Goal: Contribute content: Contribute content

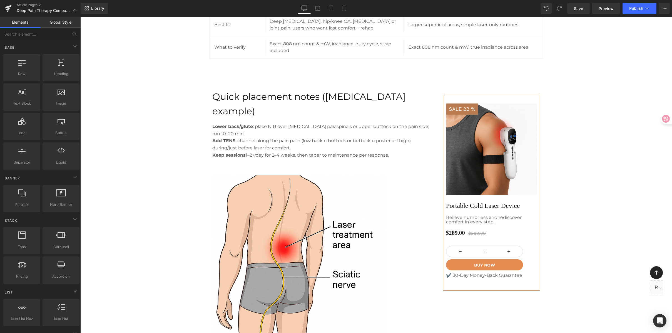
scroll to position [1172, 0]
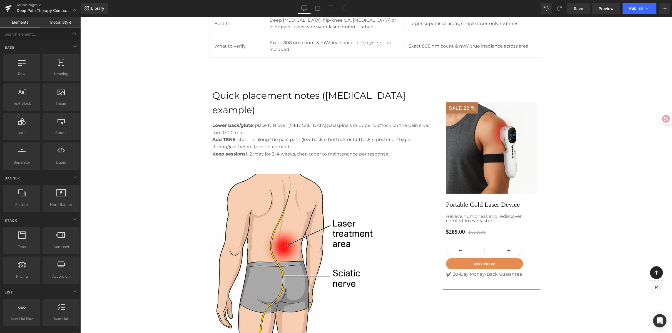
drag, startPoint x: 604, startPoint y: 107, endPoint x: 605, endPoint y: 103, distance: 4.3
click at [605, 107] on div "Image Row Deep Pain Therapy Comparison: What Really Works for [MEDICAL_DATA] & …" at bounding box center [376, 175] width 592 height 2583
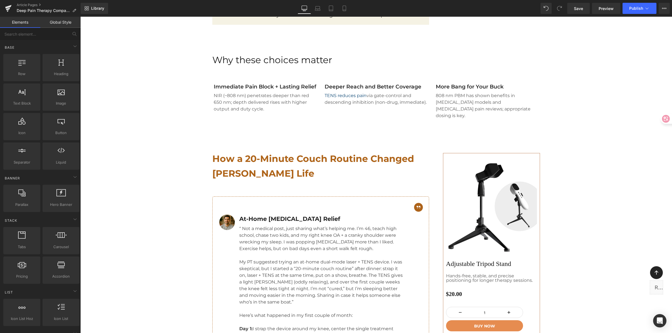
scroll to position [1397, 0]
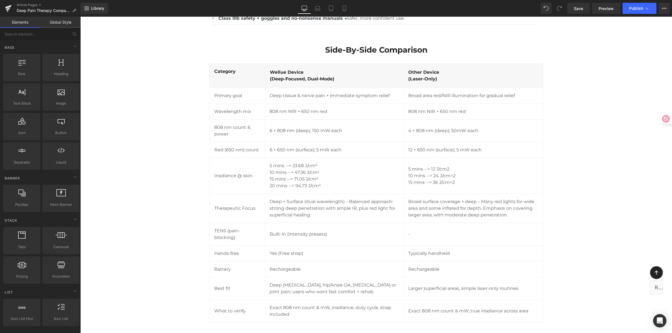
scroll to position [908, 0]
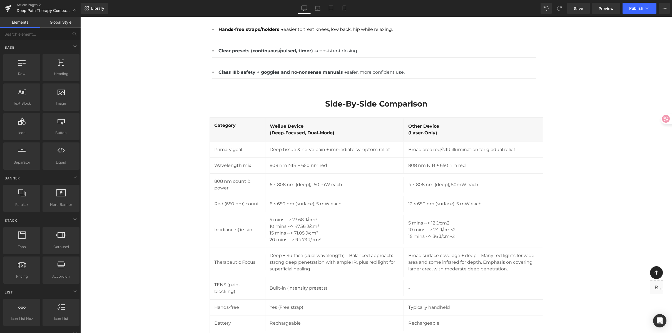
scroll to position [915, 0]
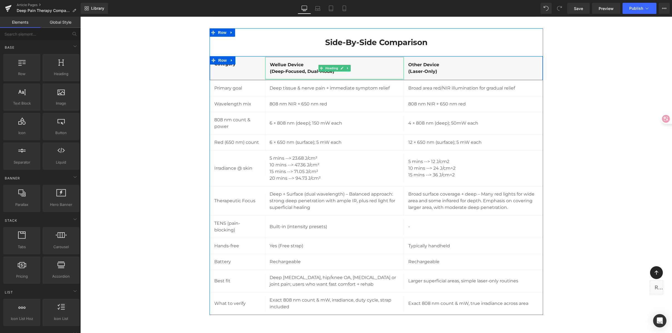
click at [284, 64] on h4 "wellue Device" at bounding box center [334, 64] width 129 height 7
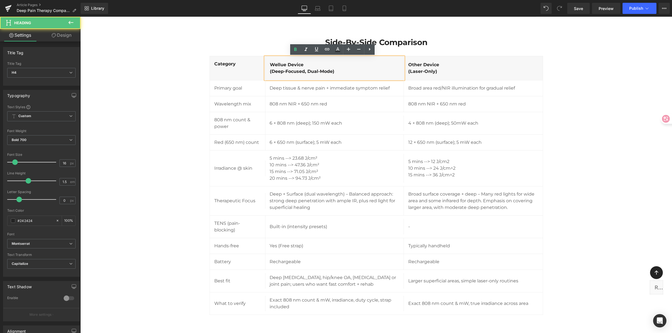
click at [291, 63] on h4 "wellue Device" at bounding box center [334, 64] width 129 height 7
click at [300, 63] on h4 "wellue Device" at bounding box center [334, 64] width 129 height 7
drag, startPoint x: 304, startPoint y: 63, endPoint x: 270, endPoint y: 60, distance: 34.3
click at [270, 60] on div "wellue Device (Deep-focused, dual-mode)" at bounding box center [334, 68] width 139 height 22
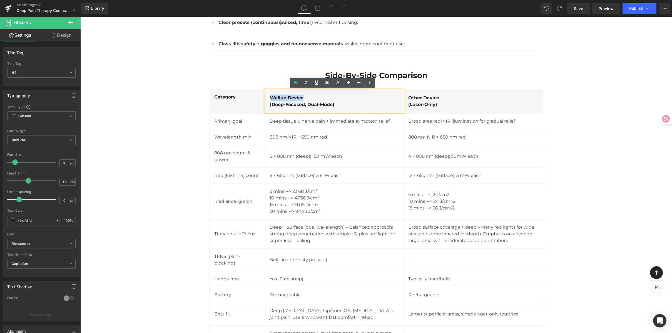
scroll to position [882, 0]
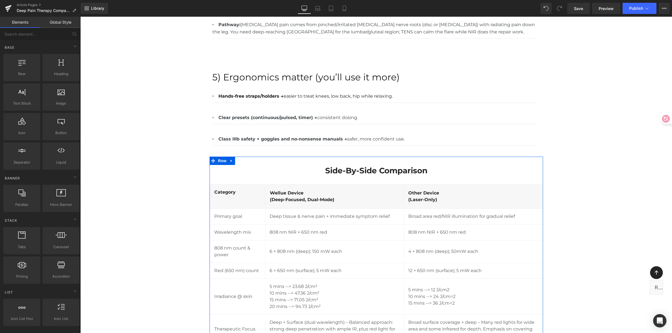
scroll to position [788, 0]
click at [302, 189] on h4 "wellue Device" at bounding box center [334, 192] width 129 height 7
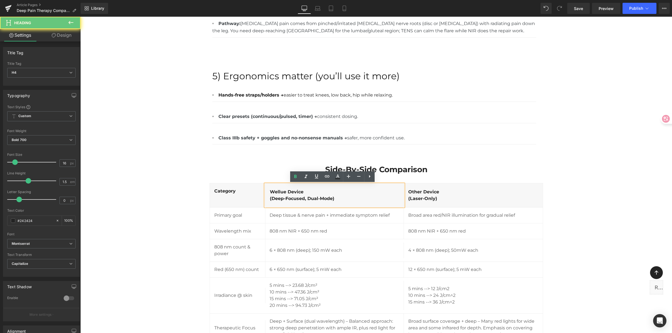
click at [305, 191] on h4 "wellue Device" at bounding box center [334, 192] width 129 height 7
click at [283, 191] on h4 "wellue Device" at bounding box center [334, 192] width 129 height 7
drag, startPoint x: 284, startPoint y: 191, endPoint x: 261, endPoint y: 191, distance: 22.5
click at [261, 191] on div "Category Heading wellue Device (Deep-focused, dual-mode) Heading Other Device (…" at bounding box center [377, 195] width 334 height 24
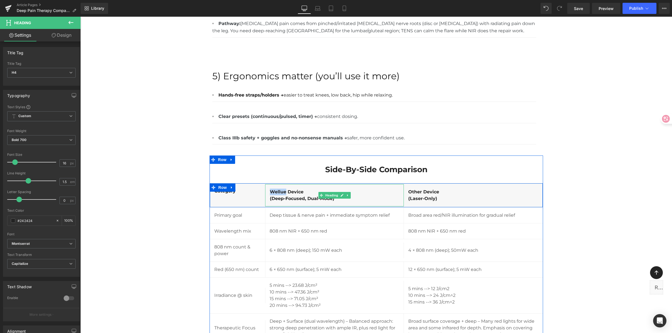
click at [277, 194] on h4 "wellue Device" at bounding box center [334, 192] width 129 height 7
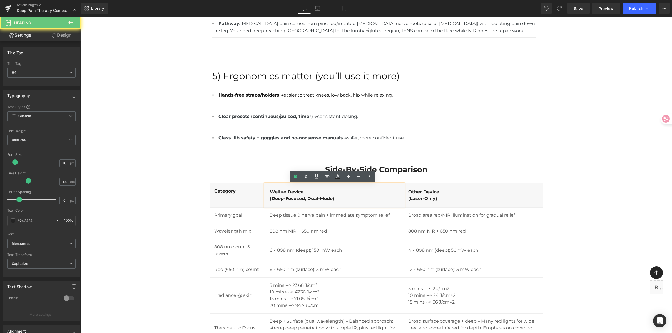
click at [279, 191] on h4 "wellue Device" at bounding box center [334, 192] width 129 height 7
click at [285, 194] on h4 "wellue Device" at bounding box center [334, 192] width 129 height 7
click at [279, 192] on h4 "wellue Device" at bounding box center [334, 192] width 129 height 7
drag, startPoint x: 278, startPoint y: 191, endPoint x: 270, endPoint y: 191, distance: 8.3
click at [270, 191] on h4 "wellue Device" at bounding box center [334, 192] width 129 height 7
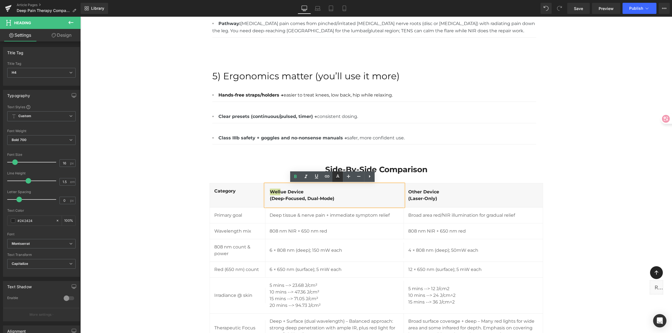
type input "#242424"
type input "100"
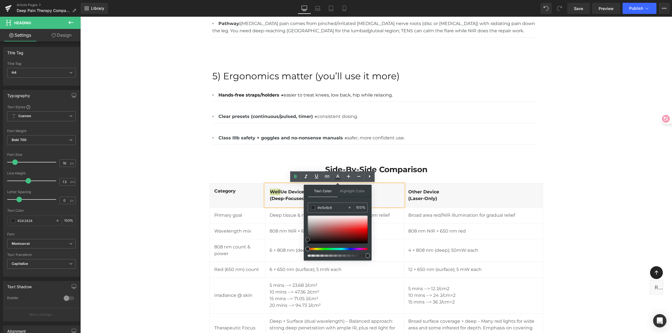
drag, startPoint x: 415, startPoint y: 225, endPoint x: 303, endPoint y: 204, distance: 113.5
paste input "2E9981"
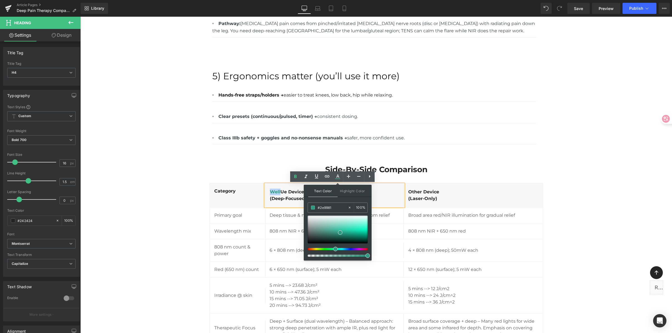
click at [417, 142] on div "Separator" at bounding box center [374, 144] width 324 height 6
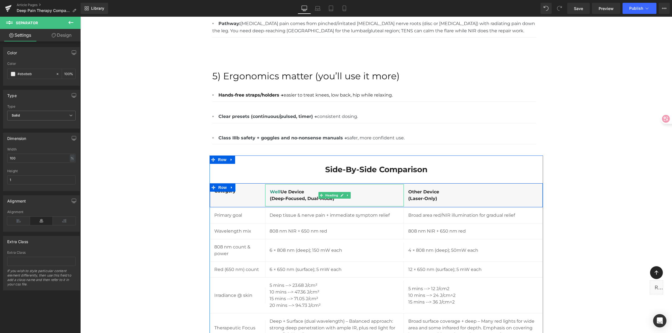
click at [284, 191] on h4 "well ue Device" at bounding box center [334, 192] width 129 height 7
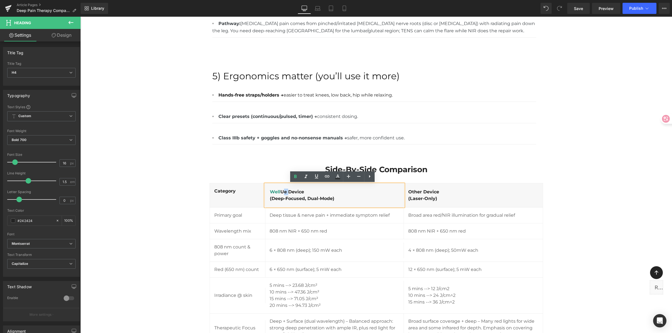
drag, startPoint x: 283, startPoint y: 192, endPoint x: 288, endPoint y: 191, distance: 4.9
click at [288, 191] on h4 "well ue Device" at bounding box center [334, 192] width 129 height 7
click at [285, 192] on h4 "well ue Device" at bounding box center [334, 192] width 129 height 7
click at [283, 192] on h4 "well ue Device" at bounding box center [334, 192] width 129 height 7
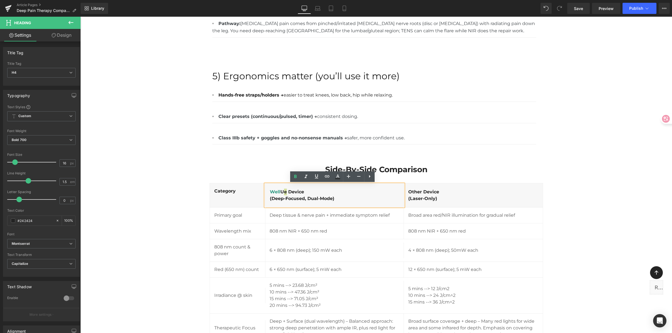
type input "#242424"
type input "100"
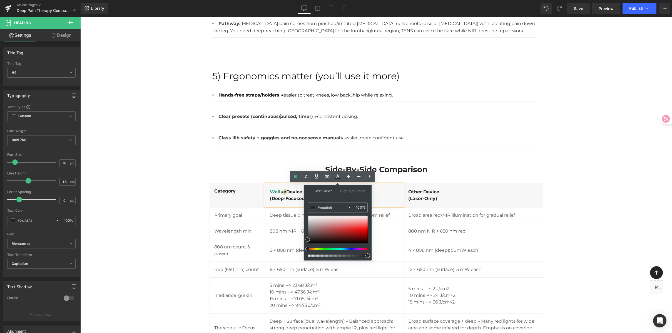
drag, startPoint x: 413, startPoint y: 224, endPoint x: 301, endPoint y: 209, distance: 113.3
paste input "2E9981"
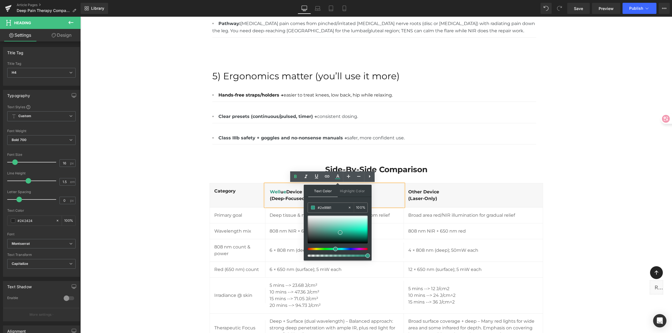
click at [425, 156] on div "Side-by-Side Comparison Heading Category Heading well u e Device (Deep-focused,…" at bounding box center [377, 298] width 334 height 286
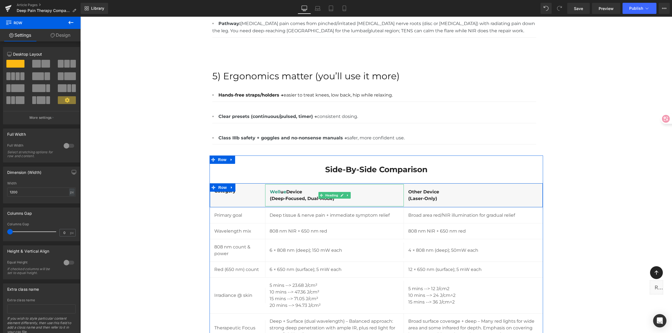
click at [284, 193] on h4 "well u e Device" at bounding box center [334, 192] width 129 height 7
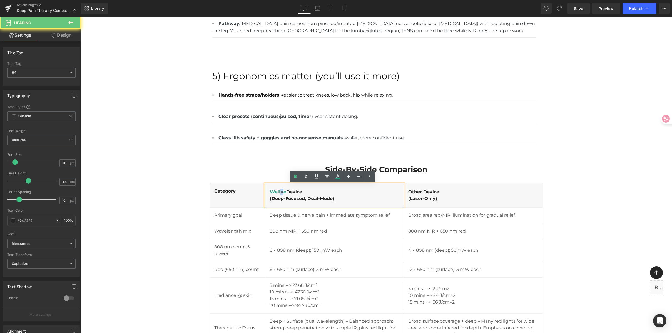
click at [279, 192] on h4 "well u e Device" at bounding box center [334, 192] width 129 height 7
type input "#242424"
type input "100"
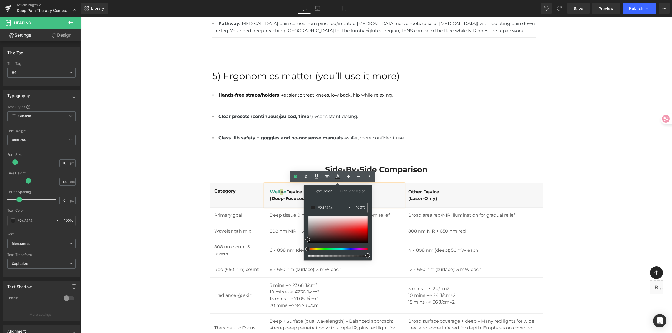
drag, startPoint x: 416, startPoint y: 225, endPoint x: 303, endPoint y: 207, distance: 113.9
paste input "305B91"
type input "#305b91"
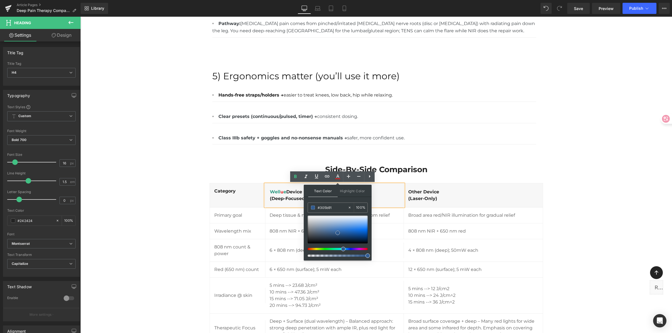
click at [437, 142] on div "Separator" at bounding box center [374, 144] width 324 height 6
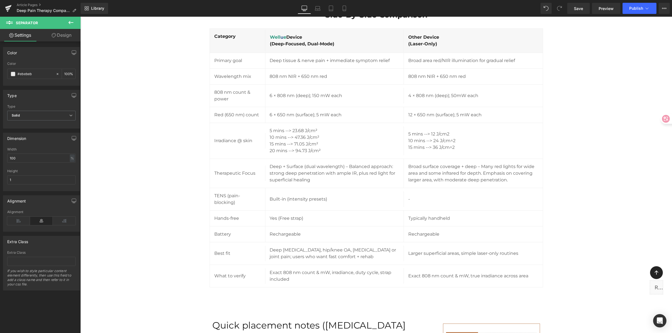
scroll to position [944, 0]
click at [580, 7] on span "Save" at bounding box center [578, 9] width 9 height 6
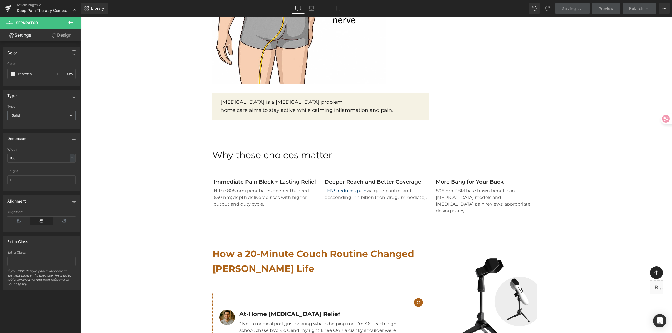
scroll to position [1445, 0]
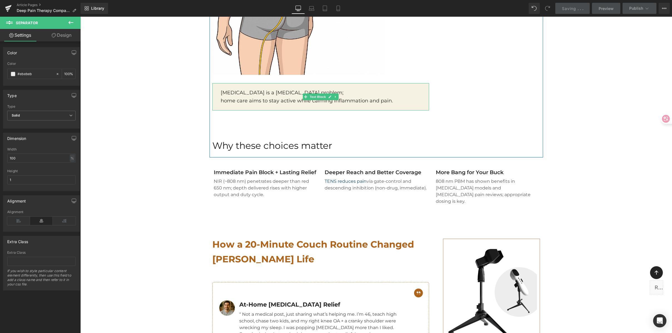
click at [257, 97] on p "home care aims to stay active while calming inflammation and pain." at bounding box center [325, 101] width 209 height 8
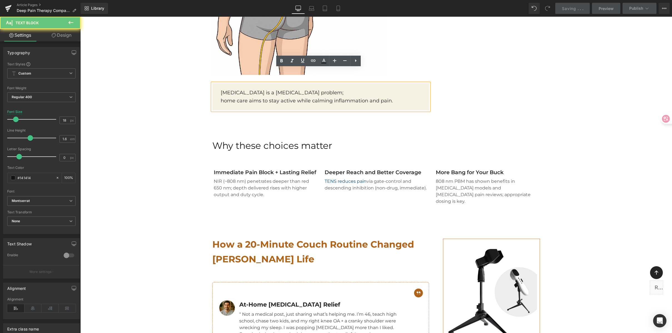
click at [221, 97] on p "home care aims to stay active while calming inflammation and pain." at bounding box center [325, 101] width 209 height 8
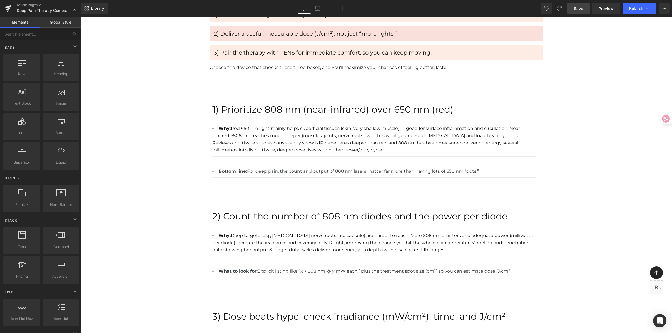
scroll to position [346, 0]
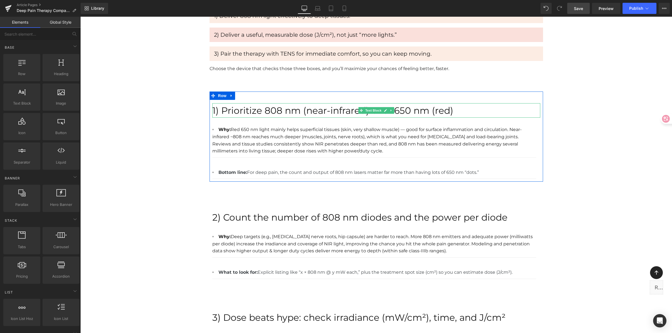
click at [291, 111] on p "1) Prioritize 808 nm (near-infrared) over 650 nm (red)" at bounding box center [376, 110] width 328 height 15
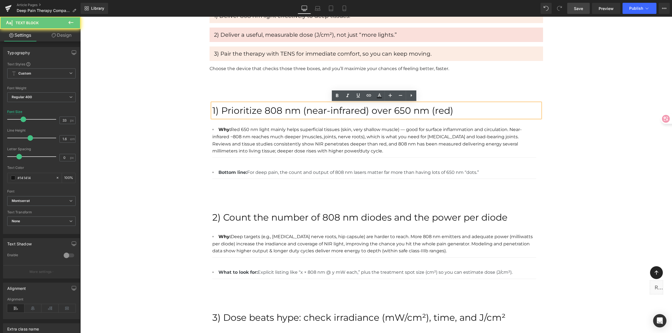
click at [269, 113] on p "1) Prioritize 808 nm (near-infrared) over 650 nm (red)" at bounding box center [376, 110] width 328 height 15
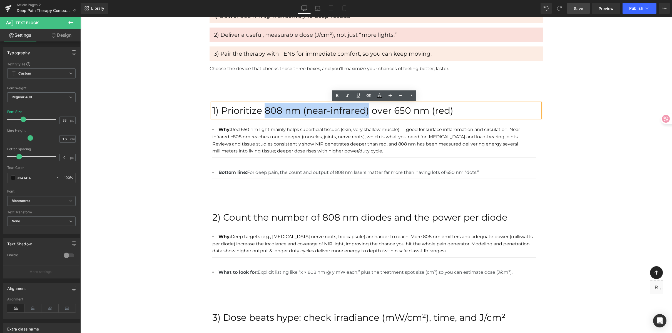
drag, startPoint x: 264, startPoint y: 112, endPoint x: 367, endPoint y: 113, distance: 103.2
click at [367, 113] on p "1) Prioritize 808 nm (near-infrared) over 650 nm (red)" at bounding box center [376, 110] width 328 height 15
copy p "808 nm (near-infrared)"
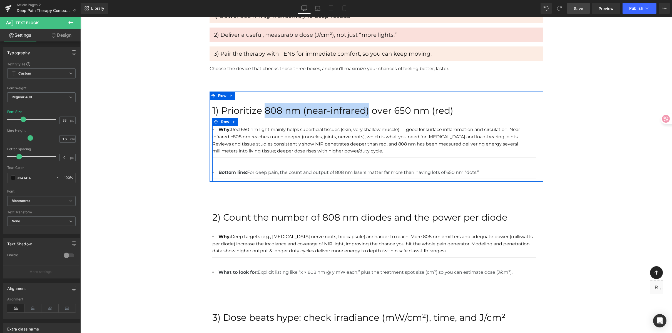
click at [284, 118] on div at bounding box center [376, 118] width 328 height 1
click at [268, 107] on p "1) Prioritize 808 nm (near-infrared) over 650 nm (red)" at bounding box center [376, 110] width 328 height 15
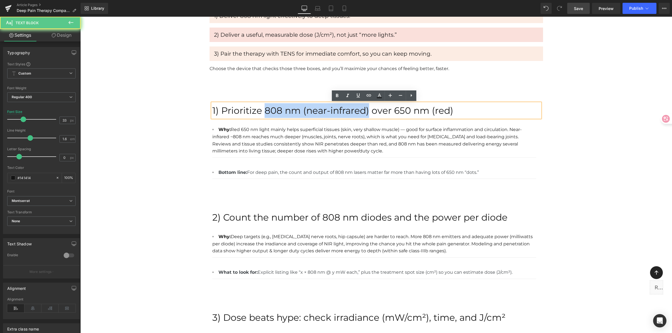
click at [261, 109] on p "1) Prioritize 808 nm (near-infrared) over 650 nm (red)" at bounding box center [376, 110] width 328 height 15
drag, startPoint x: 263, startPoint y: 110, endPoint x: 366, endPoint y: 111, distance: 103.2
click at [366, 111] on p "1) Prioritize 808 nm (near-infrared) over 650 nm (red)" at bounding box center [376, 110] width 328 height 15
copy p "808 nm (near-infrared)"
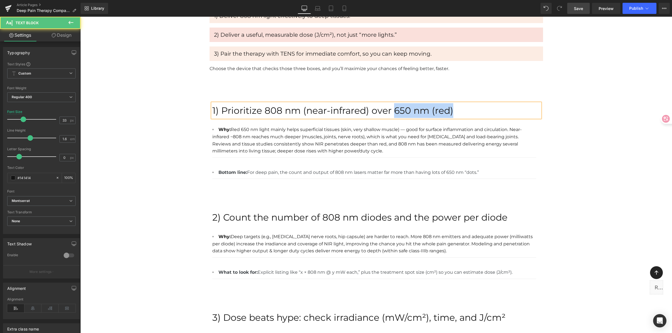
drag, startPoint x: 393, startPoint y: 109, endPoint x: 481, endPoint y: 110, distance: 87.9
click at [481, 110] on p "1) Prioritize 808 nm (near-infrared) over 650 nm (red)" at bounding box center [376, 110] width 328 height 15
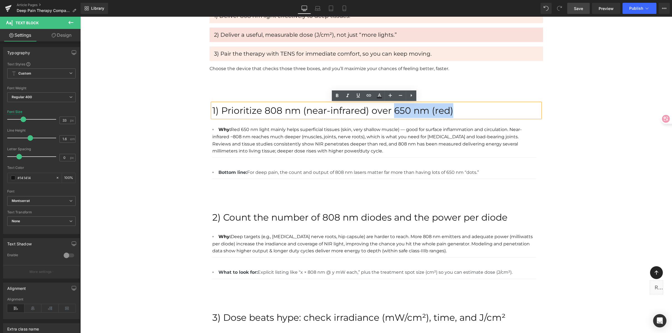
copy p "650 nm (red)"
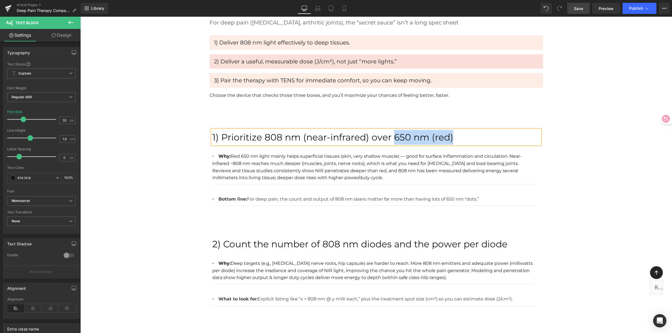
scroll to position [320, 0]
click at [269, 121] on div "1) Prioritize 808 nm (near-infrared) over 650 nm (red) Text Block Why: Red 650 …" at bounding box center [377, 163] width 334 height 90
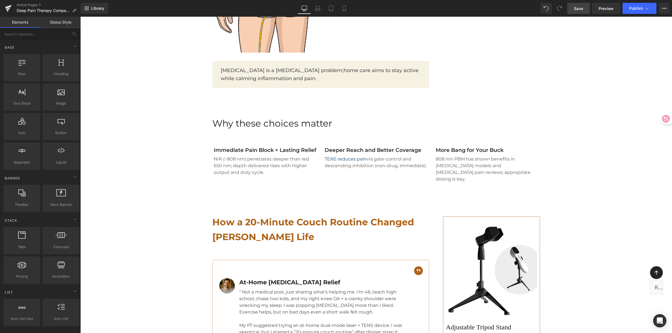
scroll to position [1468, 0]
click at [447, 155] on p "808 nm PBM has shown benefits in [MEDICAL_DATA] models and [MEDICAL_DATA] pain …" at bounding box center [487, 168] width 103 height 27
click at [451, 155] on p "808 nm PBM has shown benefits in [MEDICAL_DATA] models and [MEDICAL_DATA] pain …" at bounding box center [487, 168] width 103 height 27
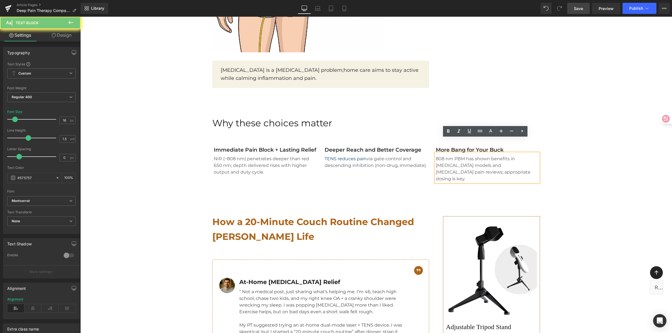
click at [451, 155] on p "808 nm PBM has shown benefits in [MEDICAL_DATA] models and [MEDICAL_DATA] pain …" at bounding box center [487, 168] width 103 height 27
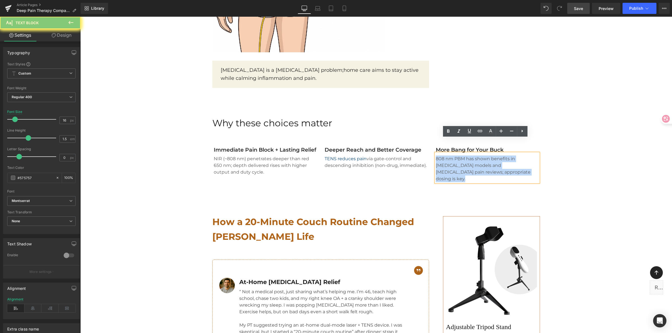
click at [451, 155] on p "808 nm PBM has shown benefits in [MEDICAL_DATA] models and [MEDICAL_DATA] pain …" at bounding box center [487, 168] width 103 height 27
copy p "808 nm PBM has shown benefits in [MEDICAL_DATA] models and [MEDICAL_DATA] pain …"
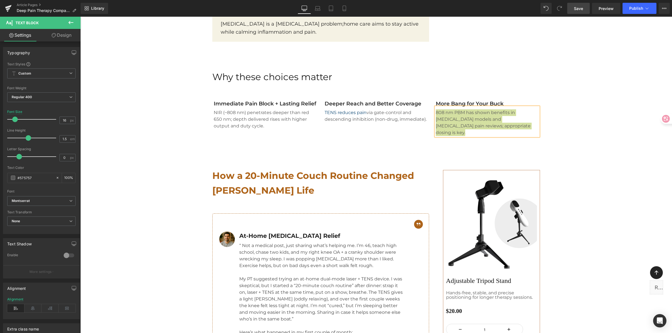
scroll to position [1514, 0]
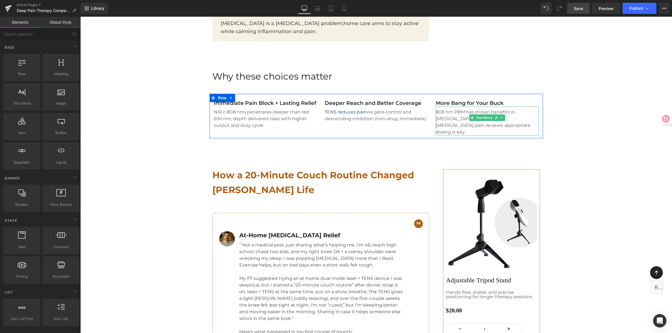
click at [439, 109] on p "808 nm PBM has shown benefits in [MEDICAL_DATA] models and [MEDICAL_DATA] pain …" at bounding box center [487, 122] width 103 height 27
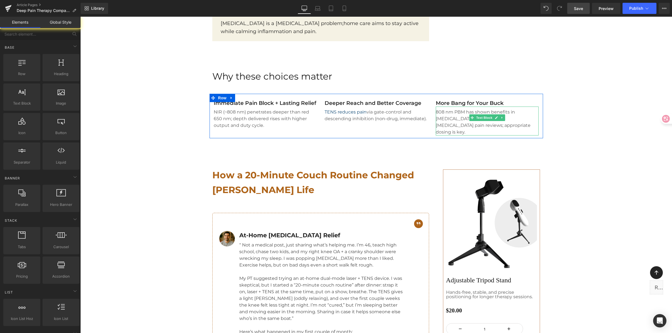
click at [523, 109] on p "808 nm PBM has shown benefits in [MEDICAL_DATA] models and [MEDICAL_DATA] pain …" at bounding box center [487, 122] width 103 height 27
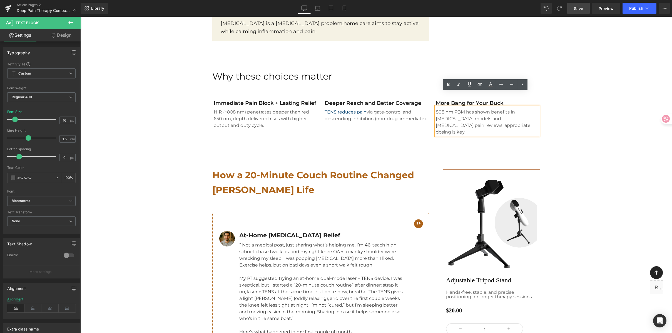
click at [516, 112] on p "808 nm PBM has shown benefits in [MEDICAL_DATA] models and [MEDICAL_DATA] pain …" at bounding box center [487, 122] width 103 height 27
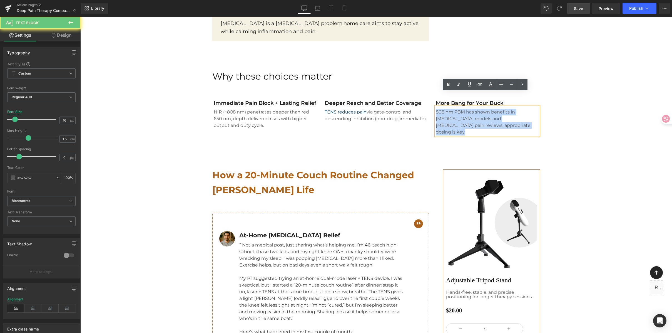
drag, startPoint x: 516, startPoint y: 112, endPoint x: 430, endPoint y: 95, distance: 87.0
click at [432, 100] on div "More Bang for Your Buck Text Block 808 nm PBM has shown benefits in [MEDICAL_DA…" at bounding box center [487, 118] width 111 height 36
copy p "808 nm PBM has shown benefits in [MEDICAL_DATA] models and [MEDICAL_DATA] pain …"
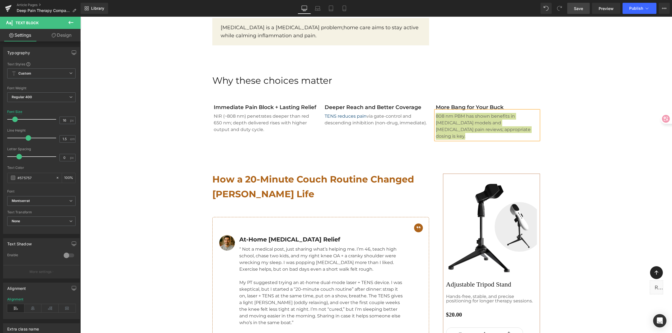
scroll to position [1498, 0]
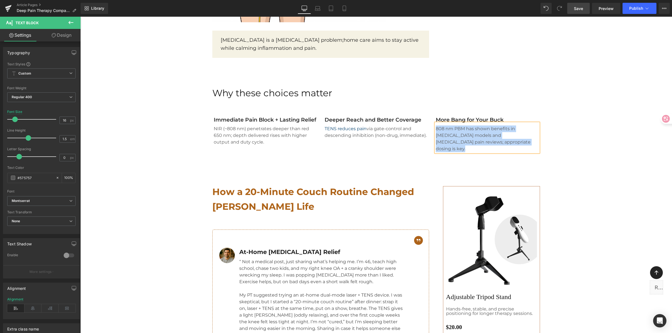
click at [460, 125] on p "808 nm PBM has shown benefits in [MEDICAL_DATA] models and [MEDICAL_DATA] pain …" at bounding box center [487, 138] width 103 height 27
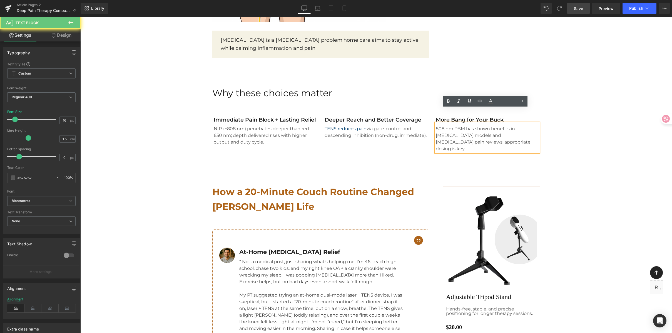
click at [459, 125] on p "808 nm PBM has shown benefits in [MEDICAL_DATA] models and [MEDICAL_DATA] pain …" at bounding box center [487, 138] width 103 height 27
click at [455, 125] on p "808 nm PBM has shown benefits in [MEDICAL_DATA] models and [MEDICAL_DATA] pain …" at bounding box center [487, 138] width 103 height 27
click at [449, 125] on p "808 nm PBM has shown benefits in [MEDICAL_DATA] models and [MEDICAL_DATA] pain …" at bounding box center [487, 138] width 103 height 27
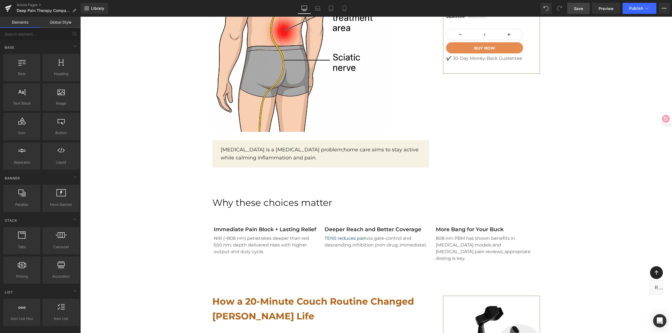
scroll to position [1388, 0]
click at [501, 228] on icon at bounding box center [502, 229] width 3 height 3
click at [503, 226] on link at bounding box center [506, 229] width 6 height 7
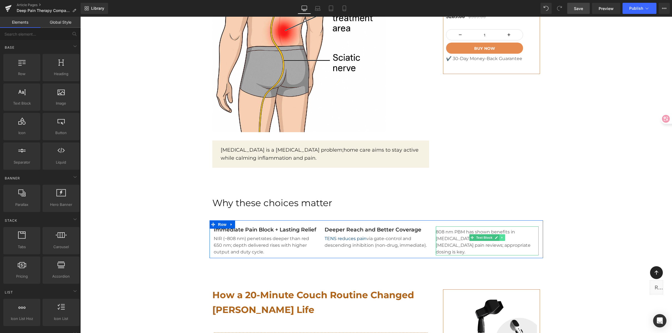
click at [500, 234] on link at bounding box center [503, 237] width 6 height 7
click at [504, 236] on icon at bounding box center [505, 237] width 3 height 3
click at [218, 220] on span "Row" at bounding box center [222, 224] width 11 height 8
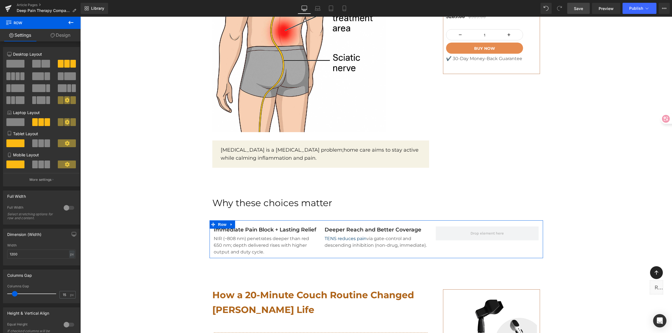
click at [37, 63] on span at bounding box center [36, 64] width 9 height 8
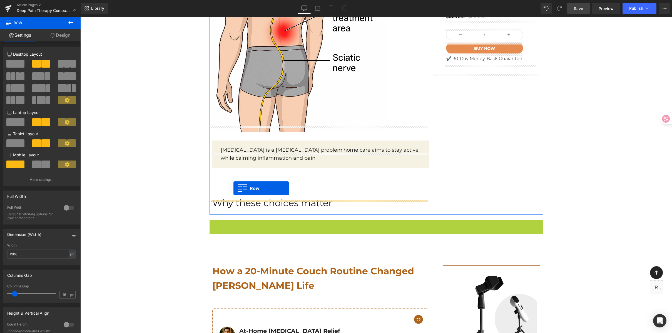
drag, startPoint x: 211, startPoint y: 211, endPoint x: 234, endPoint y: 188, distance: 31.9
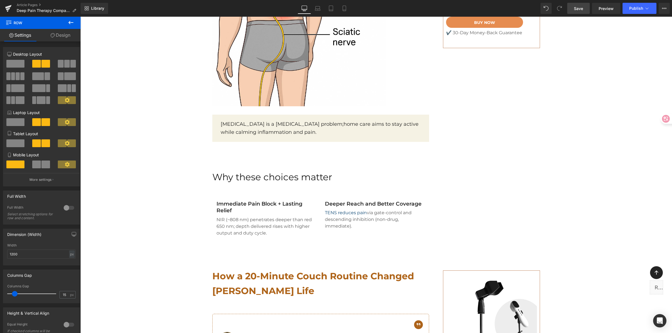
scroll to position [1415, 0]
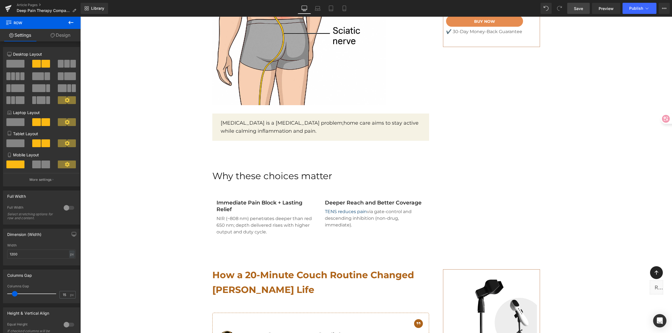
click at [249, 199] on div "Immediate Pain Block + Lasting Relief Text Block" at bounding box center [267, 206] width 100 height 14
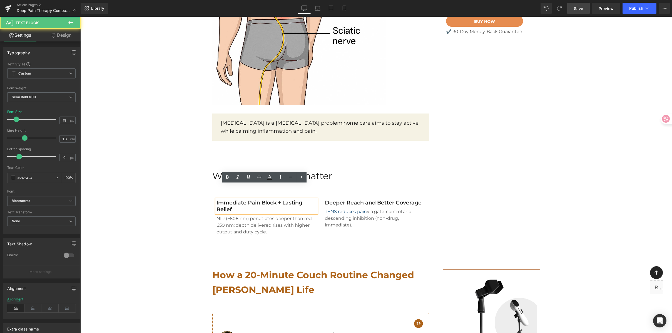
click at [238, 199] on p "Immediate Pain Block + Lasting Relief" at bounding box center [267, 206] width 100 height 14
drag, startPoint x: 209, startPoint y: 189, endPoint x: 195, endPoint y: 185, distance: 14.9
click at [475, 185] on div "Image Separator "If you’re longing for a better way to manage [MEDICAL_DATA] sy…" at bounding box center [377, 26] width 334 height 423
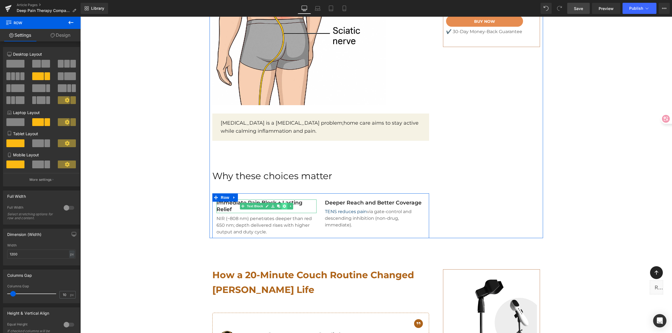
click at [283, 205] on icon at bounding box center [284, 206] width 3 height 3
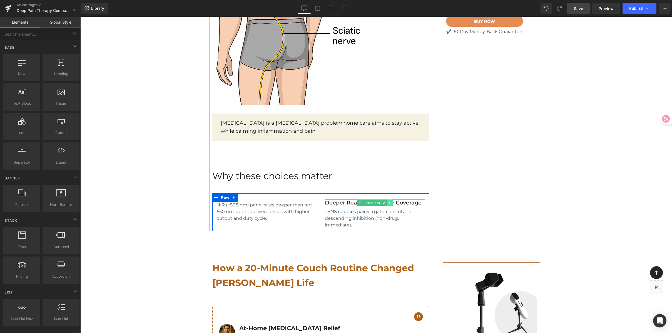
click at [389, 202] on icon at bounding box center [389, 203] width 1 height 2
click at [391, 201] on icon at bounding box center [392, 202] width 3 height 3
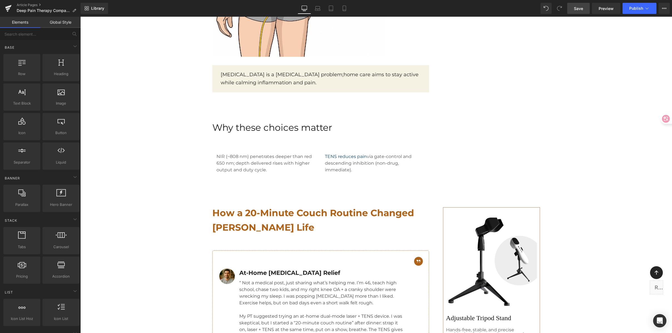
scroll to position [1516, 0]
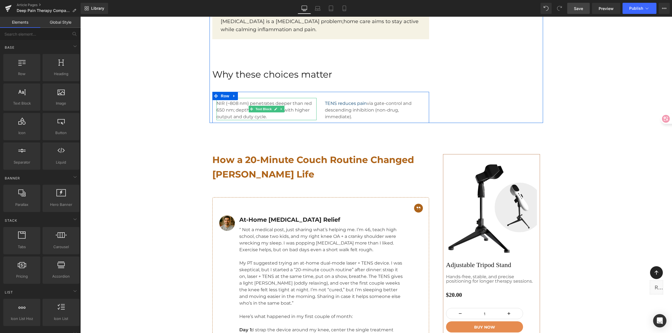
click at [234, 100] on p "NIR (~808 nm) penetrates deeper than red 650 nm; depth delivered rises with hig…" at bounding box center [267, 110] width 100 height 20
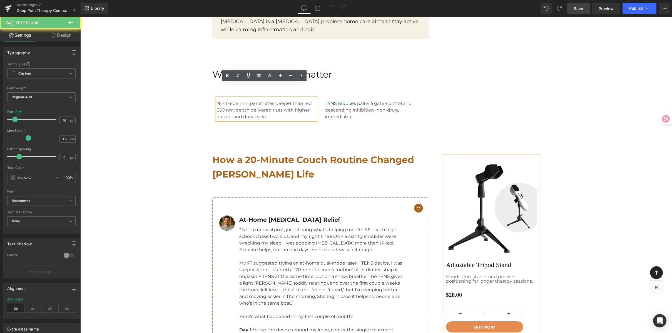
click at [231, 100] on p "NIR (~808 nm) penetrates deeper than red 650 nm; depth delivered rises with hig…" at bounding box center [267, 110] width 100 height 20
click at [227, 100] on p "NIR (~808 nm) penetrates deeper than red 650 nm; depth delivered rises with hig…" at bounding box center [267, 110] width 100 height 20
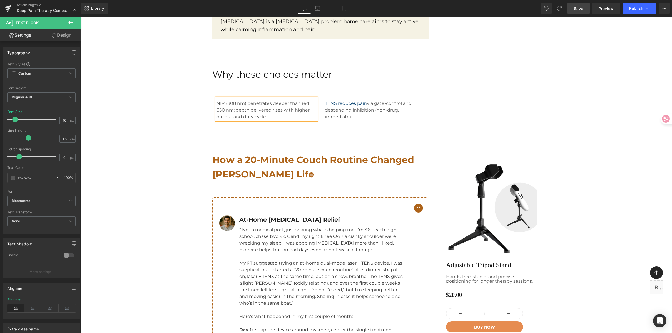
click at [253, 100] on p "NIR (808 nm) penetrates deeper than red 650 nm; depth delivered rises with high…" at bounding box center [267, 110] width 100 height 20
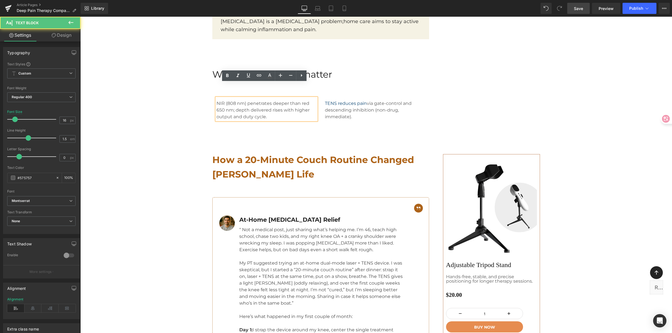
click at [286, 100] on p "NIR (808 nm) penetrates deeper than red 650 nm; depth delivered rises with high…" at bounding box center [267, 110] width 100 height 20
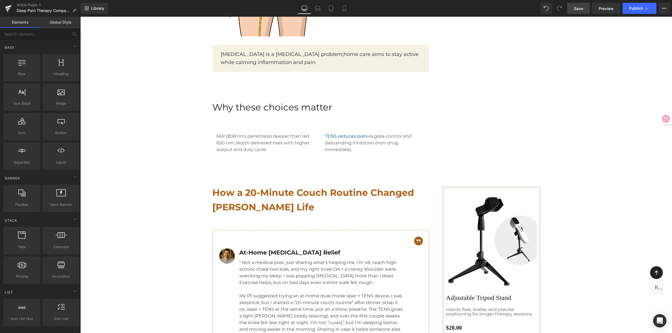
scroll to position [1471, 0]
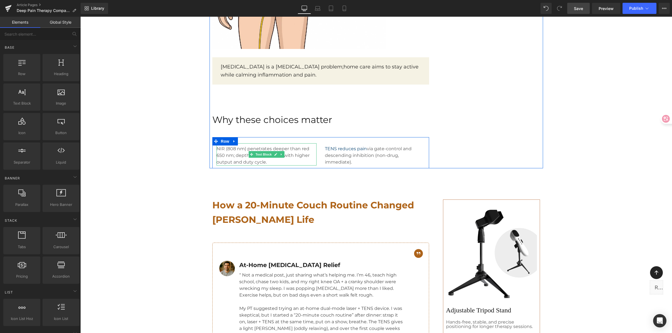
click at [249, 145] on p "NIR (808 nm) penetrates deeper than red 650 nm; depth delivered rises with high…" at bounding box center [267, 155] width 100 height 20
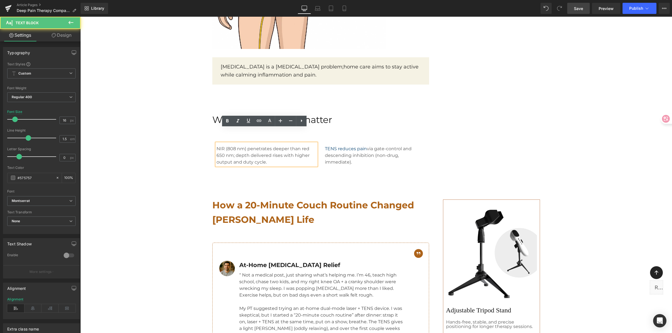
drag, startPoint x: 268, startPoint y: 132, endPoint x: 273, endPoint y: 146, distance: 15.4
click at [268, 145] on p "NIR (808 nm) penetrates deeper than red 650 nm; depth delivered rises with high…" at bounding box center [267, 155] width 100 height 20
click at [269, 147] on p "NIR (808 nm) penetrates deeper than red 650 nm; depth delivered rises with high…" at bounding box center [267, 155] width 100 height 20
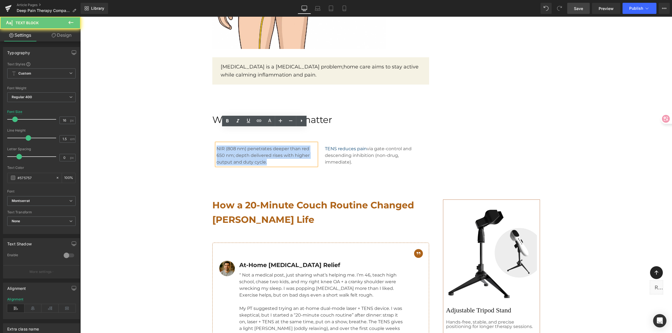
drag, startPoint x: 273, startPoint y: 149, endPoint x: 205, endPoint y: 128, distance: 71.4
copy p "NIR (808 nm) penetrates deeper than red 650 nm; depth delivered rises with high…"
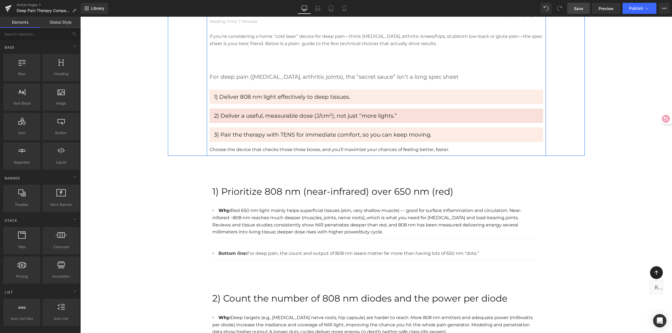
scroll to position [279, 0]
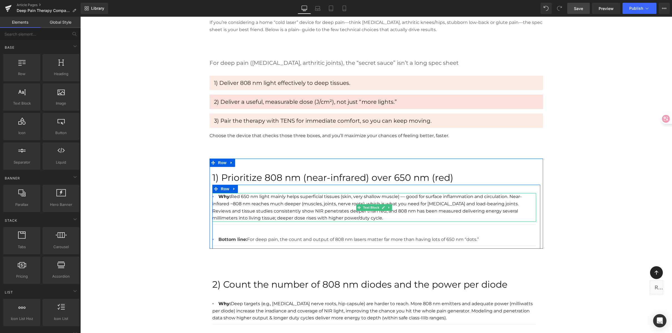
click at [275, 198] on li "Why: Red 650 nm light mainly helps superficial tissues (skin, very shallow musc…" at bounding box center [374, 207] width 324 height 28
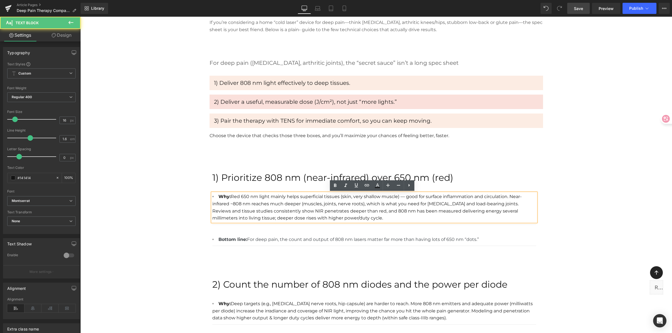
click at [424, 196] on li "Why: Red 650 nm light mainly helps superficial tissues (skin, very shallow musc…" at bounding box center [374, 207] width 324 height 28
click at [343, 207] on li "Why: Red 650 nm light mainly helps superficial tissues (skin, very shallow musc…" at bounding box center [374, 207] width 324 height 28
click at [345, 216] on li "Why: Red 650 nm light mainly helps superficial tissues (skin, very shallow musc…" at bounding box center [374, 207] width 324 height 28
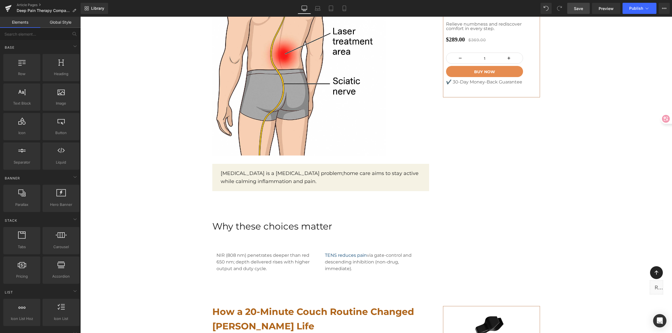
scroll to position [1363, 0]
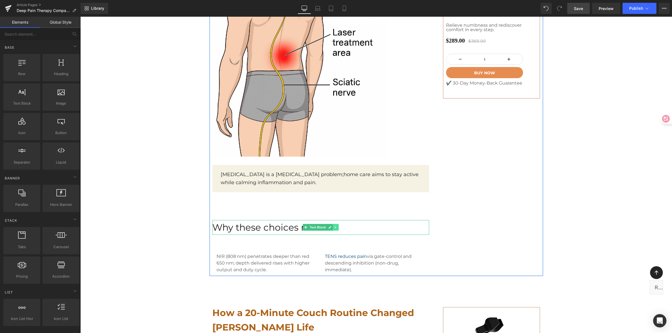
click at [334, 226] on icon at bounding box center [335, 227] width 3 height 3
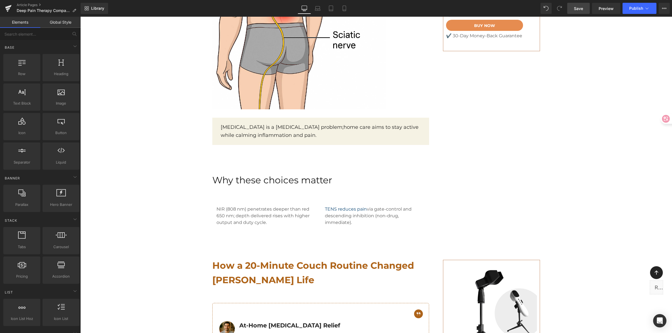
scroll to position [1529, 0]
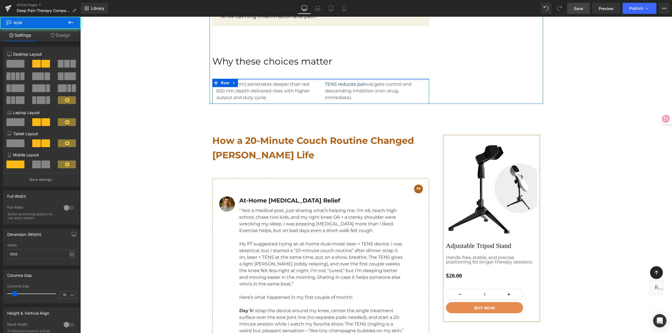
drag, startPoint x: 274, startPoint y: 67, endPoint x: 280, endPoint y: 44, distance: 23.5
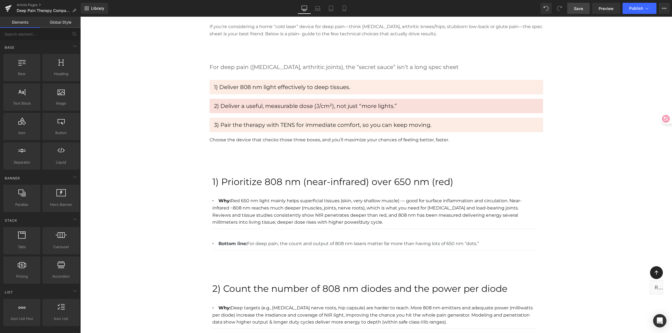
scroll to position [258, 0]
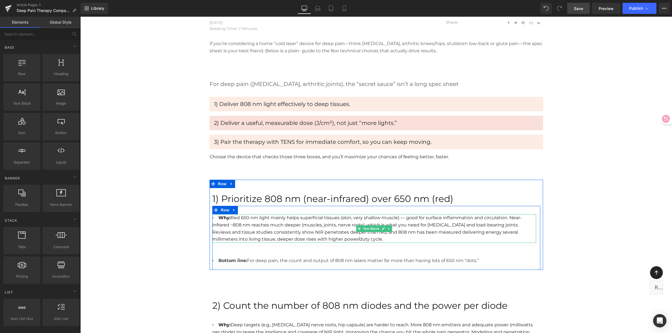
click at [457, 218] on li "Why: Red 650 nm light mainly helps superficial tissues (skin, very shallow musc…" at bounding box center [374, 228] width 324 height 28
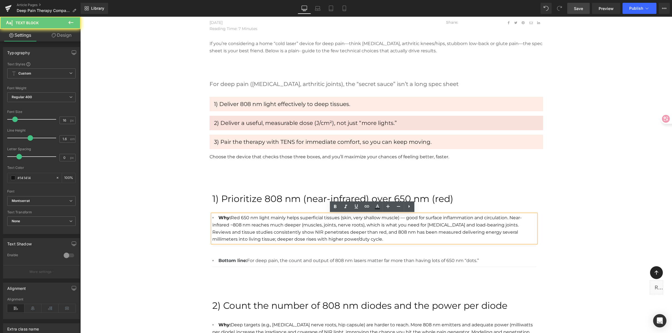
click at [350, 240] on li "Why: Red 650 nm light mainly helps superficial tissues (skin, very shallow musc…" at bounding box center [374, 228] width 324 height 28
click at [343, 238] on li "Why: Red 650 nm light mainly helps superficial tissues (skin, very shallow musc…" at bounding box center [374, 228] width 324 height 28
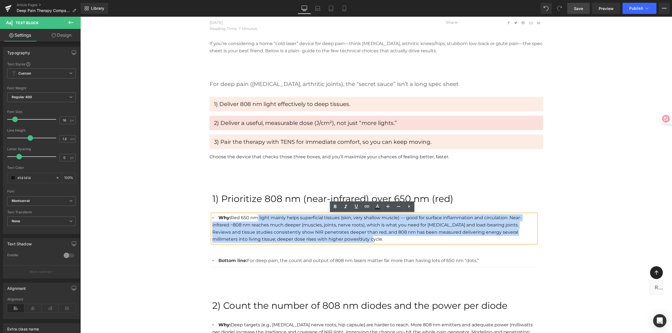
drag, startPoint x: 340, startPoint y: 238, endPoint x: 253, endPoint y: 214, distance: 90.7
click at [253, 214] on li "Why: Red 650 nm light mainly helps superficial tissues (skin, very shallow musc…" at bounding box center [374, 228] width 324 height 28
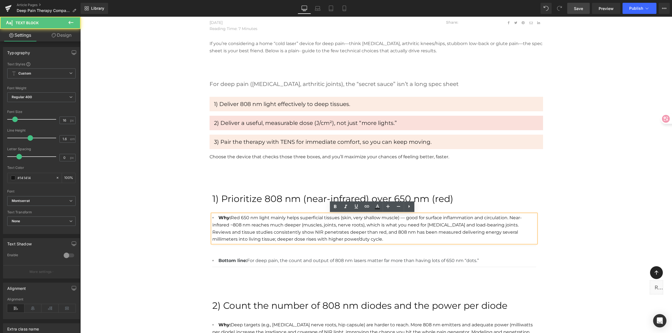
click at [250, 219] on li "Why: Red 650 nm light mainly helps superficial tissues (skin, very shallow musc…" at bounding box center [374, 228] width 324 height 28
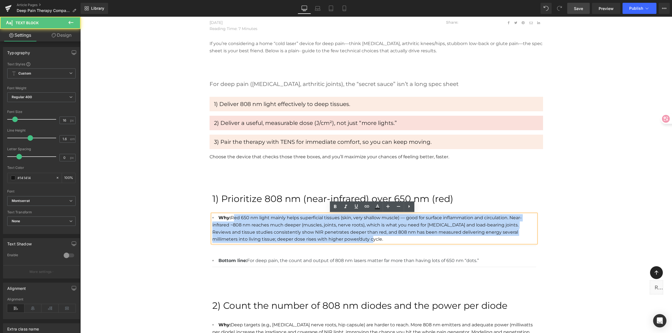
drag, startPoint x: 230, startPoint y: 217, endPoint x: 351, endPoint y: 246, distance: 124.7
click at [351, 246] on div "Why: Red 650 nm light mainly helps superficial tissues (skin, very shallow musc…" at bounding box center [374, 238] width 324 height 64
copy li "Red 650 nm light mainly helps superficial tissues (skin, very shallow muscle) —…"
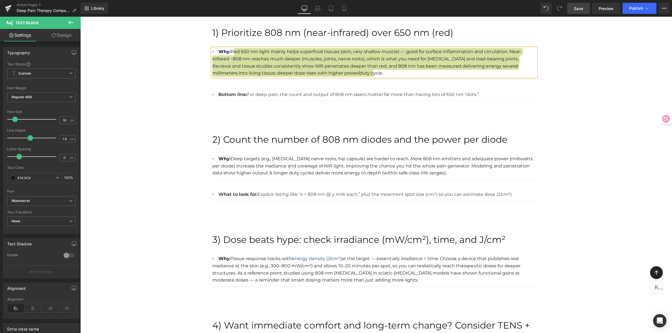
scroll to position [404, 0]
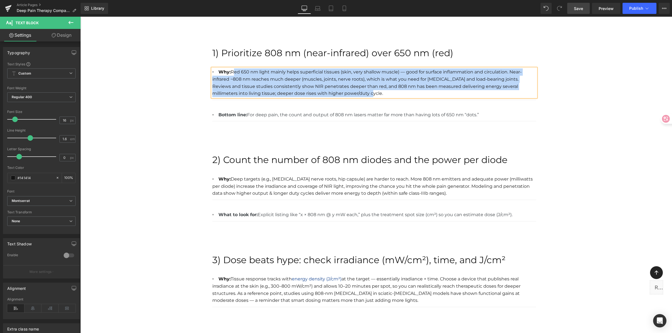
click at [269, 79] on li "Why: Red 650 nm light mainly helps superficial tissues (skin, very shallow musc…" at bounding box center [374, 82] width 324 height 28
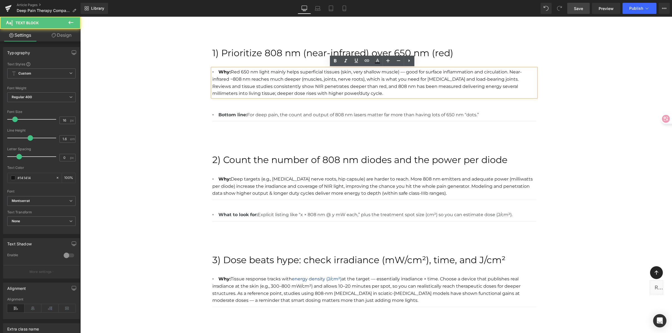
click at [314, 72] on li "Why: Red 650 nm light mainly helps superficial tissues (skin, very shallow musc…" at bounding box center [374, 82] width 324 height 28
click at [315, 71] on li "Why: Red 650 nm light mainly helps superficial tissues (skin, very shallow musc…" at bounding box center [374, 82] width 324 height 28
click at [342, 73] on li "Why: Red 650 nm light mainly helps superficial tissues (skin, very shallow musc…" at bounding box center [374, 82] width 324 height 28
click at [448, 76] on li "Why: Red 650 nm light mainly helps superficial tissues (skin, very shallow musc…" at bounding box center [374, 82] width 324 height 28
click at [308, 93] on li "Why: Red 650 nm light mainly helps superficial tissues (skin, very shallow musc…" at bounding box center [374, 82] width 324 height 28
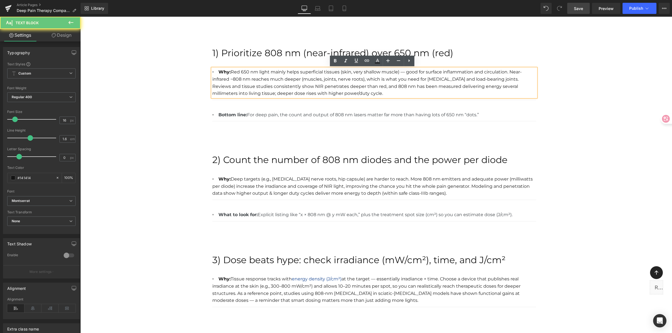
click at [231, 79] on li "Why: Red 650 nm light mainly helps superficial tissues (skin, very shallow musc…" at bounding box center [374, 82] width 324 height 28
click at [231, 71] on li "Why: Red 650 nm light mainly helps superficial tissues (skin, very shallow musc…" at bounding box center [374, 82] width 324 height 28
drag, startPoint x: 248, startPoint y: 76, endPoint x: 332, endPoint y: 79, distance: 83.5
click at [332, 79] on li "Why: Red 650 nm light mainly helps superficial tissues (skin, very shallow musc…" at bounding box center [374, 82] width 324 height 28
click at [333, 79] on li "Why: Red 650 nm light mainly helps superficial tissues (skin, very shallow musc…" at bounding box center [374, 82] width 324 height 28
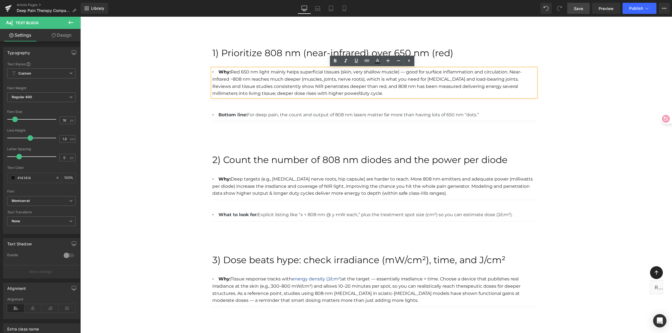
click at [345, 90] on li "Why: Red 650 nm light mainly helps superficial tissues (skin, very shallow musc…" at bounding box center [374, 82] width 324 height 28
click at [256, 116] on li "Bottom line: For deep pain, the count and output of 808 nm lasers matter far mo…" at bounding box center [374, 114] width 324 height 7
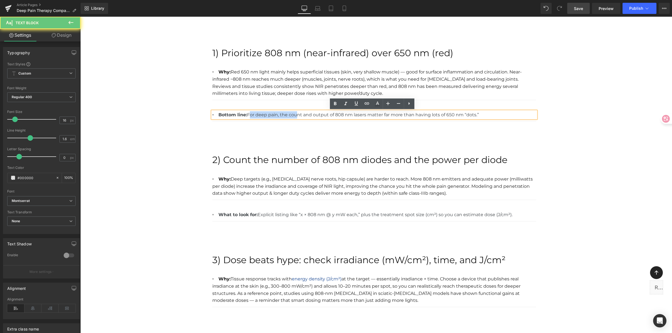
drag, startPoint x: 249, startPoint y: 114, endPoint x: 298, endPoint y: 117, distance: 48.2
click at [298, 117] on li "Bottom line: For deep pain, the count and output of 808 nm lasers matter far mo…" at bounding box center [374, 114] width 324 height 7
click at [309, 115] on li "Bottom line: For deep pain, the count and output of 808 nm lasers matter far mo…" at bounding box center [374, 114] width 324 height 7
drag, startPoint x: 305, startPoint y: 113, endPoint x: 342, endPoint y: 115, distance: 37.1
click at [342, 116] on li "Bottom line: For deep pain, the count and output of 808 nm lasers matter far mo…" at bounding box center [374, 114] width 324 height 7
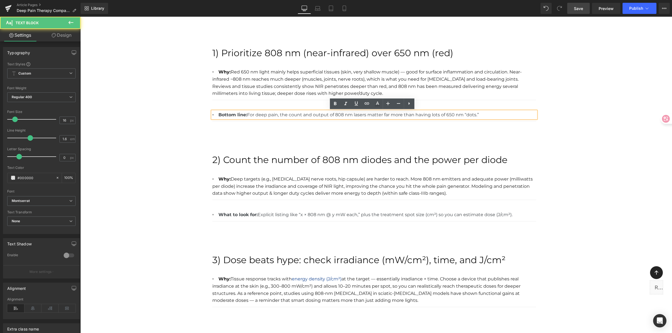
click at [345, 115] on li "Bottom line: For deep pain, the count and output of 808 nm lasers matter far mo…" at bounding box center [374, 114] width 324 height 7
click at [376, 117] on li "Bottom line: For deep pain, the count and output of 808 nm lasers matter far mo…" at bounding box center [374, 114] width 324 height 7
click at [407, 115] on li "Bottom line: For deep pain, the count and output of 808 nm lasers matter far mo…" at bounding box center [374, 114] width 324 height 7
click at [461, 116] on li "Bottom line: For deep pain, the count and output of 808 nm lasers matter far mo…" at bounding box center [374, 114] width 324 height 7
click at [492, 114] on li "Bottom line: For deep pain, the count and output of 808 nm lasers matter far mo…" at bounding box center [374, 114] width 324 height 7
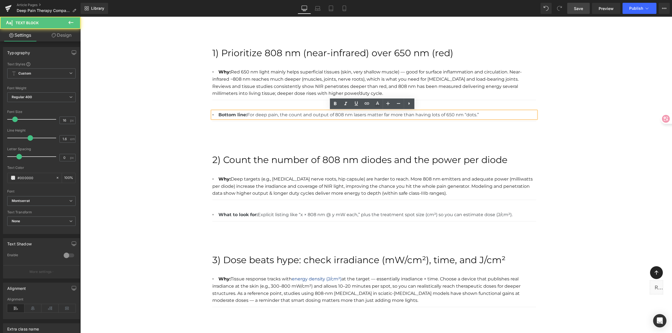
click at [476, 115] on li "Bottom line: For deep pain, the count and output of 808 nm lasers matter far mo…" at bounding box center [374, 114] width 324 height 7
click at [487, 115] on li "Bottom line: For deep pain, the count and output of 808 nm lasers matter far mo…" at bounding box center [374, 114] width 324 height 7
click at [488, 90] on li "Why: Red 650 nm light mainly helps superficial tissues (skin, very shallow musc…" at bounding box center [374, 82] width 324 height 28
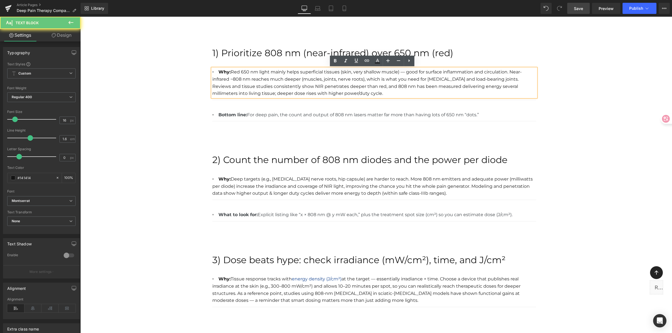
click at [436, 77] on li "Why: Red 650 nm light mainly helps superficial tissues (skin, very shallow musc…" at bounding box center [374, 82] width 324 height 28
click at [269, 72] on li "Why: Red 650 nm light mainly helps superficial tissues (skin, very shallow musc…" at bounding box center [374, 82] width 324 height 28
drag, startPoint x: 241, startPoint y: 71, endPoint x: 395, endPoint y: 75, distance: 153.8
click at [316, 75] on li "Why: Red 650 nm light mainly helps superficial tissues (skin, very shallow musc…" at bounding box center [374, 82] width 324 height 28
click at [402, 75] on li "Why: Red 650 nm light mainly helps superficial tissues (skin, very shallow musc…" at bounding box center [374, 82] width 324 height 28
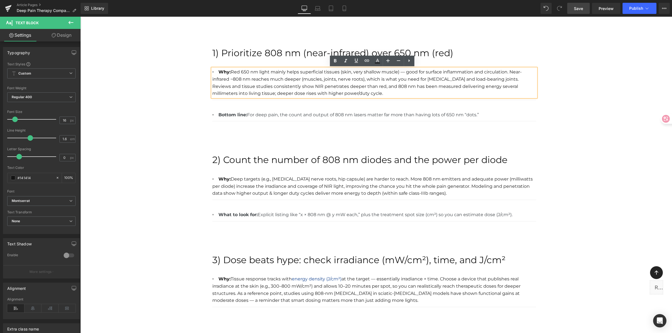
click at [405, 72] on li "Why: Red 650 nm light mainly helps superficial tissues (skin, very shallow musc…" at bounding box center [374, 82] width 324 height 28
drag, startPoint x: 399, startPoint y: 72, endPoint x: 470, endPoint y: 72, distance: 70.9
click at [459, 74] on li "Why: Red 650 nm light mainly helps superficial tissues (skin, very shallow musc…" at bounding box center [374, 82] width 324 height 28
click at [511, 74] on li "Why: Red 650 nm light mainly helps superficial tissues (skin, very shallow musc…" at bounding box center [374, 82] width 324 height 28
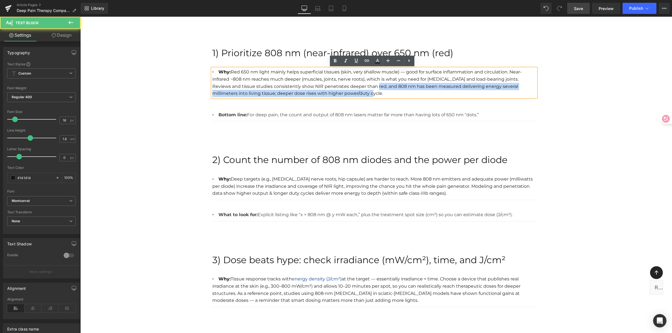
drag, startPoint x: 356, startPoint y: 88, endPoint x: 457, endPoint y: 95, distance: 101.5
click at [457, 95] on li "Why: Red 650 nm light mainly helps superficial tissues (skin, very shallow musc…" at bounding box center [374, 82] width 324 height 28
click at [465, 91] on li "Why: Red 650 nm light mainly helps superficial tissues (skin, very shallow musc…" at bounding box center [374, 82] width 324 height 28
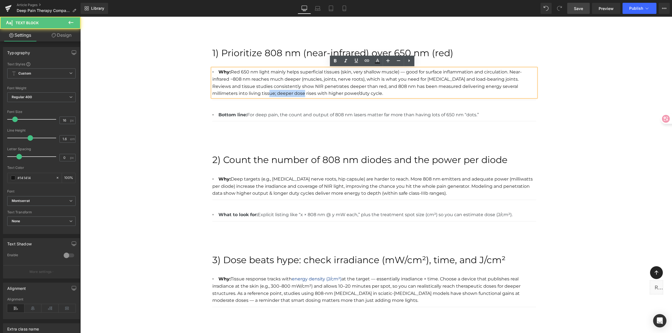
drag, startPoint x: 230, startPoint y: 93, endPoint x: 265, endPoint y: 93, distance: 35.3
click at [263, 94] on li "Why: Red 650 nm light mainly helps superficial tissues (skin, very shallow musc…" at bounding box center [374, 82] width 324 height 28
click at [266, 93] on li "Why: Red 650 nm light mainly helps superficial tissues (skin, very shallow musc…" at bounding box center [374, 82] width 324 height 28
click at [290, 94] on li "Why: Red 650 nm light mainly helps superficial tissues (skin, very shallow musc…" at bounding box center [374, 82] width 324 height 28
drag, startPoint x: 316, startPoint y: 94, endPoint x: 330, endPoint y: 94, distance: 13.9
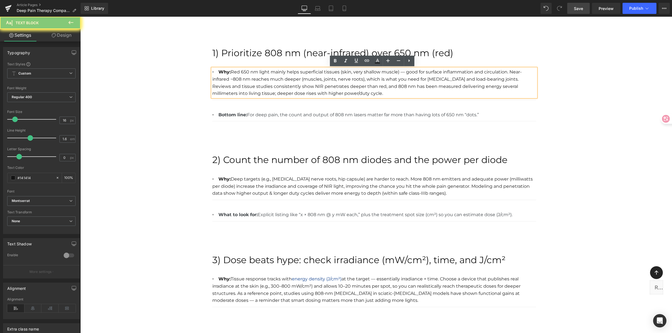
click at [317, 94] on li "Why: Red 650 nm light mainly helps superficial tissues (skin, very shallow musc…" at bounding box center [374, 82] width 324 height 28
click at [334, 94] on li "Why: Red 650 nm light mainly helps superficial tissues (skin, very shallow musc…" at bounding box center [374, 82] width 324 height 28
click at [330, 94] on li "Why: Red 650 nm light mainly helps superficial tissues (skin, very shallow musc…" at bounding box center [374, 82] width 324 height 28
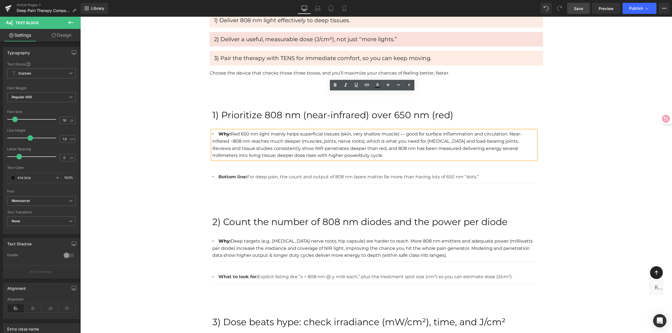
scroll to position [279, 0]
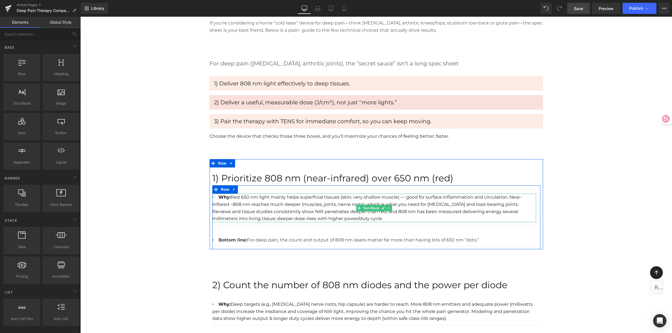
click at [488, 201] on li "Why: Red 650 nm light mainly helps superficial tissues (skin, very shallow musc…" at bounding box center [374, 208] width 324 height 28
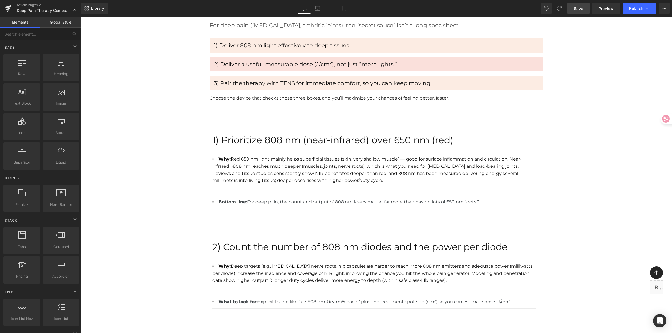
scroll to position [319, 0]
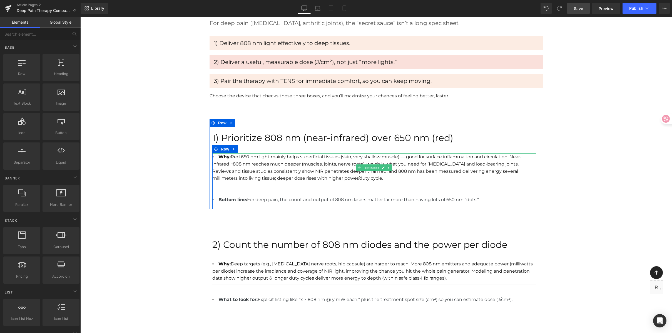
click at [232, 157] on li "Why: Red 650 nm light mainly helps superficial tissues (skin, very shallow musc…" at bounding box center [374, 167] width 324 height 28
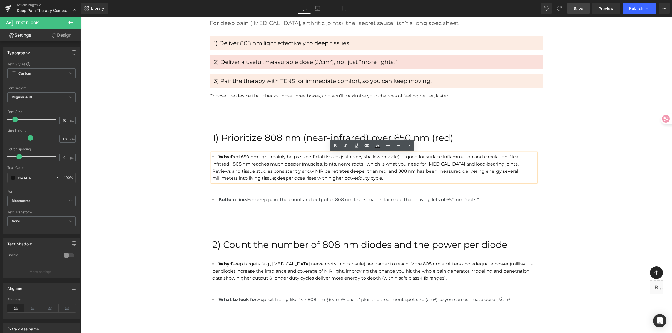
click at [259, 138] on p "1) Prioritize 808 nm (near-infrared) over 650 nm (red)" at bounding box center [376, 137] width 328 height 15
click at [226, 137] on p "1) Prioritize 808 nm (near-infrared) over 650 nm (red)" at bounding box center [376, 137] width 328 height 15
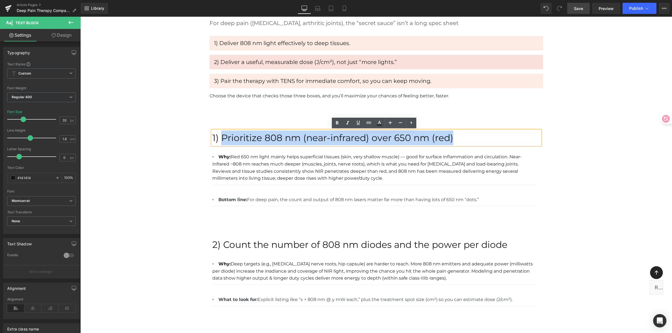
drag, startPoint x: 226, startPoint y: 137, endPoint x: 461, endPoint y: 143, distance: 234.8
click at [461, 143] on p "1) Prioritize 808 nm (near-infrared) over 650 nm (red)" at bounding box center [376, 137] width 328 height 15
copy p "Prioritize 808 nm (near-infrared) over 650 nm (red)"
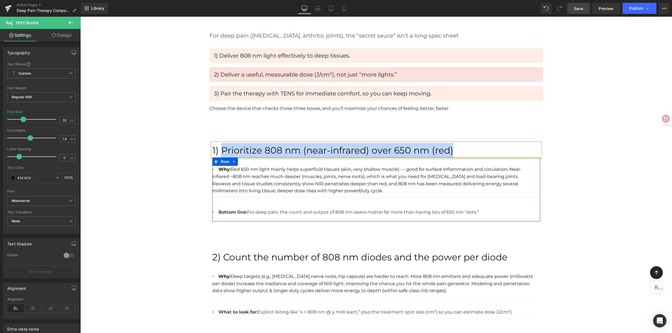
scroll to position [307, 0]
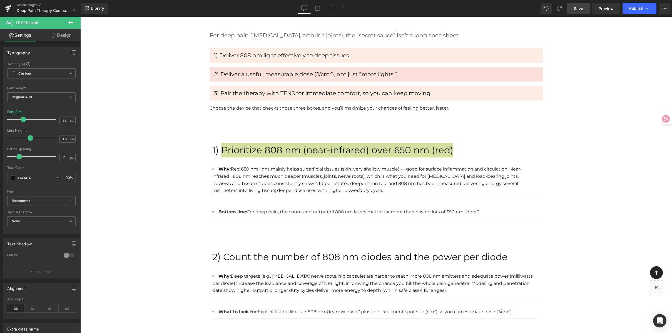
click at [78, 22] on button at bounding box center [70, 23] width 19 height 12
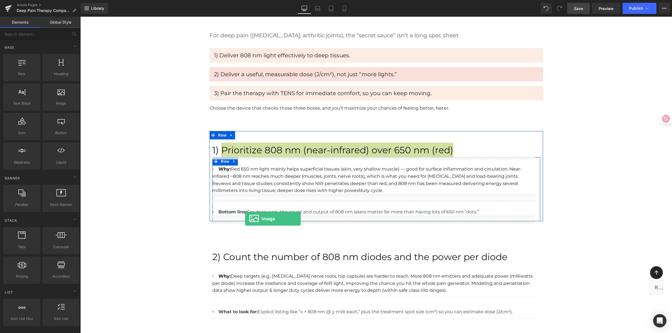
drag, startPoint x: 137, startPoint y: 122, endPoint x: 245, endPoint y: 219, distance: 145.5
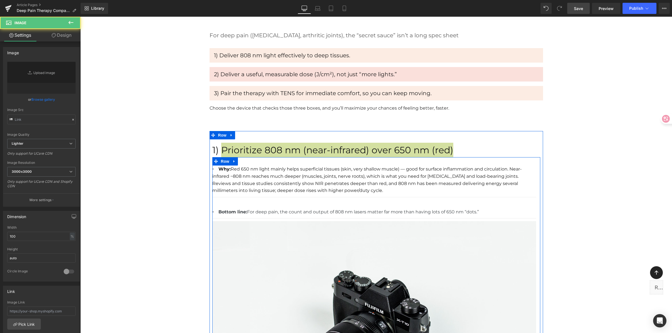
type input "//[DOMAIN_NAME][URL]"
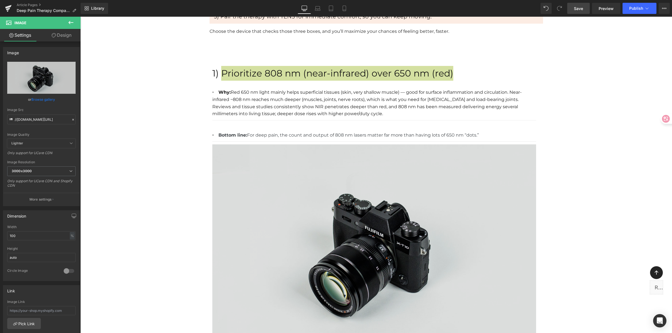
scroll to position [463, 0]
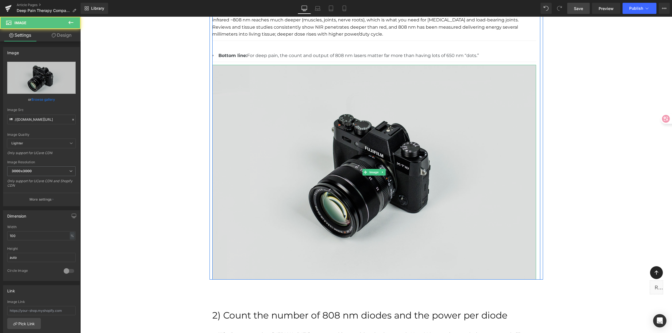
click at [305, 142] on img at bounding box center [374, 172] width 324 height 215
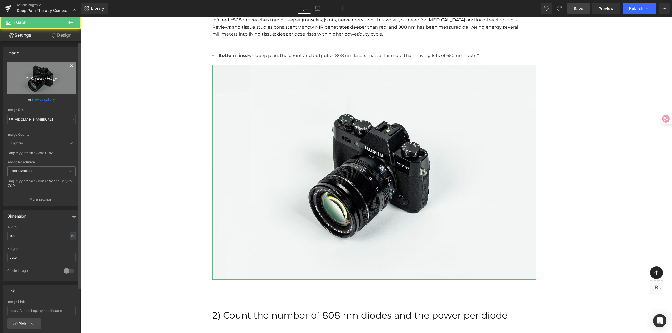
click at [34, 78] on icon "Replace Image" at bounding box center [41, 77] width 44 height 7
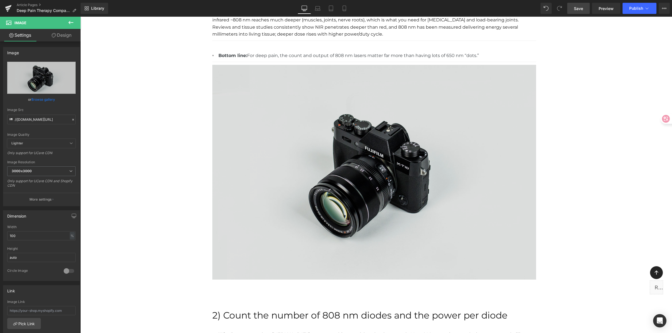
type input "C:\fakepath\Prioritize 808 nm (near-infrared) over 650 nm (red).jpg"
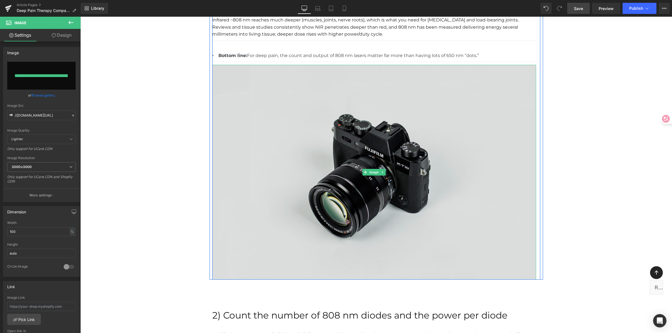
type input "[URL][DOMAIN_NAME]"
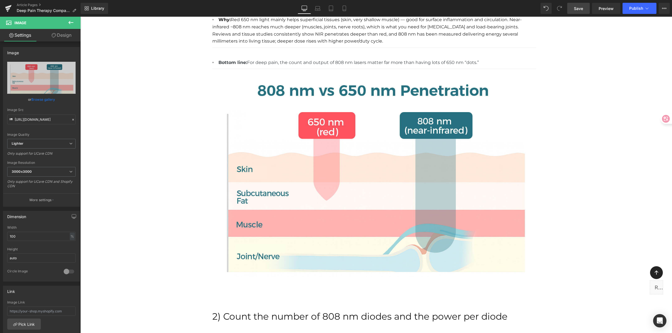
scroll to position [436, 0]
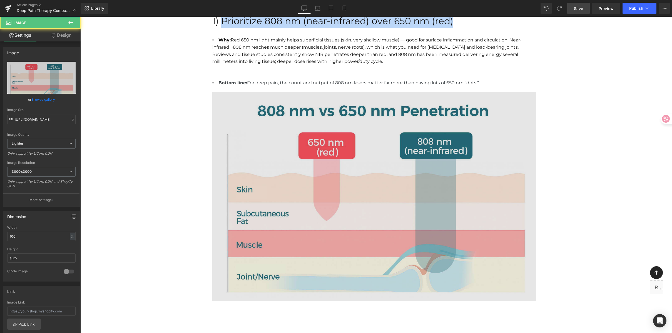
click at [327, 179] on img at bounding box center [374, 196] width 324 height 209
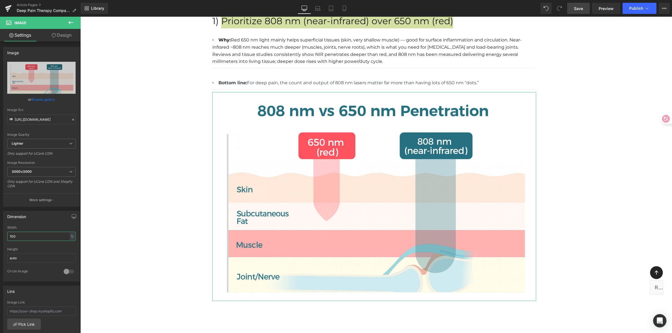
drag, startPoint x: 24, startPoint y: 238, endPoint x: -24, endPoint y: 231, distance: 48.5
click at [0, 231] on html "Image You are previewing how the will restyle your page. You can not edit Eleme…" at bounding box center [336, 166] width 672 height 333
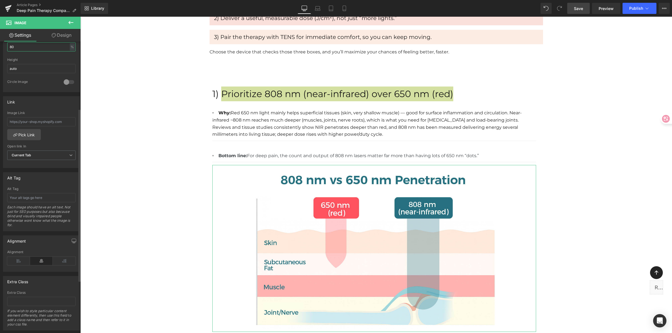
scroll to position [202, 0]
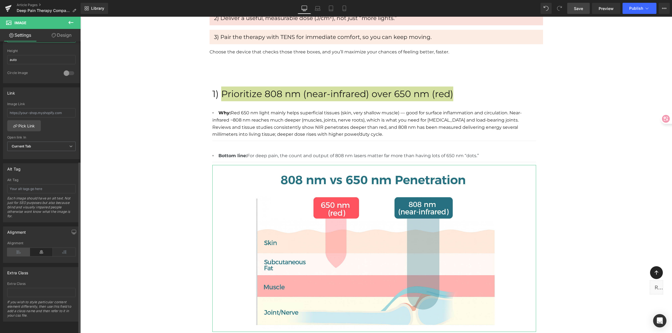
type input "80"
drag, startPoint x: 16, startPoint y: 247, endPoint x: 306, endPoint y: 228, distance: 291.3
click at [16, 248] on icon at bounding box center [18, 252] width 23 height 8
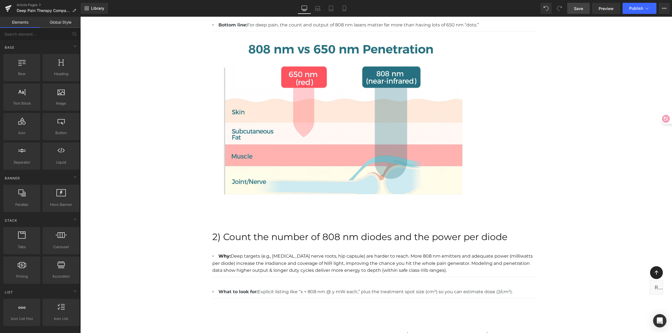
scroll to position [487, 0]
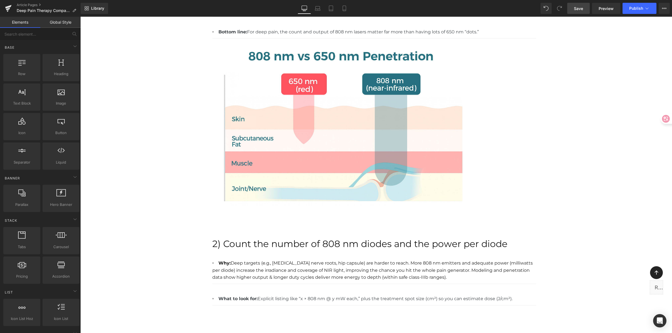
click at [581, 10] on span "Save" at bounding box center [578, 9] width 9 height 6
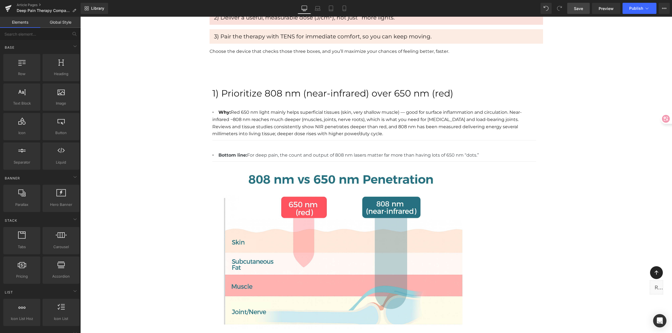
scroll to position [365, 0]
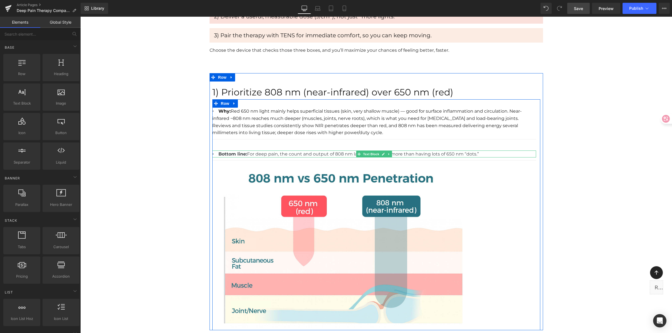
click at [265, 152] on li "Bottom line: For deep pain, the count and output of 808 nm lasers matter far mo…" at bounding box center [374, 153] width 324 height 7
click at [274, 154] on li "Bottom line: For deep pain, the count and output of 808 nm lasers matter far mo…" at bounding box center [374, 153] width 324 height 7
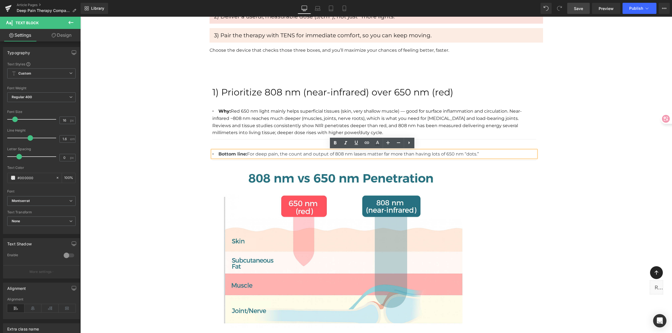
click at [288, 152] on li "Bottom line: For deep pain, the count and output of 808 nm lasers matter far mo…" at bounding box center [374, 153] width 324 height 7
drag, startPoint x: 279, startPoint y: 153, endPoint x: 355, endPoint y: 155, distance: 76.8
click at [355, 155] on li "Bottom line: For deep pain, the count and output of 808 nm lasers matter far mo…" at bounding box center [374, 153] width 324 height 7
drag, startPoint x: 365, startPoint y: 154, endPoint x: 278, endPoint y: 154, distance: 86.8
click at [278, 154] on li "Bottom line: For deep pain, the count and output of 808 nm lasers matter far mo…" at bounding box center [374, 153] width 324 height 7
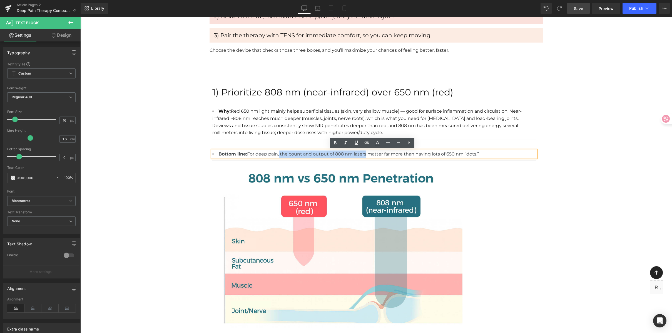
click at [297, 152] on li "Bottom line: For deep pain, the count and output of 808 nm lasers matter far mo…" at bounding box center [374, 153] width 324 height 7
drag, startPoint x: 279, startPoint y: 154, endPoint x: 365, endPoint y: 152, distance: 85.1
click at [365, 152] on li "Bottom line: For deep pain, the count and output of 808 nm lasers matter far mo…" at bounding box center [374, 153] width 324 height 7
click at [254, 154] on li "Bottom line: For deep pain, the count and output of 808 nm lasers matter far mo…" at bounding box center [374, 153] width 324 height 7
click at [308, 154] on li "Bottom line: For deep pain, the count and output of 808 nm lasers matter far mo…" at bounding box center [374, 153] width 324 height 7
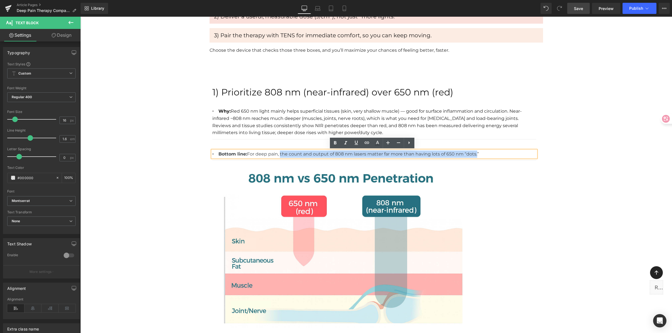
drag, startPoint x: 283, startPoint y: 154, endPoint x: 476, endPoint y: 151, distance: 193.0
click at [476, 151] on li "Bottom line: For deep pain, the count and output of 808 nm lasers matter far mo…" at bounding box center [374, 153] width 324 height 7
click at [280, 139] on icon at bounding box center [278, 137] width 3 height 3
click at [139, 88] on input "text" at bounding box center [137, 86] width 3 height 3
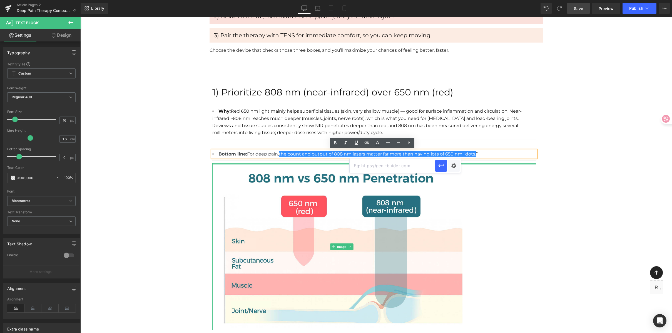
paste input "[URL][DOMAIN_NAME]"
type input "[URL][DOMAIN_NAME]"
click at [0, 0] on div "Text Color Highlight Color rgba(48, 91, 145, 1) #305b91 100 % transparent trans…" at bounding box center [0, 0] width 0 height 0
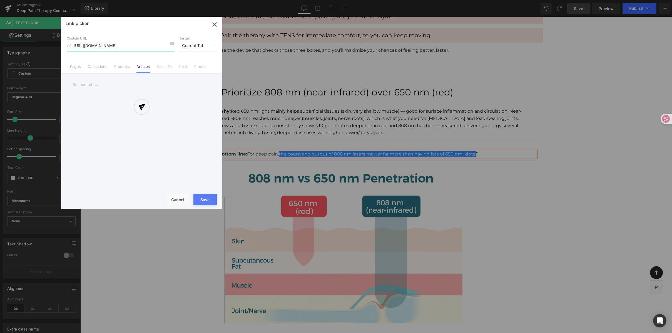
scroll to position [0, 337]
click at [194, 45] on div at bounding box center [141, 113] width 161 height 192
click at [191, 46] on div at bounding box center [141, 113] width 161 height 192
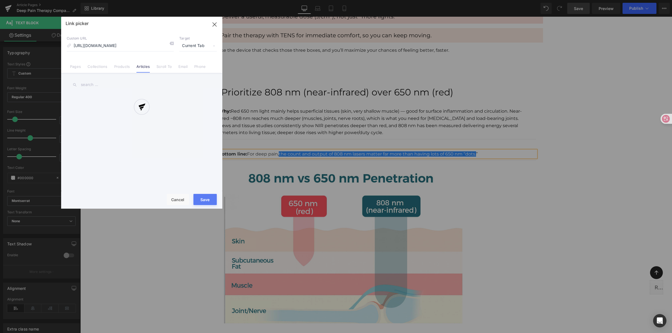
click at [191, 46] on div at bounding box center [141, 113] width 161 height 192
click at [191, 46] on span "Current Tab" at bounding box center [198, 46] width 38 height 11
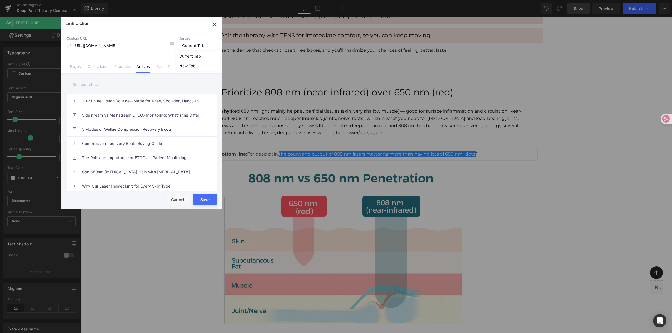
click at [191, 46] on span "Current Tab" at bounding box center [198, 46] width 38 height 11
click at [188, 66] on li "New Tab" at bounding box center [198, 66] width 43 height 10
drag, startPoint x: 210, startPoint y: 200, endPoint x: 130, endPoint y: 184, distance: 82.0
click at [210, 200] on button "Save" at bounding box center [205, 199] width 23 height 11
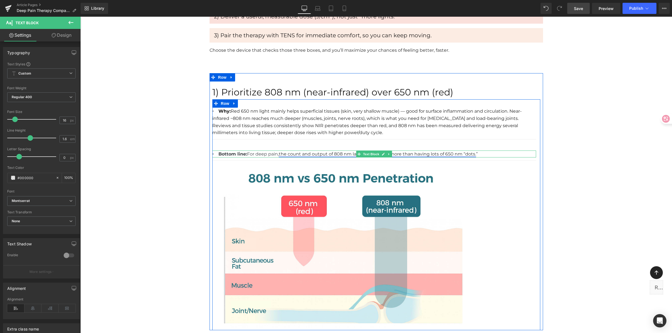
click at [412, 154] on link "the count and output of 808 nm lasers matter far more than having lots of 650 n…" at bounding box center [377, 153] width 197 height 5
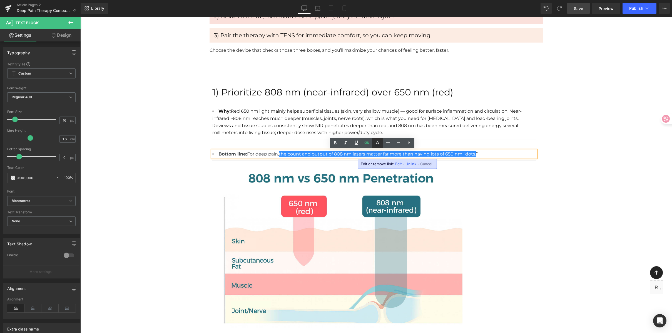
click at [306, 140] on icon at bounding box center [303, 137] width 6 height 7
type input "#ffffff"
type input "100"
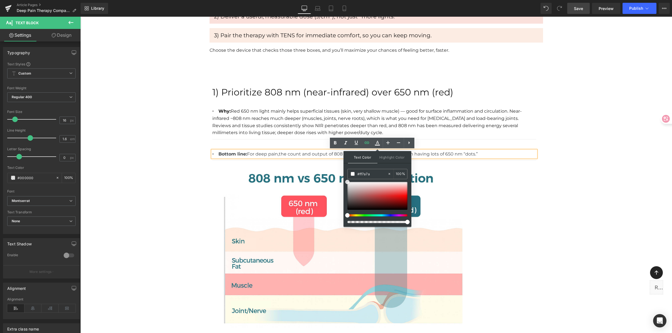
click at [385, 147] on div at bounding box center [294, 144] width 324 height 6
drag, startPoint x: 368, startPoint y: 213, endPoint x: 394, endPoint y: 215, distance: 26.5
click at [394, 141] on div at bounding box center [294, 141] width 324 height 0
click at [389, 141] on div at bounding box center [294, 141] width 324 height 0
click at [390, 141] on div at bounding box center [294, 141] width 324 height 0
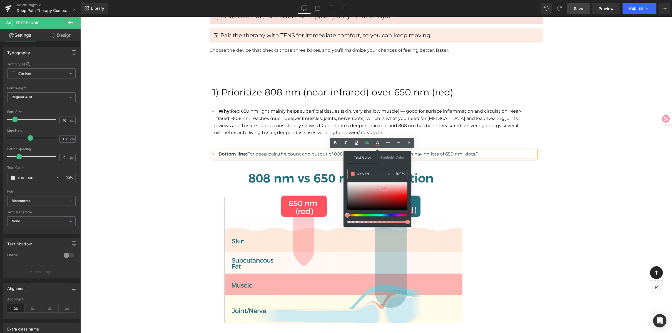
click at [285, 147] on div at bounding box center [282, 143] width 6 height 7
drag, startPoint x: 391, startPoint y: 214, endPoint x: 382, endPoint y: 215, distance: 9.5
click at [284, 145] on span at bounding box center [282, 143] width 3 height 3
drag, startPoint x: 387, startPoint y: 189, endPoint x: 402, endPoint y: 197, distance: 16.5
click at [402, 147] on div at bounding box center [294, 144] width 324 height 6
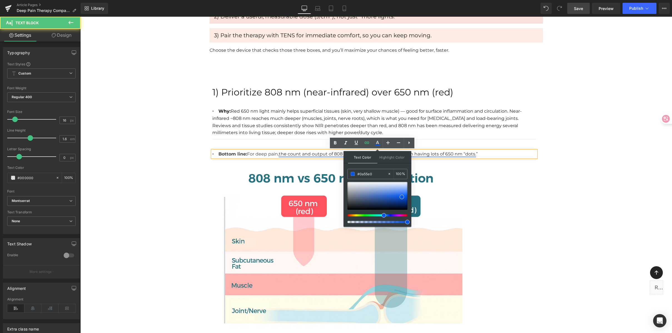
click at [454, 151] on link "the count and output of 808 nm lasers matter far more than having lots of 650 n…" at bounding box center [377, 153] width 197 height 5
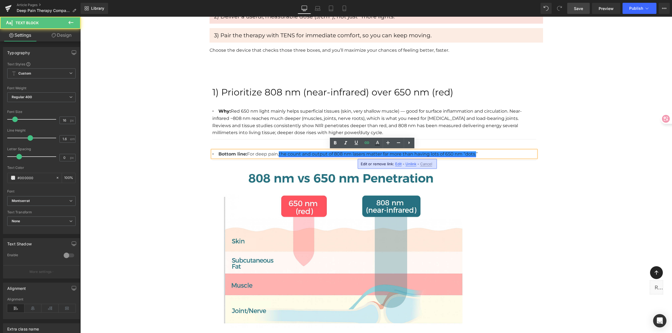
click at [289, 154] on link "the count and output of 808 nm lasers matter far more than having lots of 650 n…" at bounding box center [377, 153] width 197 height 5
click at [279, 154] on link "the count and output of 808 nm lasers matter far more than having lots of 650 n…" at bounding box center [377, 153] width 197 height 5
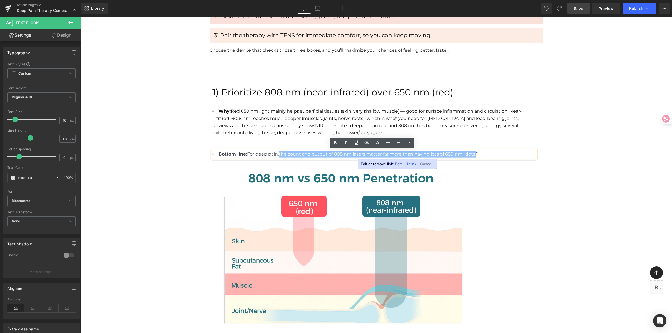
drag, startPoint x: 279, startPoint y: 154, endPoint x: 477, endPoint y: 153, distance: 197.7
click at [477, 153] on li "Bottom line: For deep pain, the count and output of 808 nm lasers matter far mo…" at bounding box center [374, 153] width 324 height 7
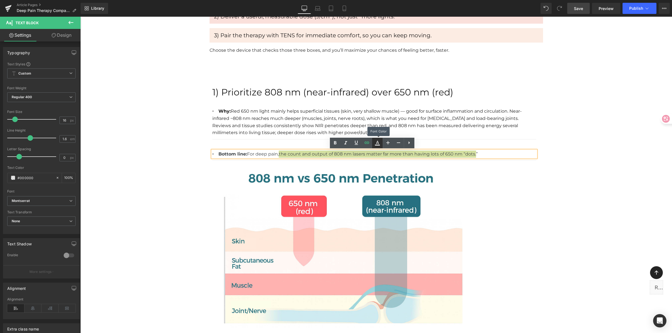
click at [306, 140] on icon at bounding box center [303, 137] width 6 height 7
type input "#3d4246"
type input "100"
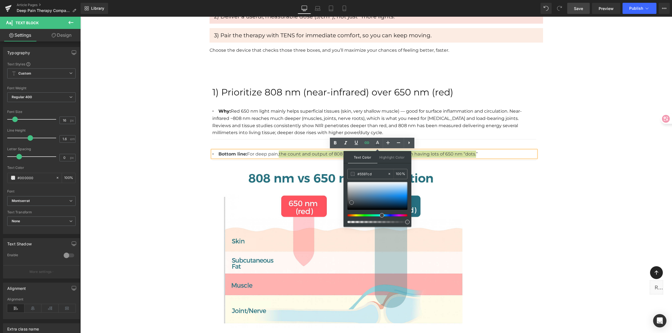
click at [380, 147] on div at bounding box center [294, 144] width 324 height 6
drag, startPoint x: 387, startPoint y: 193, endPoint x: 401, endPoint y: 198, distance: 14.9
click at [401, 147] on div at bounding box center [294, 144] width 324 height 6
type input "#0a71c6"
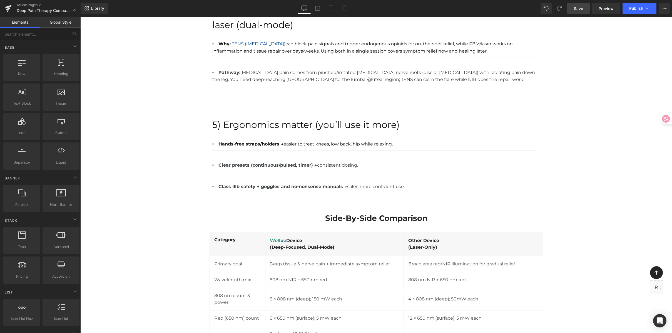
scroll to position [1008, 0]
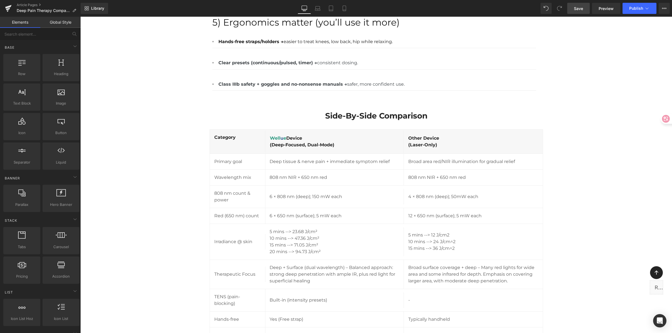
click at [576, 10] on span "Save" at bounding box center [578, 9] width 9 height 6
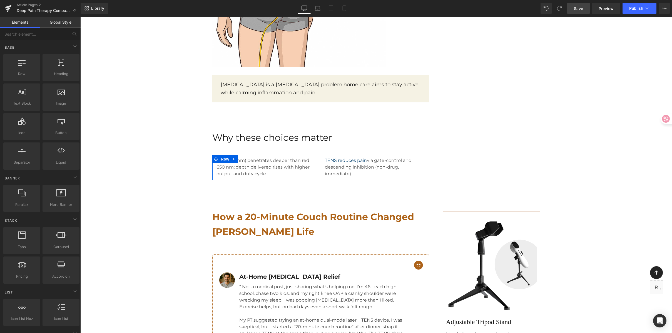
scroll to position [1631, 0]
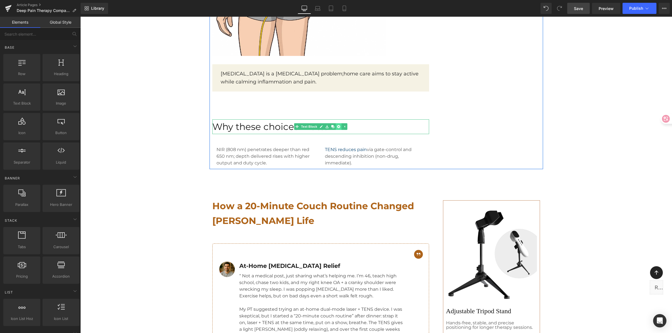
click at [337, 125] on icon at bounding box center [338, 126] width 3 height 3
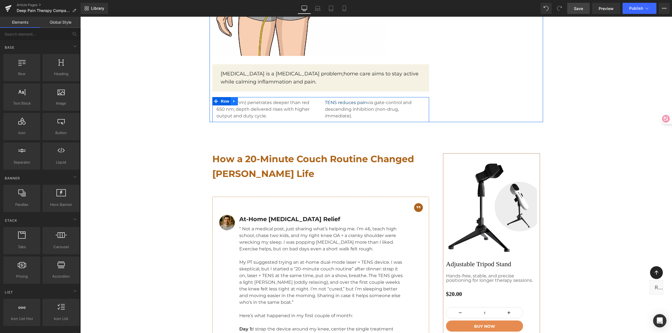
click at [232, 99] on icon at bounding box center [234, 101] width 4 height 4
click at [248, 99] on icon at bounding box center [249, 101] width 4 height 4
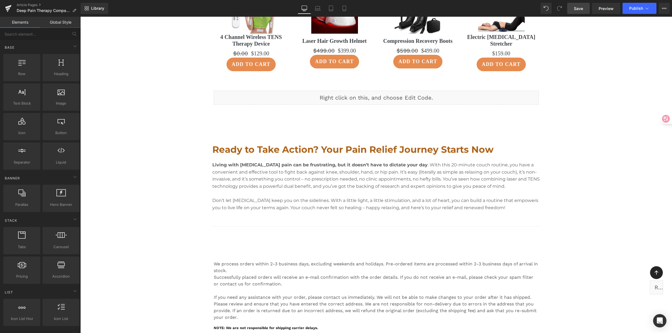
scroll to position [2125, 0]
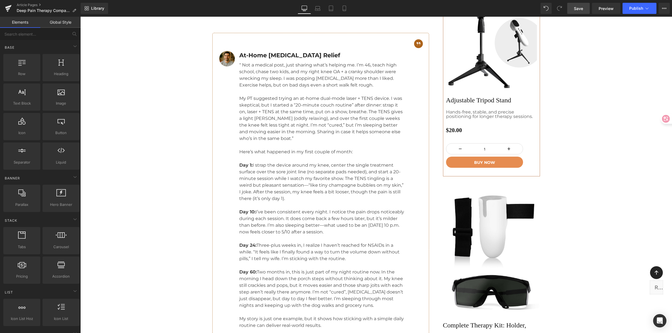
scroll to position [1747, 0]
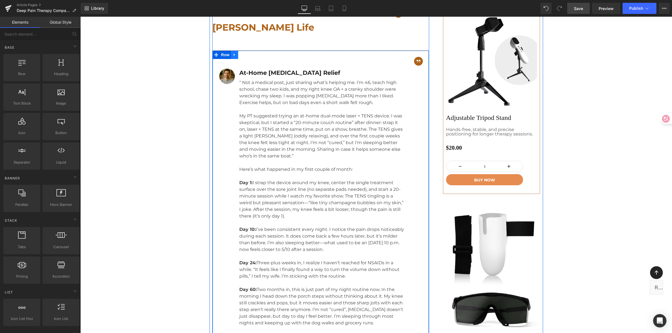
click at [233, 53] on icon at bounding box center [235, 55] width 4 height 4
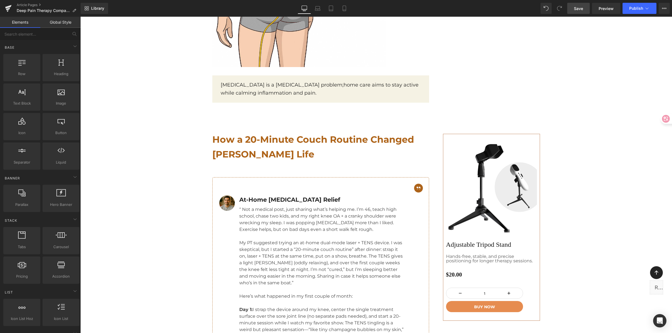
scroll to position [1617, 0]
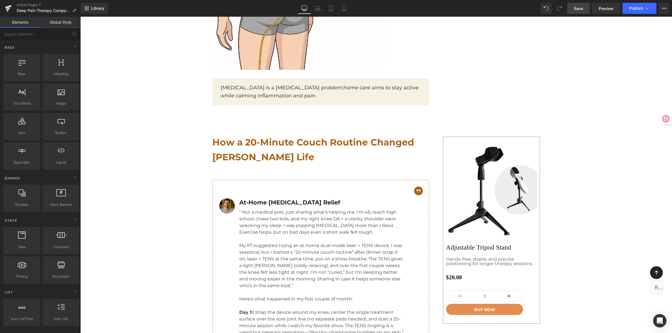
click at [297, 138] on p "How a 20-Minute Couch Routine Changed [PERSON_NAME] Life" at bounding box center [320, 149] width 217 height 29
click at [293, 142] on p "How a 20-Minute Couch Routine Changed [PERSON_NAME] Life" at bounding box center [320, 149] width 217 height 29
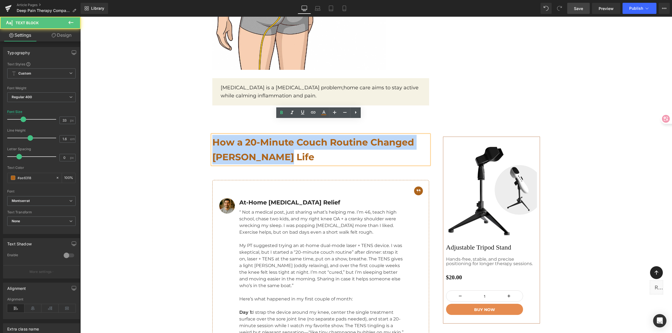
drag, startPoint x: 288, startPoint y: 144, endPoint x: 159, endPoint y: 121, distance: 130.8
paste div
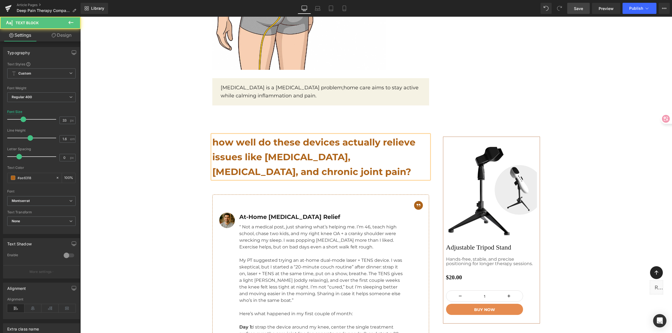
drag, startPoint x: 246, startPoint y: 131, endPoint x: 239, endPoint y: 132, distance: 6.4
click at [246, 137] on span "how well do these devices actually relieve issues like [MEDICAL_DATA], [MEDICAL…" at bounding box center [313, 157] width 203 height 41
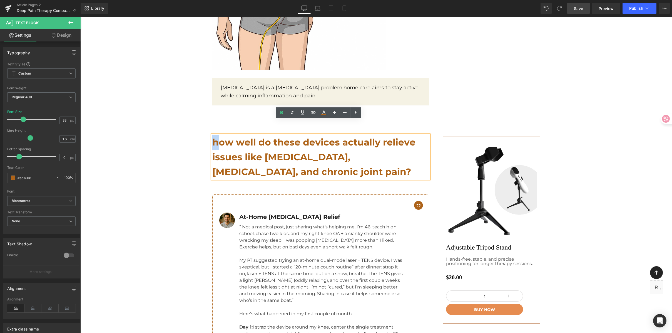
drag, startPoint x: 214, startPoint y: 125, endPoint x: 223, endPoint y: 127, distance: 9.3
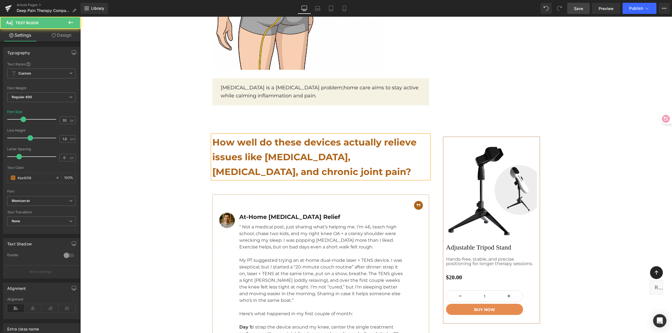
click at [315, 136] on p "How well do these devices actually relieve issues like [MEDICAL_DATA], [MEDICAL…" at bounding box center [320, 157] width 217 height 44
click at [303, 137] on span "How well do these devices actually relieve issues like [MEDICAL_DATA], [MEDICAL…" at bounding box center [314, 157] width 204 height 41
click at [298, 137] on span "How well do these devices actually relieve issues like [MEDICAL_DATA], [MEDICAL…" at bounding box center [314, 157] width 204 height 41
click at [276, 137] on span "How well do these devices actually relieve issues like [MEDICAL_DATA], [MEDICAL…" at bounding box center [314, 157] width 204 height 41
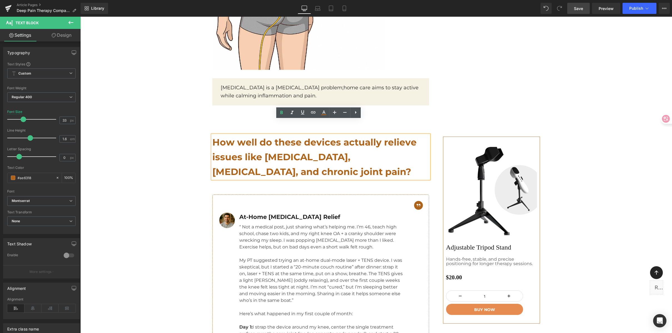
drag, startPoint x: 271, startPoint y: 129, endPoint x: 363, endPoint y: 133, distance: 92.4
click at [272, 137] on span "How well do these devices actually relieve issues like [MEDICAL_DATA], [MEDICAL…" at bounding box center [314, 157] width 204 height 41
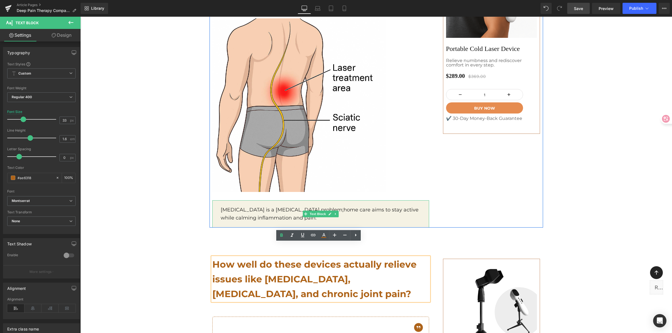
scroll to position [1494, 0]
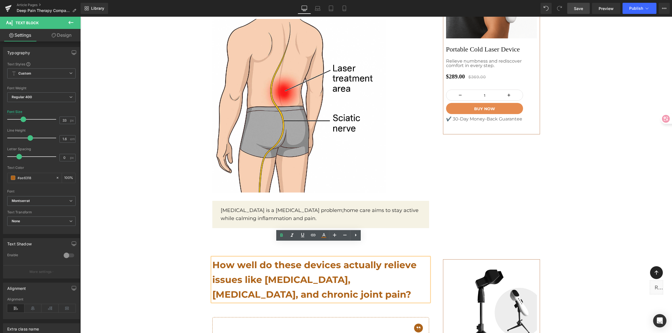
click at [294, 259] on span "How well do these devices actually relieve issues like [MEDICAL_DATA], [MEDICAL…" at bounding box center [314, 279] width 204 height 41
drag, startPoint x: 299, startPoint y: 251, endPoint x: 275, endPoint y: 250, distance: 23.9
click at [275, 259] on span "How well do these devices actually relieve issues like [MEDICAL_DATA], [MEDICAL…" at bounding box center [314, 279] width 204 height 41
click at [273, 259] on span "How well do these devices actually relieve issues like [MEDICAL_DATA], [MEDICAL…" at bounding box center [314, 279] width 204 height 41
click at [272, 259] on span "How well do these devices actually relieve issues like [MEDICAL_DATA], [MEDICAL…" at bounding box center [314, 279] width 204 height 41
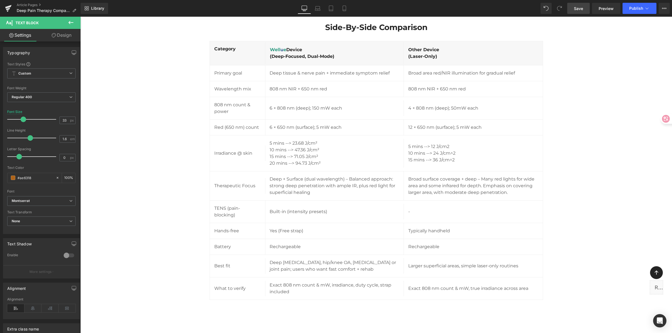
scroll to position [1083, 0]
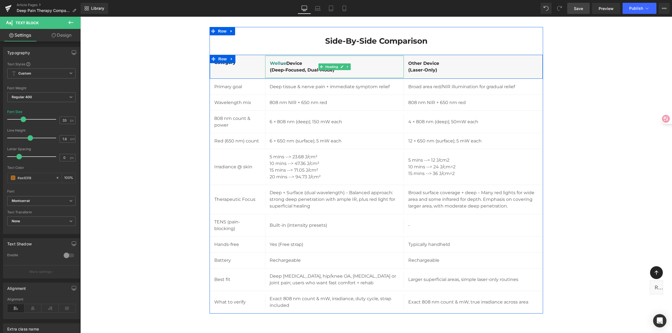
drag, startPoint x: 284, startPoint y: 62, endPoint x: 269, endPoint y: 62, distance: 14.8
click at [270, 62] on h4 "well u e Device" at bounding box center [334, 63] width 129 height 7
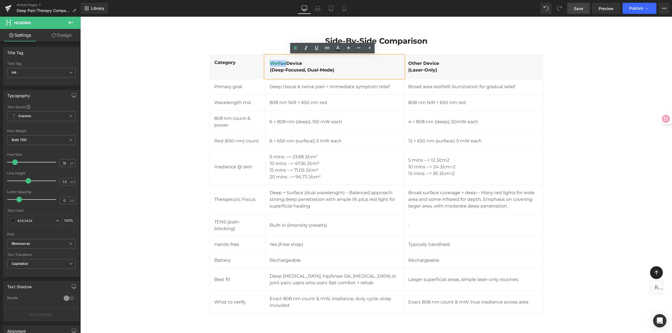
copy h4 "well u e"
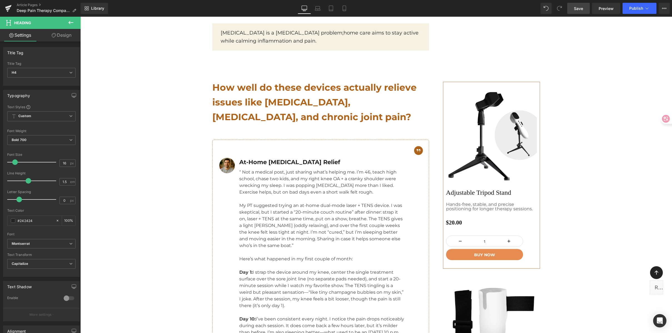
scroll to position [1665, 0]
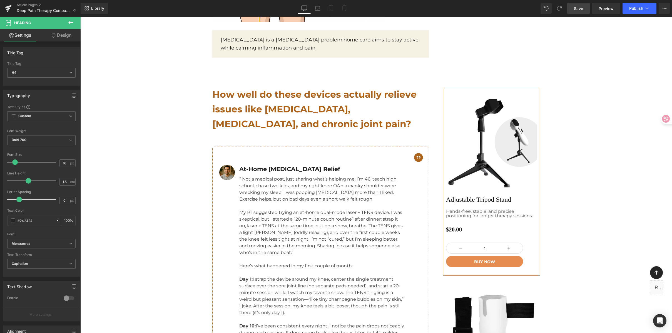
click at [296, 89] on span "How well do these devices actually relieve issues like [MEDICAL_DATA], [MEDICAL…" at bounding box center [314, 109] width 204 height 41
click at [298, 89] on span "How well do these devices actually relieve issues like [MEDICAL_DATA], [MEDICAL…" at bounding box center [314, 109] width 204 height 41
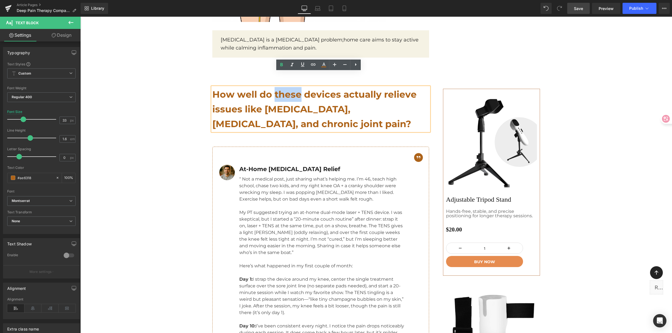
drag, startPoint x: 291, startPoint y: 80, endPoint x: 274, endPoint y: 80, distance: 17.5
click at [274, 89] on span "How well do these devices actually relieve issues like [MEDICAL_DATA], [MEDICAL…" at bounding box center [314, 109] width 204 height 41
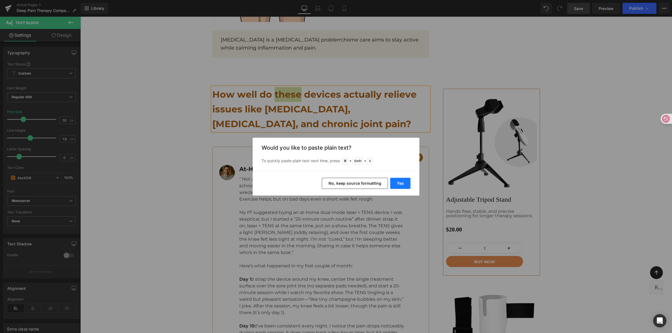
click at [405, 180] on button "Yes" at bounding box center [400, 183] width 20 height 11
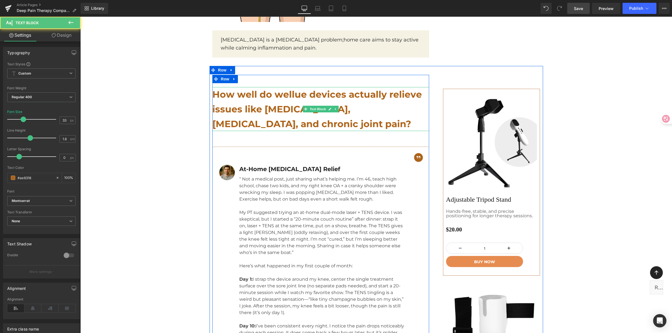
click at [335, 89] on span "How well do wellue devices actually relieve issues like [MEDICAL_DATA], [MEDICA…" at bounding box center [317, 109] width 210 height 41
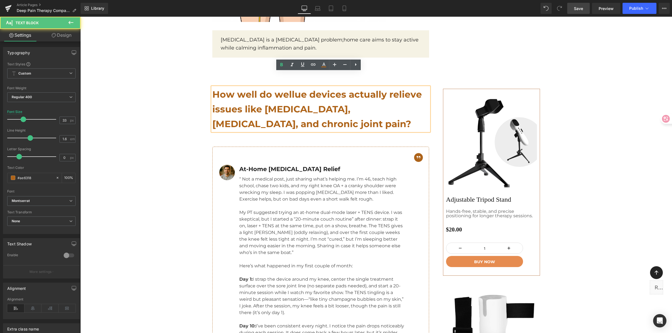
click at [338, 89] on span "How well do wellue devices actually relieve issues like [MEDICAL_DATA], [MEDICA…" at bounding box center [317, 109] width 210 height 41
click at [345, 89] on span "How well do wellue devices actually relieve issues like [MEDICAL_DATA], [MEDICA…" at bounding box center [317, 109] width 210 height 41
click at [343, 89] on span "How well do wellue devices actually relieve issues like [MEDICAL_DATA], [MEDICA…" at bounding box center [317, 109] width 210 height 41
click at [295, 106] on p "How well do wellue device actually relieve issues like [MEDICAL_DATA], [MEDICAL…" at bounding box center [320, 109] width 217 height 44
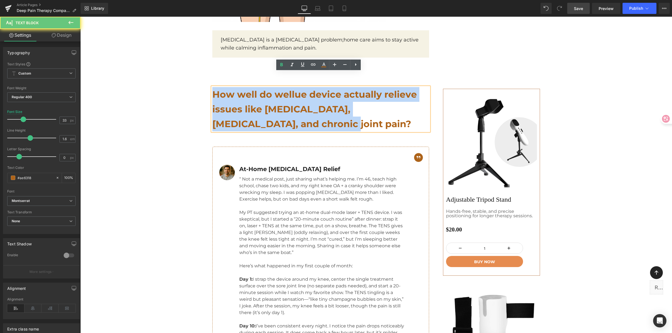
drag, startPoint x: 294, startPoint y: 107, endPoint x: 206, endPoint y: 78, distance: 93.6
copy span "How well do wellue device actually relieve issues like [MEDICAL_DATA], [MEDICAL…"
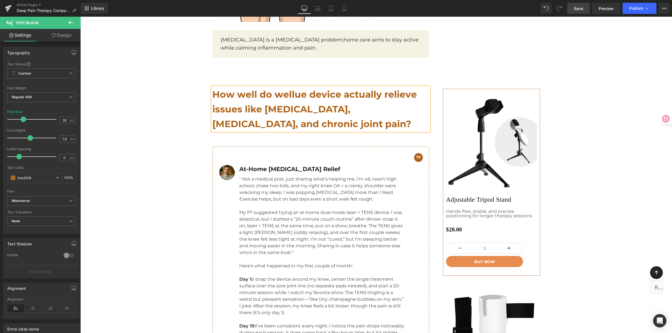
click at [388, 89] on span "How well do wellue device actually relieve issues like [MEDICAL_DATA], [MEDICAL…" at bounding box center [314, 109] width 205 height 41
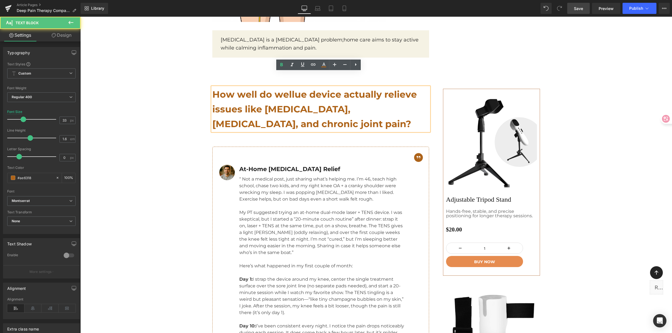
click at [399, 89] on span "How well do wellue device actually relieve issues like [MEDICAL_DATA], [MEDICAL…" at bounding box center [314, 109] width 205 height 41
click at [405, 89] on span "How well do wellue device actually relieve issues like [MEDICAL_DATA], [MEDICAL…" at bounding box center [314, 109] width 205 height 41
click at [268, 89] on span "How well do wellue device actually relieve issues like [MEDICAL_DATA], [MEDICAL…" at bounding box center [314, 109] width 205 height 41
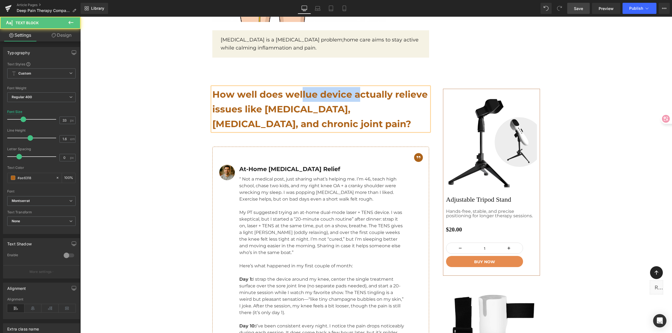
drag, startPoint x: 301, startPoint y: 80, endPoint x: 359, endPoint y: 81, distance: 58.4
click at [359, 89] on span "How well does wellue device actually relieve issues like [MEDICAL_DATA], [MEDIC…" at bounding box center [320, 109] width 216 height 41
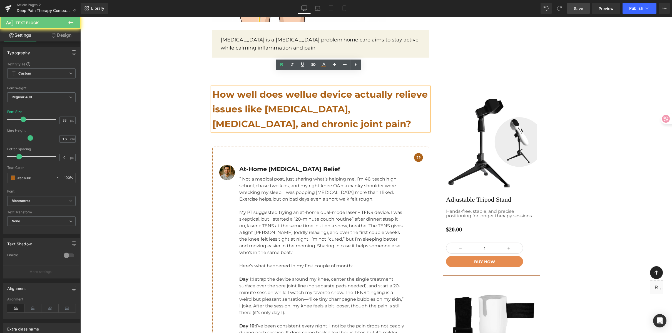
click at [368, 89] on span "How well does wellue device actually relieve issues like [MEDICAL_DATA], [MEDIC…" at bounding box center [320, 109] width 216 height 41
click at [399, 89] on span "How well does wellue device actually relieve issues like [MEDICAL_DATA], [MEDIC…" at bounding box center [320, 109] width 216 height 41
click at [259, 95] on span "How well does wellue device actually relieve issues like [MEDICAL_DATA], [MEDIC…" at bounding box center [320, 109] width 216 height 41
click at [333, 95] on span "How well does wellue device actually relieve issues like [MEDICAL_DATA], [MEDIC…" at bounding box center [320, 109] width 216 height 41
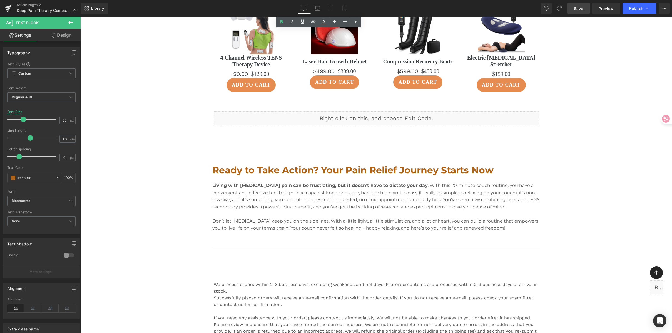
scroll to position [2177, 0]
click at [320, 182] on p "Living with [MEDICAL_DATA] pain can be frustrating, but it doesn’t have to dict…" at bounding box center [376, 196] width 328 height 28
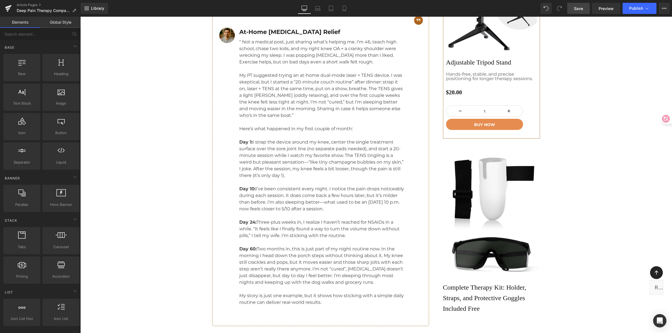
scroll to position [1799, 0]
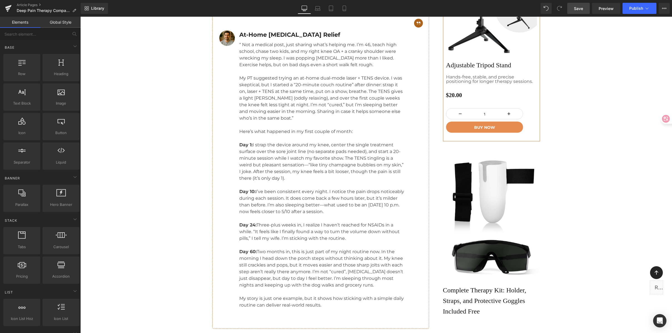
click at [277, 142] on p "Day 1: I strap the device around my knee, center the single treatment surface o…" at bounding box center [322, 162] width 166 height 40
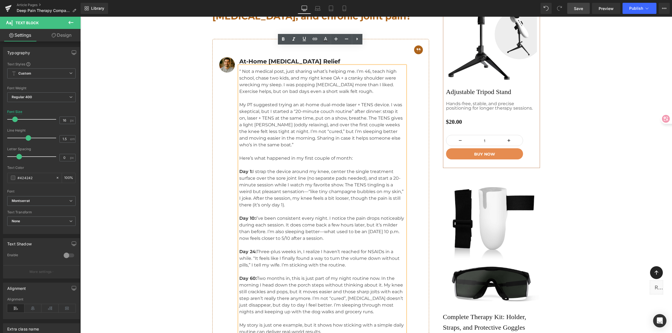
scroll to position [1764, 0]
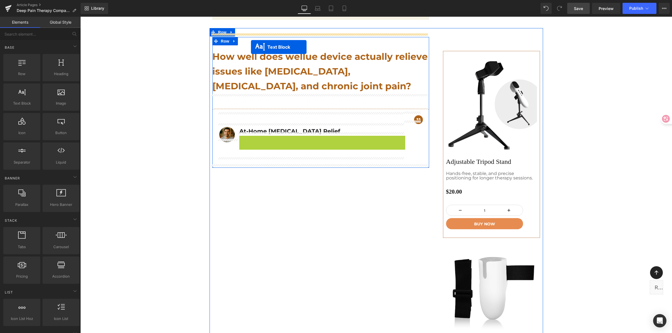
scroll to position [1691, 0]
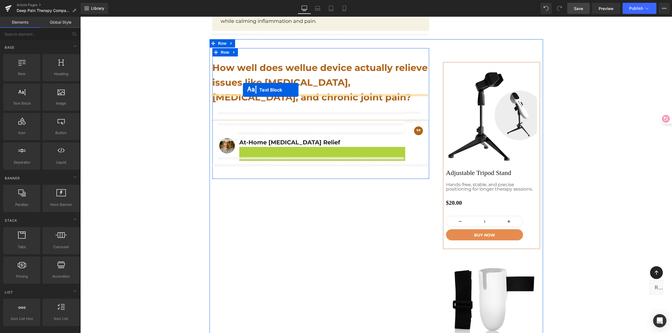
drag, startPoint x: 306, startPoint y: 61, endPoint x: 243, endPoint y: 90, distance: 69.2
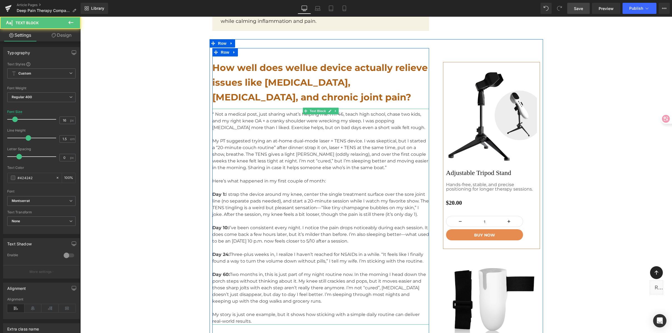
click at [337, 142] on p "My PT suggested trying an at-home dual-mode laser + TENS device. I was skeptica…" at bounding box center [320, 154] width 217 height 33
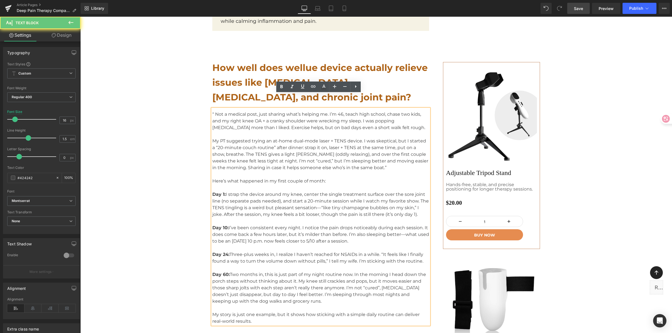
click at [338, 184] on p at bounding box center [320, 187] width 217 height 7
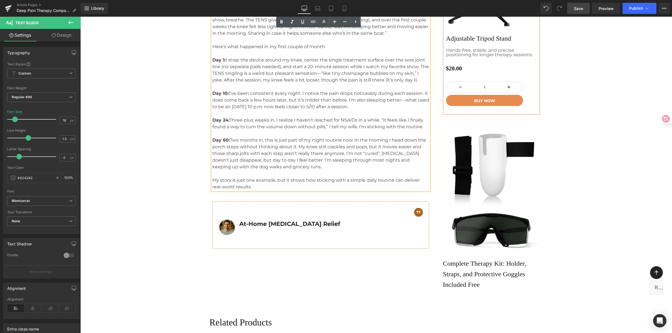
scroll to position [1827, 0]
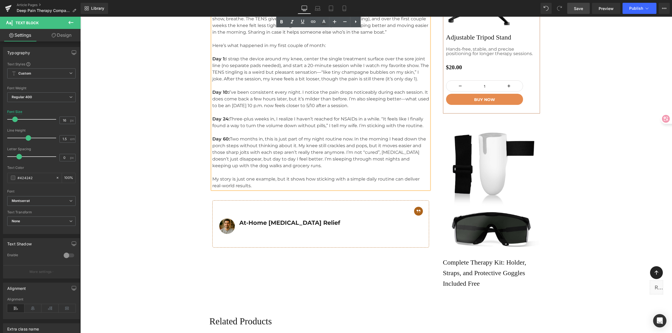
click at [244, 207] on div "Image At-Home [MEDICAL_DATA] Relief Text Block Icon List" at bounding box center [312, 223] width 186 height 33
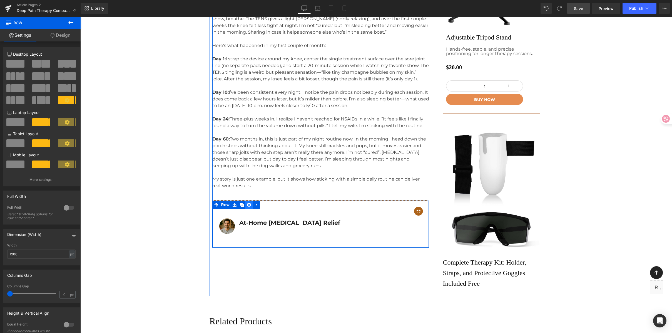
click at [247, 203] on icon at bounding box center [249, 205] width 4 height 4
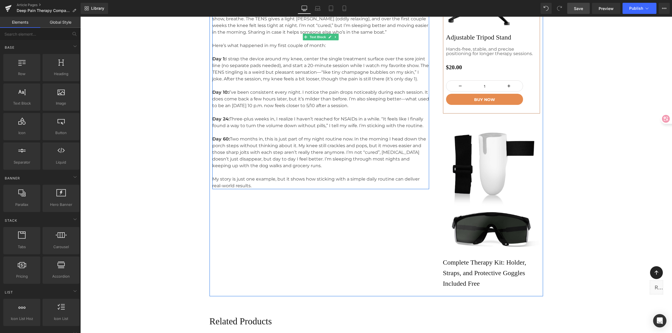
click at [282, 176] on p "My story is just one example, but it shows how sticking with a simple daily rou…" at bounding box center [320, 182] width 217 height 13
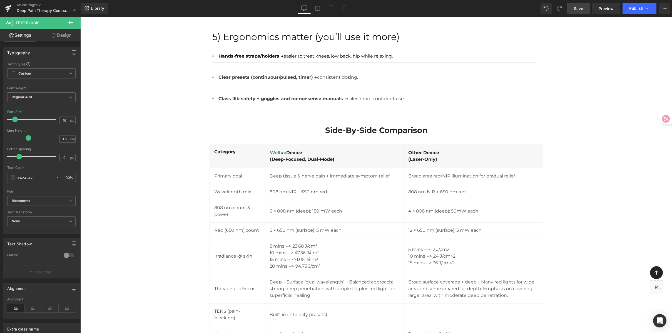
drag, startPoint x: 158, startPoint y: -12, endPoint x: 151, endPoint y: -37, distance: 26.1
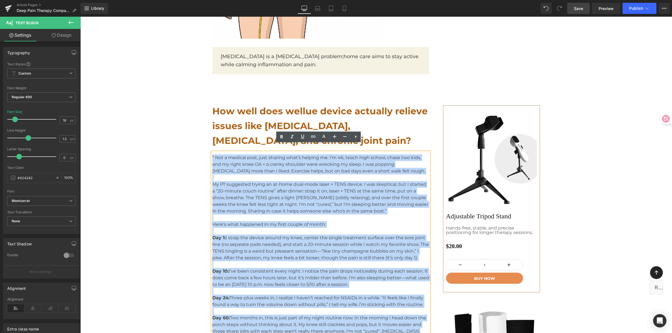
scroll to position [1656, 0]
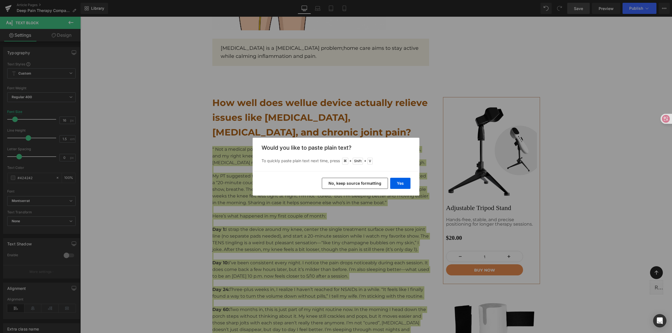
click at [411, 182] on div "Yes No, keep source formatting" at bounding box center [336, 183] width 167 height 24
click at [399, 180] on button "Yes" at bounding box center [400, 183] width 20 height 11
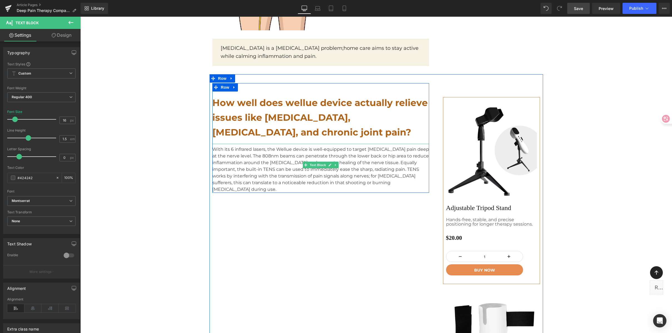
click at [245, 148] on p "With its 6 infrared lasers, the Wellue device is well-equipped to target [MEDIC…" at bounding box center [320, 169] width 217 height 47
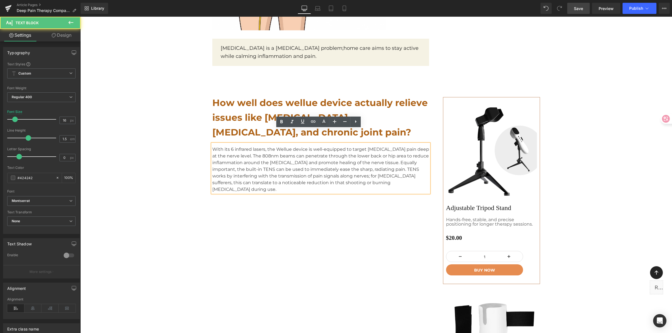
click at [237, 146] on p "With its 6 infrared lasers, the Wellue device is well-equipped to target [MEDIC…" at bounding box center [320, 169] width 217 height 47
click at [334, 146] on p "With its 6 infrared lasers, the Wellue device is well-equipped to target [MEDIC…" at bounding box center [320, 169] width 217 height 47
click at [248, 146] on p "With its 6 infrared lasers, the Wellue device is well-equipped to target [MEDIC…" at bounding box center [320, 169] width 217 height 47
click at [236, 146] on p "With its 6 infrared lasers, the Wellue device is well-equipped to target [MEDIC…" at bounding box center [320, 169] width 217 height 47
click at [322, 146] on p "With its 6 infrared lasers, the Wellue device is well-equipped to target [MEDIC…" at bounding box center [320, 169] width 217 height 47
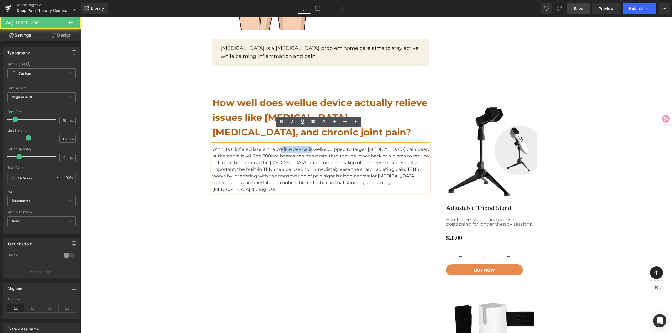
drag, startPoint x: 278, startPoint y: 133, endPoint x: 311, endPoint y: 135, distance: 33.4
click at [310, 146] on p "With its 6 infrared lasers, the Wellue device is well-equipped to target [MEDIC…" at bounding box center [320, 169] width 217 height 47
click at [311, 146] on p "With its 6 infrared lasers, the Wellue device is well-equipped to target [MEDIC…" at bounding box center [320, 169] width 217 height 47
click at [232, 146] on p "With its 6 infrared lasers, the Wellue device is well-equipped to target [MEDIC…" at bounding box center [320, 169] width 217 height 47
click at [247, 146] on p "With its 6 808nm infrared lasers, the Wellue device is well-equipped to target …" at bounding box center [320, 169] width 217 height 47
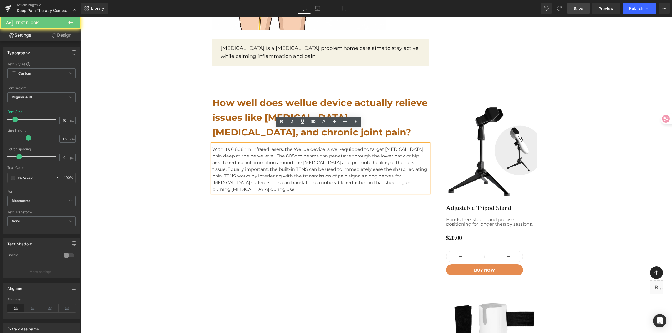
click at [229, 146] on p "With its 6 808nm infrared lasers, the Wellue device is well-equipped to target …" at bounding box center [320, 169] width 217 height 47
click at [232, 146] on p "With its 6 808nm infrared lasers, the Wellue device is well-equipped to target …" at bounding box center [320, 169] width 217 height 47
drag, startPoint x: 232, startPoint y: 134, endPoint x: 229, endPoint y: 134, distance: 3.1
click at [229, 146] on p "With its 6 808nm infrared lasers, the Wellue device is well-equipped to target …" at bounding box center [320, 169] width 217 height 47
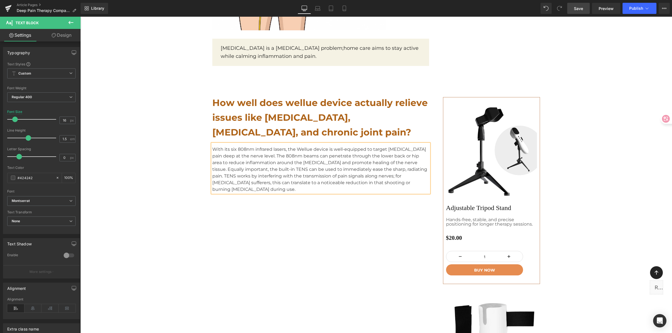
click at [356, 156] on p "With its six 808nm infrared lasers, the Wellue device is well-equipped to targe…" at bounding box center [320, 169] width 217 height 47
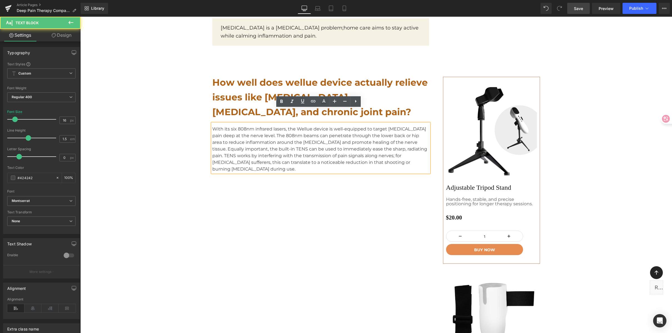
scroll to position [1678, 0]
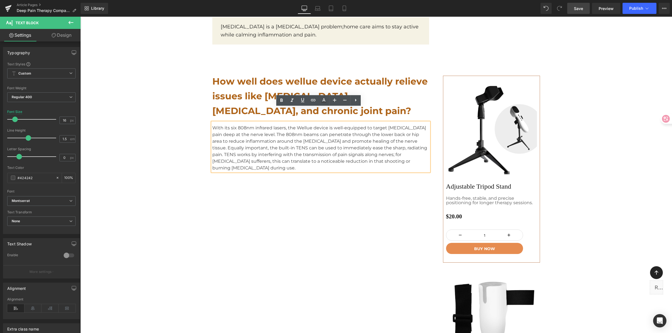
click at [407, 149] on p "With its six 808nm infrared lasers, the Wellue device is well-equipped to targe…" at bounding box center [320, 148] width 217 height 47
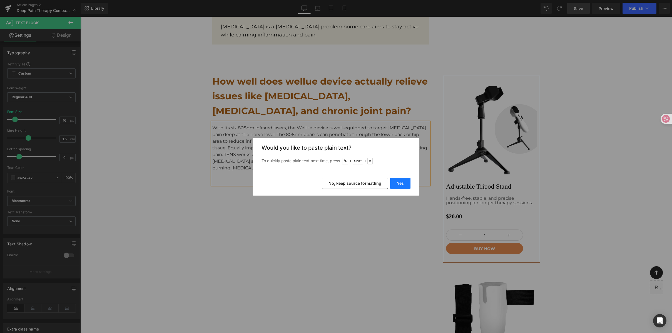
click at [409, 185] on button "Yes" at bounding box center [400, 183] width 20 height 11
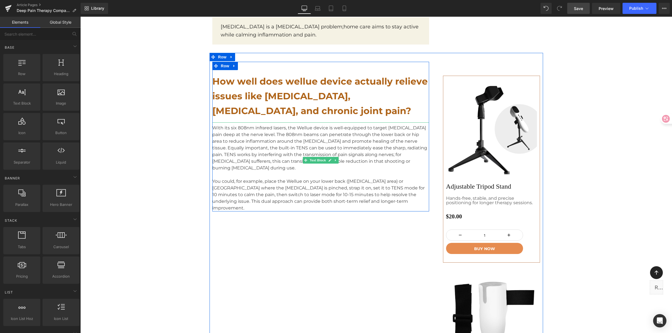
click at [340, 178] on p "You could, for example, place the Wellue on your lower back ([MEDICAL_DATA] are…" at bounding box center [320, 194] width 217 height 33
click at [293, 178] on p "You could, for example, place the Wellue on your lower back ([MEDICAL_DATA] are…" at bounding box center [320, 194] width 217 height 33
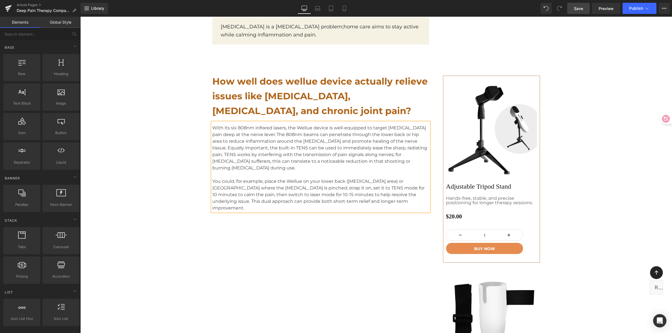
drag, startPoint x: 314, startPoint y: 160, endPoint x: 352, endPoint y: 159, distance: 37.8
click at [349, 178] on p "You could, for example, place the Wellue on your lower back ([MEDICAL_DATA] are…" at bounding box center [320, 194] width 217 height 33
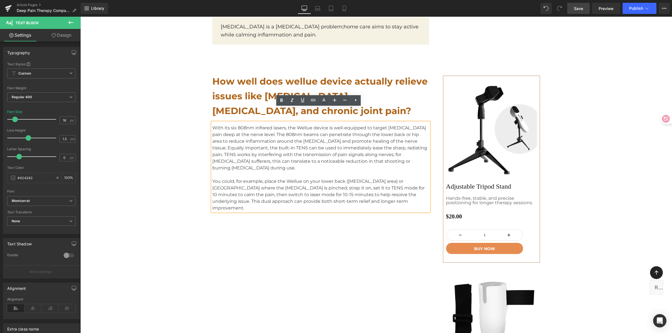
click at [352, 178] on p "You could, for example, place the Wellue on your lower back ([MEDICAL_DATA] are…" at bounding box center [320, 194] width 217 height 33
click at [380, 178] on p "You could, for example, place the Wellue on your lower back ([MEDICAL_DATA] are…" at bounding box center [320, 194] width 217 height 33
click at [387, 179] on p "You could, for example, place the Wellue on your lower back ([MEDICAL_DATA] are…" at bounding box center [320, 194] width 217 height 33
click at [217, 125] on p "With its six 808nm infrared lasers, the Wellue device is well-equipped to targe…" at bounding box center [320, 148] width 217 height 47
click at [214, 125] on p "With its six 808nm infrared lasers, the Wellue device is well-equipped to targe…" at bounding box center [320, 148] width 217 height 47
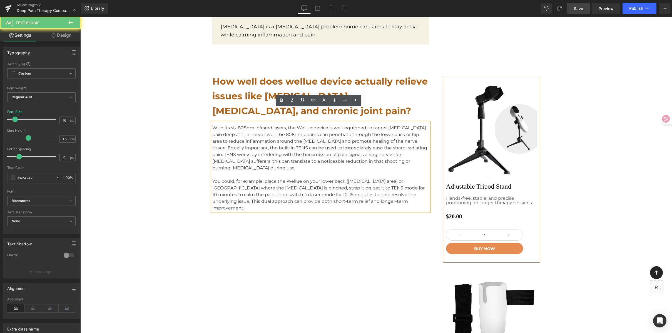
click at [212, 125] on p "With its six 808nm infrared lasers, the Wellue device is well-equipped to targe…" at bounding box center [320, 148] width 217 height 47
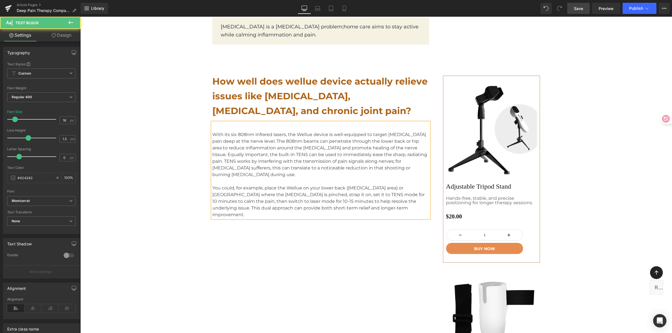
click at [243, 125] on p at bounding box center [320, 128] width 217 height 7
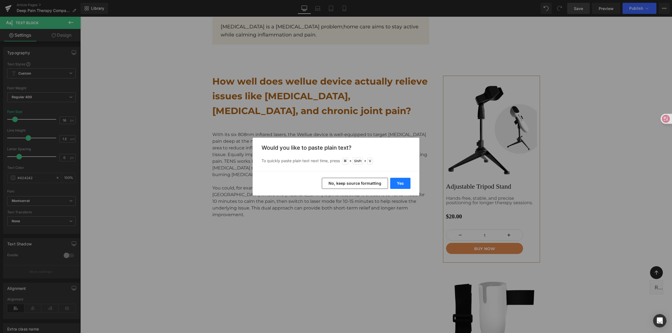
click at [404, 187] on button "Yes" at bounding box center [400, 183] width 20 height 11
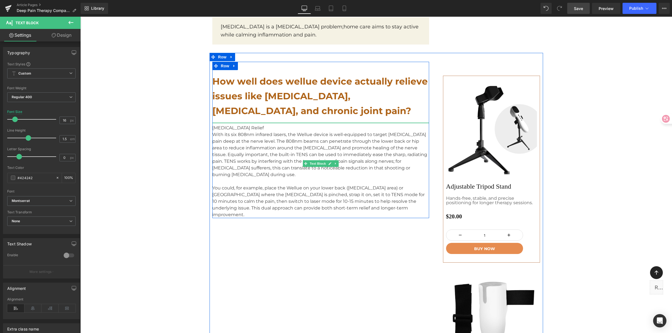
click at [260, 122] on div at bounding box center [320, 122] width 217 height 1
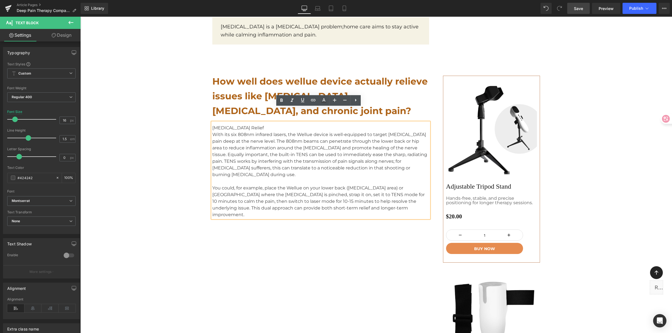
click at [246, 125] on p "[MEDICAL_DATA] Relief" at bounding box center [320, 128] width 217 height 7
drag, startPoint x: 216, startPoint y: 112, endPoint x: 196, endPoint y: 110, distance: 19.9
click at [256, 125] on p "[MEDICAL_DATA] Relief" at bounding box center [320, 128] width 217 height 7
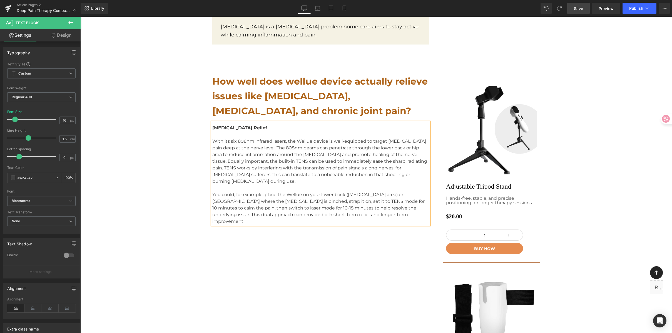
click at [313, 216] on div "How well does wellue device actually relieve issues like [MEDICAL_DATA], [MEDIC…" at bounding box center [377, 249] width 334 height 392
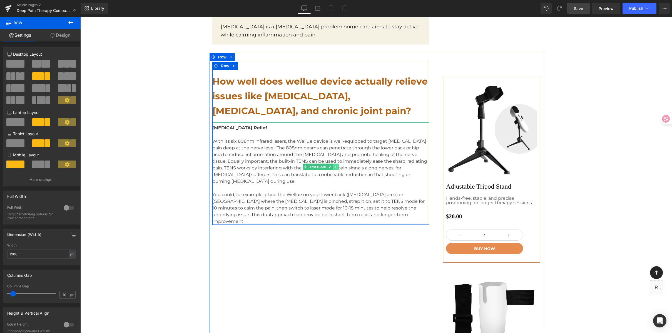
click at [334, 164] on link at bounding box center [336, 167] width 6 height 7
click at [332, 164] on link at bounding box center [333, 167] width 6 height 7
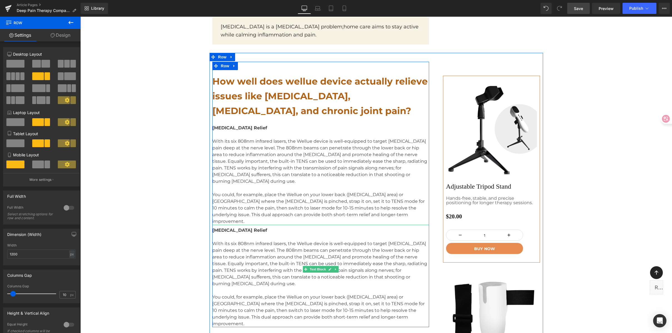
click at [229, 227] on span "[MEDICAL_DATA] Relief" at bounding box center [239, 229] width 55 height 5
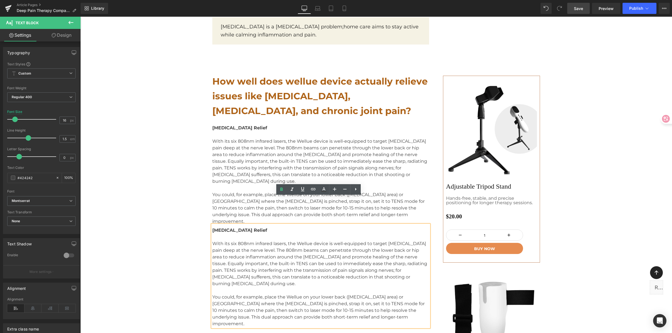
click at [63, 35] on link "Design" at bounding box center [61, 35] width 40 height 13
click at [0, 0] on div "Spacing" at bounding box center [0, 0] width 0 height 0
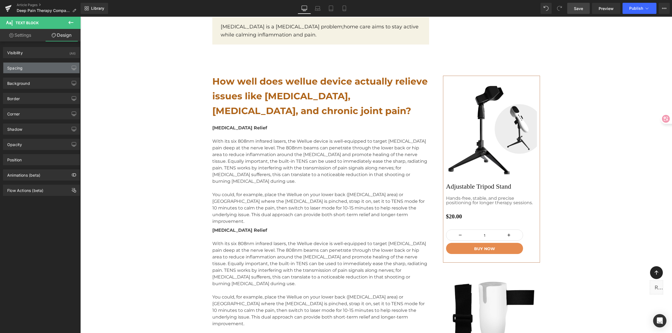
type input "0"
type input "8"
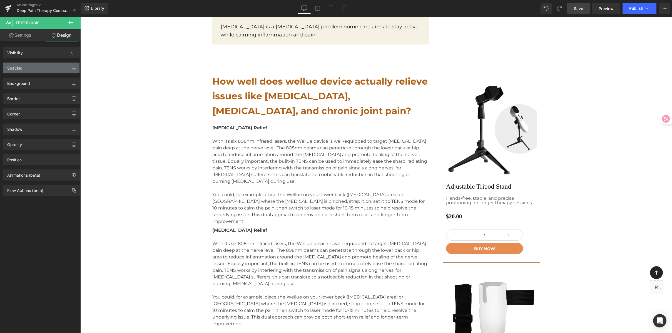
type input "0"
click at [48, 63] on div "Spacing" at bounding box center [41, 68] width 76 height 11
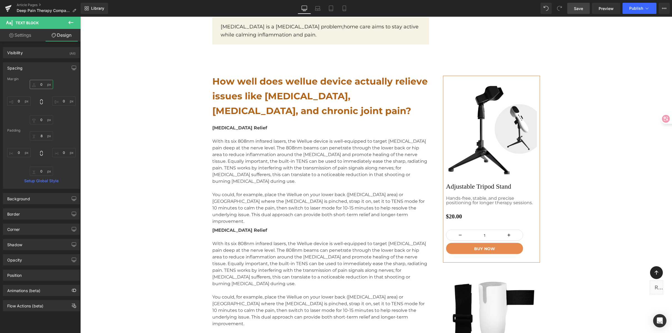
click at [46, 84] on input "0" at bounding box center [41, 84] width 23 height 9
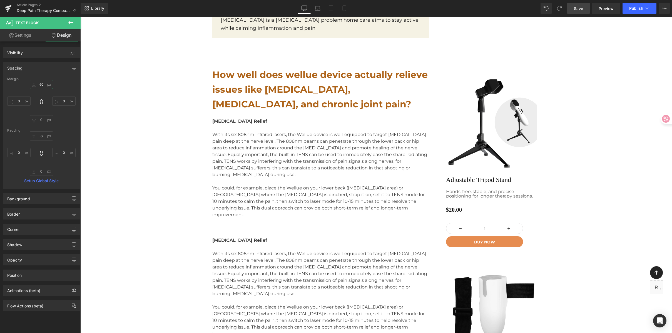
scroll to position [1695, 0]
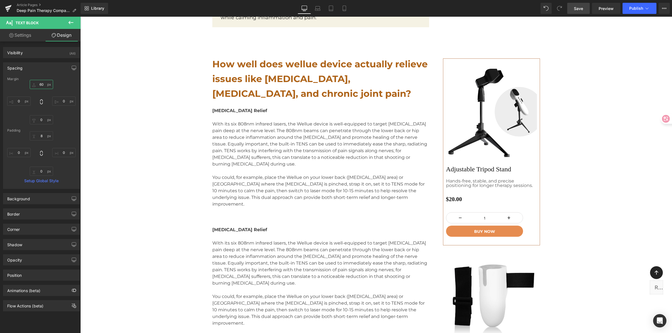
type input "60"
click at [217, 227] on span "[MEDICAL_DATA] Relief" at bounding box center [239, 229] width 55 height 5
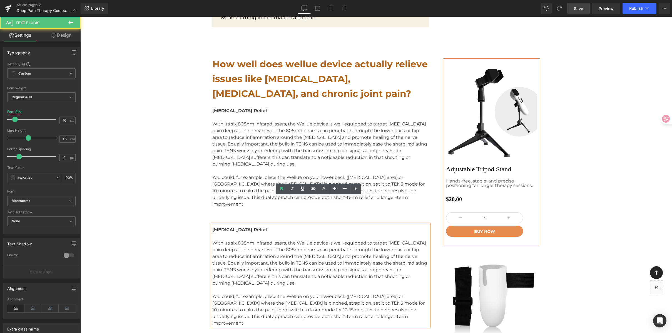
click at [236, 227] on span "[MEDICAL_DATA] Relief" at bounding box center [239, 229] width 55 height 5
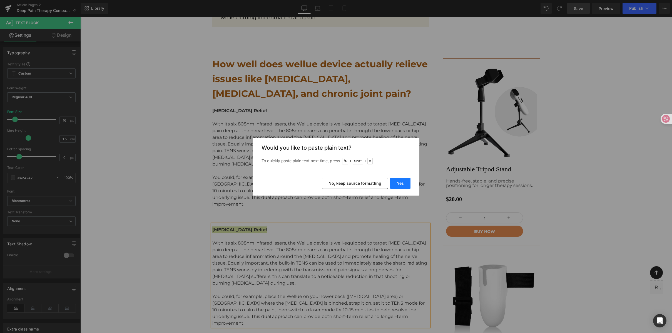
drag, startPoint x: 403, startPoint y: 182, endPoint x: 49, endPoint y: 229, distance: 356.8
click at [403, 182] on button "Yes" at bounding box center [400, 183] width 20 height 11
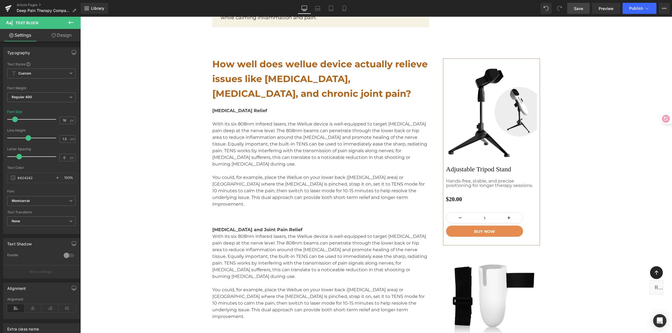
scroll to position [1696, 0]
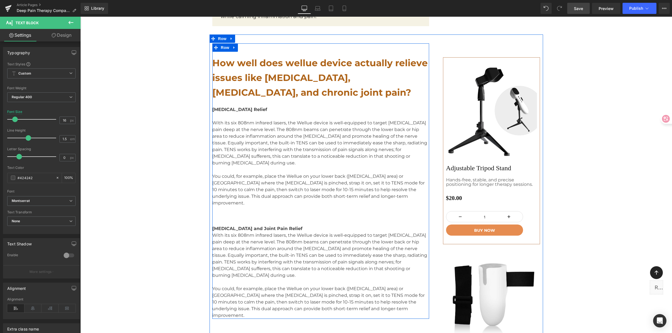
click at [321, 225] on p "[MEDICAL_DATA] and Joint Pain Relief" at bounding box center [320, 228] width 217 height 7
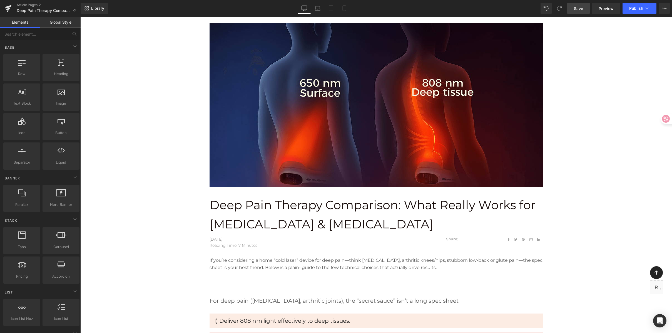
scroll to position [4, 0]
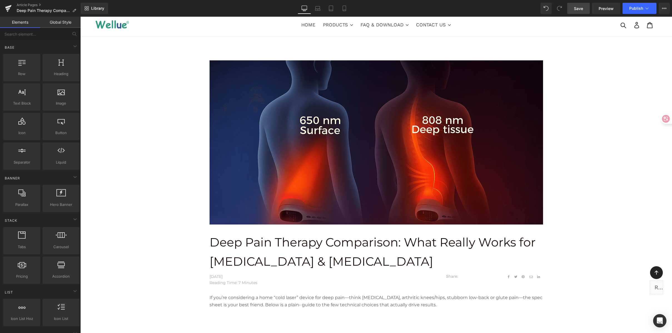
click at [579, 6] on span "Save" at bounding box center [578, 9] width 9 height 6
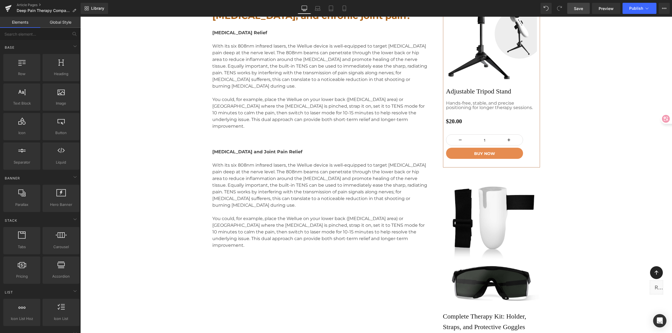
scroll to position [1778, 0]
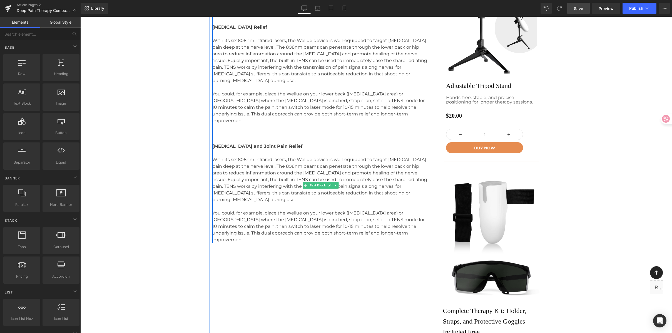
click at [377, 210] on p "You could, for example, place the Wellue on your lower back ([MEDICAL_DATA] are…" at bounding box center [320, 226] width 217 height 33
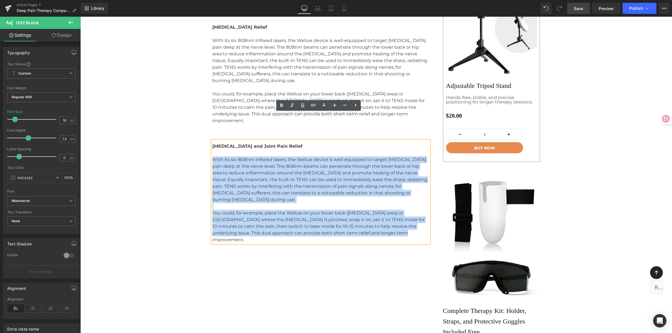
drag, startPoint x: 230, startPoint y: 142, endPoint x: 204, endPoint y: 129, distance: 29.7
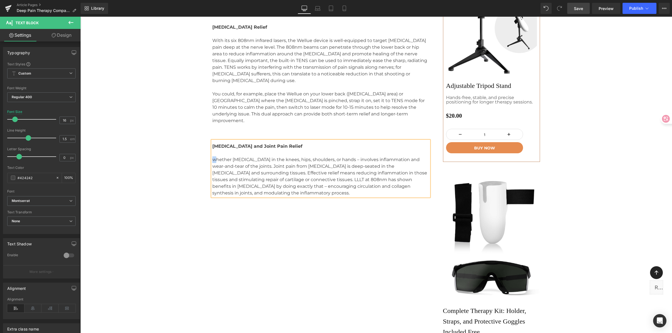
click at [212, 156] on p "whether [MEDICAL_DATA] in the knees, hips, shoulders, or hands – involves infla…" at bounding box center [320, 176] width 217 height 40
click at [384, 217] on div "How well does wellue device actually relieve issues like [MEDICAL_DATA], [MEDIC…" at bounding box center [377, 148] width 334 height 392
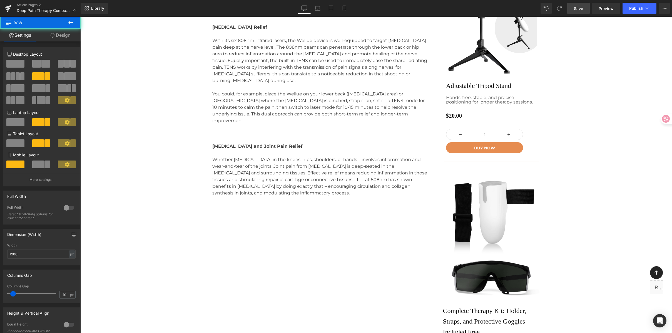
click at [579, 8] on span "Save" at bounding box center [578, 9] width 9 height 6
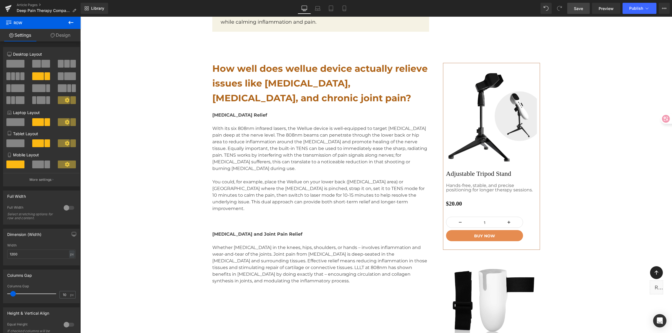
scroll to position [1692, 0]
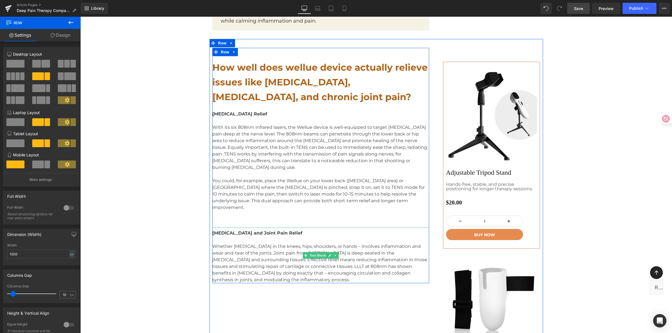
click at [305, 253] on p "Whether [MEDICAL_DATA] in the knees, hips, shoulders, or hands – involves infla…" at bounding box center [320, 263] width 217 height 40
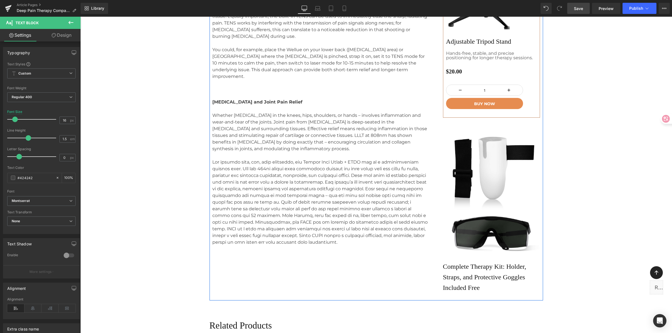
scroll to position [1828, 0]
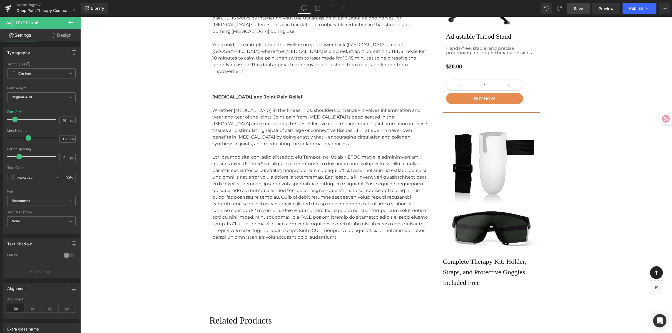
click at [583, 9] on span "Save" at bounding box center [578, 9] width 9 height 6
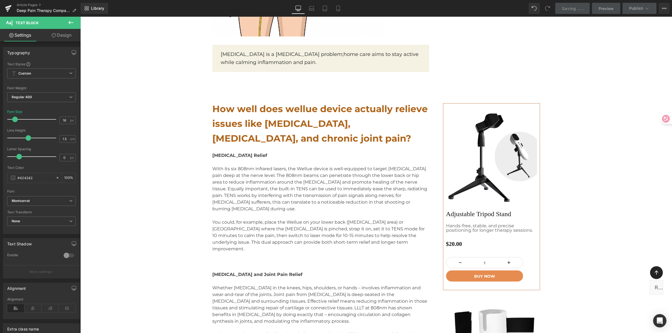
scroll to position [1651, 0]
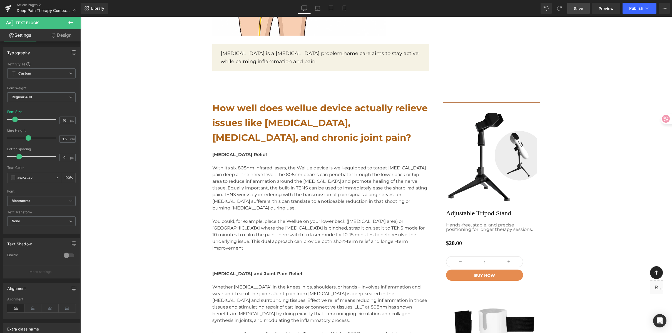
click at [80, 17] on div at bounding box center [80, 17] width 0 height 0
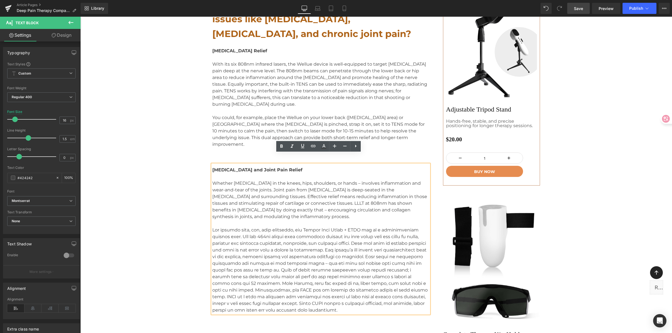
scroll to position [1803, 0]
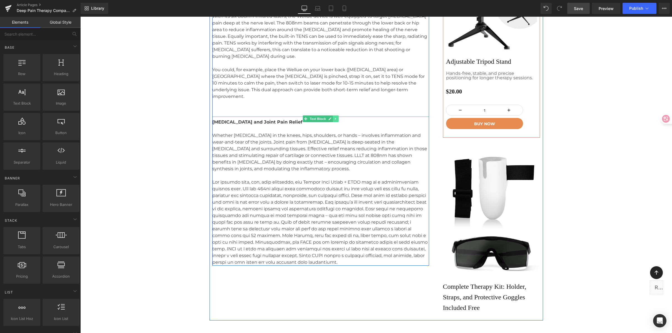
click at [336, 115] on link at bounding box center [336, 118] width 6 height 7
click at [332, 117] on icon at bounding box center [332, 118] width 3 height 3
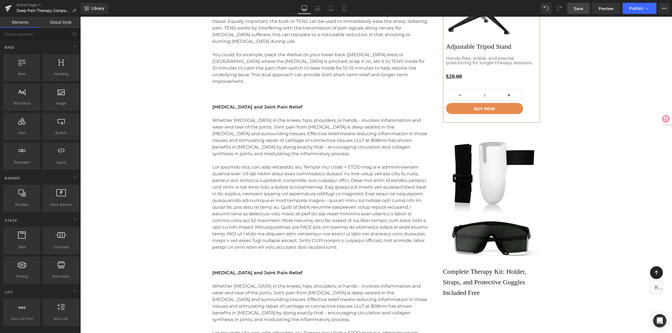
scroll to position [1821, 0]
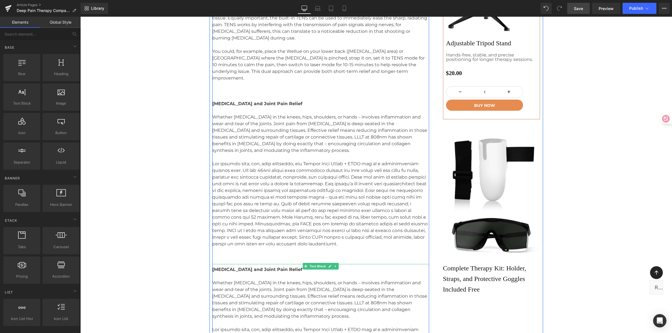
click at [253, 267] on span "[MEDICAL_DATA] and Joint Pain Relief" at bounding box center [257, 269] width 90 height 5
click at [248, 267] on span "[MEDICAL_DATA] and Joint Pain Relief" at bounding box center [257, 269] width 90 height 5
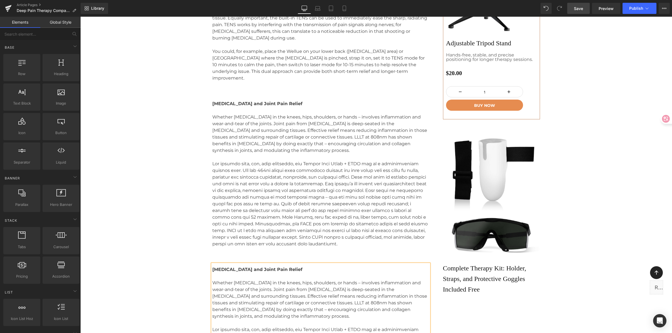
click at [274, 267] on span "[MEDICAL_DATA] and Joint Pain Relief" at bounding box center [257, 269] width 90 height 5
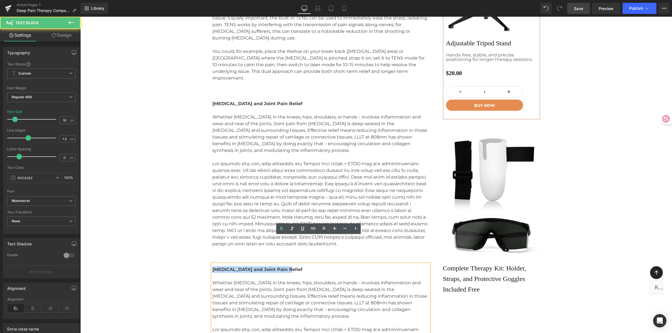
drag, startPoint x: 281, startPoint y: 240, endPoint x: 203, endPoint y: 239, distance: 78.2
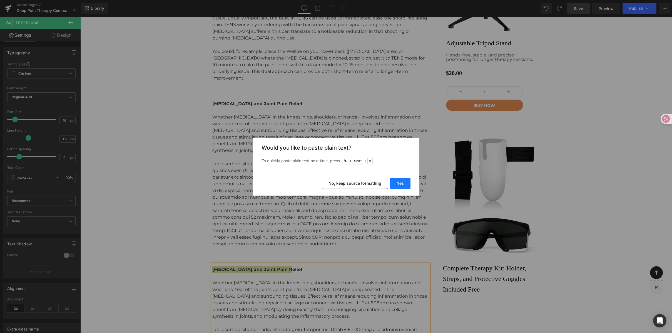
click at [402, 182] on button "Yes" at bounding box center [400, 183] width 20 height 11
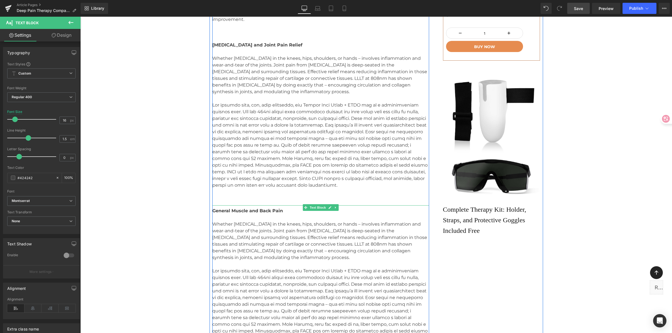
scroll to position [1890, 0]
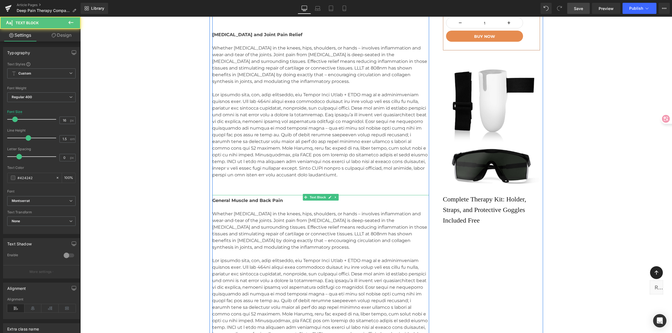
click at [292, 313] on p at bounding box center [320, 300] width 217 height 87
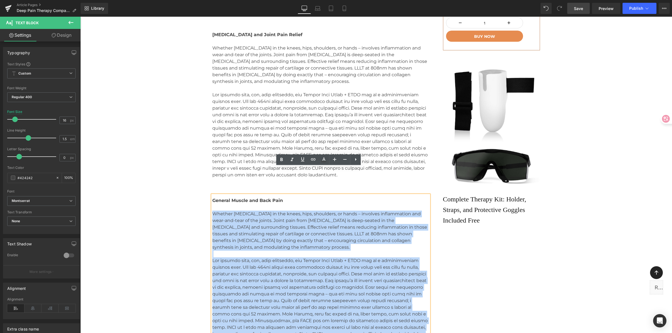
drag, startPoint x: 270, startPoint y: 301, endPoint x: 206, endPoint y: 186, distance: 131.7
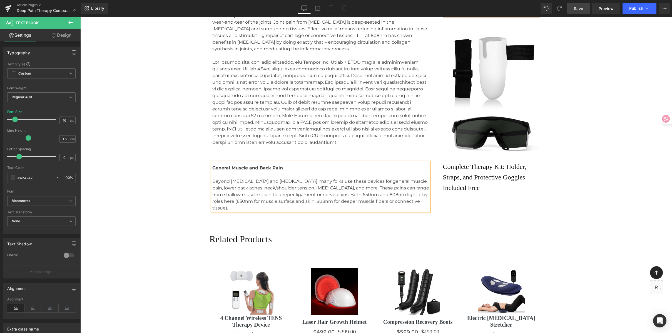
scroll to position [1924, 0]
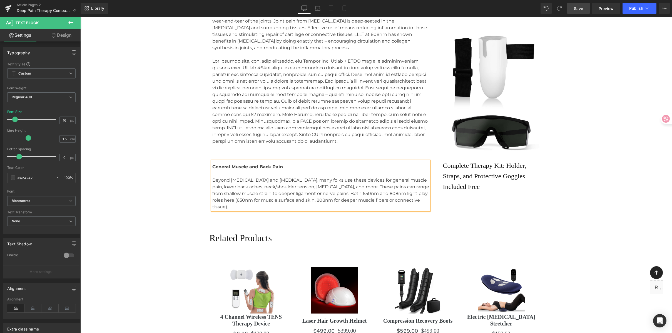
click at [290, 177] on p "Beyond [MEDICAL_DATA] and [MEDICAL_DATA], many folks use these devices for gene…" at bounding box center [320, 193] width 217 height 33
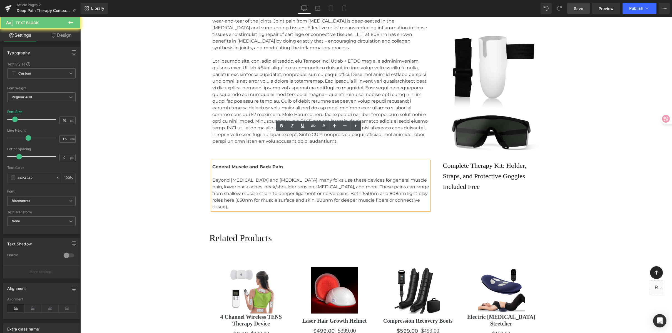
click at [256, 177] on p "Beyond [MEDICAL_DATA] and [MEDICAL_DATA], many folks use these devices for gene…" at bounding box center [320, 193] width 217 height 33
click at [304, 177] on p "Beyond [MEDICAL_DATA] and [MEDICAL_DATA], many folks use these devices for gene…" at bounding box center [320, 193] width 217 height 33
click at [325, 177] on p "Beyond [MEDICAL_DATA] and [MEDICAL_DATA], many folks use these devices for gene…" at bounding box center [320, 193] width 217 height 33
click at [377, 177] on p "Beyond [MEDICAL_DATA] and [MEDICAL_DATA], many folks use these devices for gene…" at bounding box center [320, 193] width 217 height 33
click at [414, 177] on p "Beyond [MEDICAL_DATA] and [MEDICAL_DATA], many folks use these devices for gene…" at bounding box center [320, 193] width 217 height 33
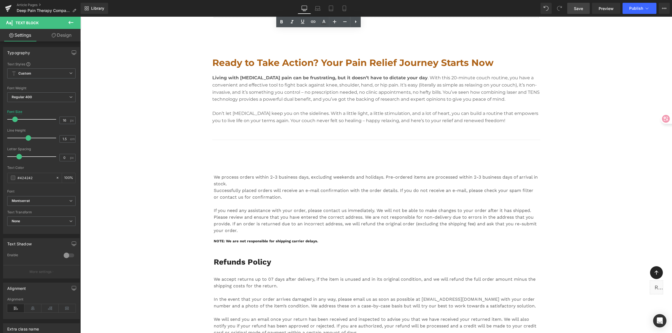
scroll to position [2291, 0]
click at [281, 173] on div "We process orders within 2-3 business days, excluding weekends and holidays. Pr…" at bounding box center [376, 179] width 325 height 13
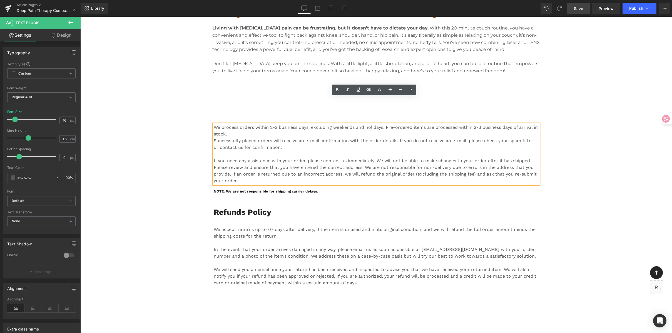
scroll to position [2338, 0]
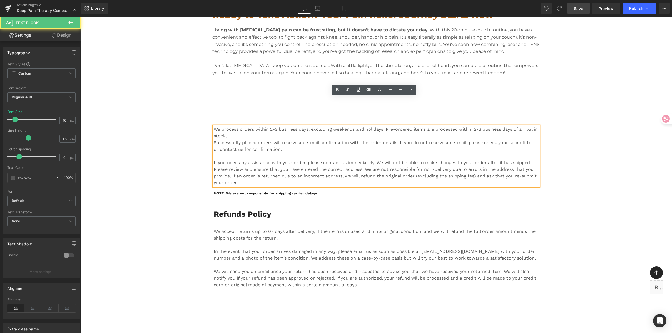
click at [241, 153] on div at bounding box center [376, 156] width 325 height 7
click at [282, 166] on div "Please review and ensure that you have entered the correct address. We are not …" at bounding box center [376, 176] width 325 height 20
click at [320, 166] on div "Please review and ensure that you have entered the correct address. We are not …" at bounding box center [376, 176] width 325 height 20
click at [236, 191] on p "NOTE: We are not responsible for shipping carrier delays." at bounding box center [376, 194] width 325 height 6
click at [217, 191] on p "NOTE: We are not responsible for shipping carrier delays." at bounding box center [376, 194] width 325 height 6
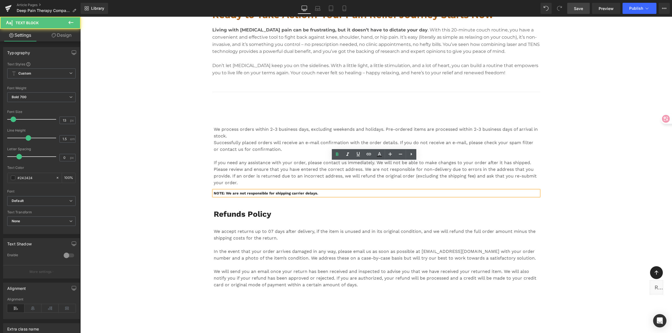
click at [224, 191] on p "NOTE: We are not responsible for shipping carrier delays." at bounding box center [376, 194] width 325 height 6
click at [314, 191] on p "NOTE: We are not responsible for shipping carrier delays." at bounding box center [376, 194] width 325 height 6
drag, startPoint x: 326, startPoint y: 165, endPoint x: 205, endPoint y: 162, distance: 121.3
click at [205, 162] on div "We process orders within 2-3 business days, excluding weekends and holidays. Pr…" at bounding box center [376, 200] width 592 height 182
paste div
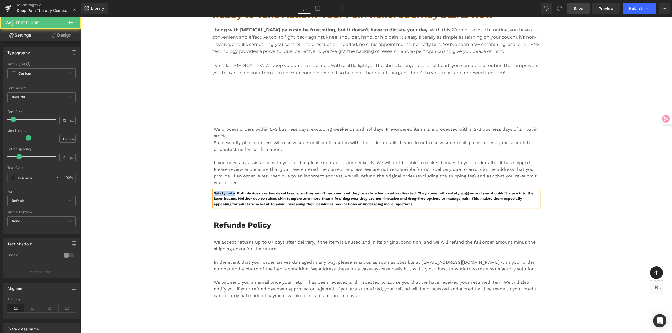
drag, startPoint x: 232, startPoint y: 164, endPoint x: 208, endPoint y: 163, distance: 24.2
click at [210, 163] on div "We process orders within 2-3 business days, excluding weekends and holidays. Pr…" at bounding box center [377, 162] width 334 height 90
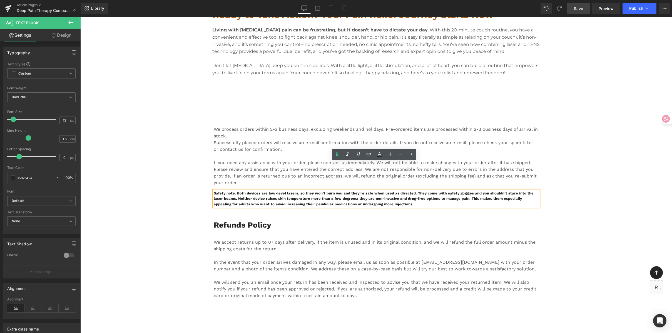
click at [236, 191] on p "Safety note: Both devices are low-level lasers, so they won’t burn you and they…" at bounding box center [376, 199] width 325 height 16
drag, startPoint x: 234, startPoint y: 164, endPoint x: 441, endPoint y: 173, distance: 206.9
click at [441, 191] on p "Safety note: Both devices are low-level lasers, so they won’t burn you and they…" at bounding box center [376, 199] width 325 height 16
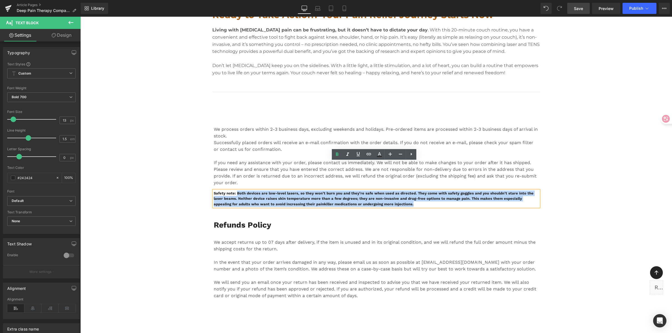
drag, startPoint x: 395, startPoint y: 176, endPoint x: 236, endPoint y: 164, distance: 159.8
click at [236, 191] on p "Safety note: Both devices are low-level lasers, so they won’t burn you and they…" at bounding box center [376, 199] width 325 height 16
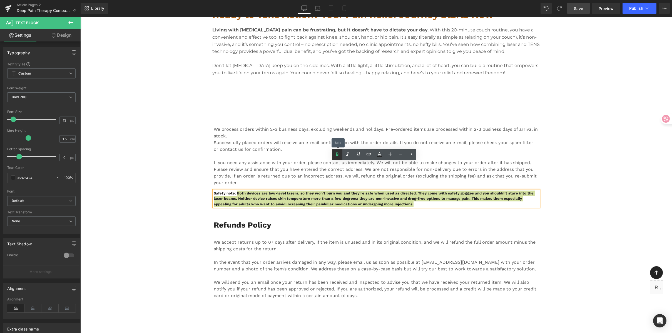
drag, startPoint x: 338, startPoint y: 156, endPoint x: 240, endPoint y: 142, distance: 99.0
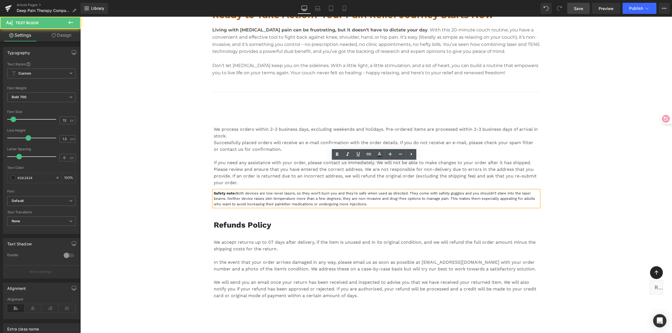
click at [265, 191] on span "Both devices are low-level lasers, so they won’t burn you and they’re safe when…" at bounding box center [374, 198] width 321 height 15
drag, startPoint x: 242, startPoint y: 166, endPoint x: 258, endPoint y: 164, distance: 15.5
click at [242, 191] on span "Both devices are low-level lasers, so they won’t burn you and they’re safe when…" at bounding box center [374, 198] width 321 height 15
click at [260, 191] on span "Both devices are low-level lasers, so they won’t burn you and they’re safe when…" at bounding box center [374, 198] width 321 height 15
click at [265, 191] on span "Both devices are low-level lasers, so they won’t burn you and they’re safe when…" at bounding box center [374, 198] width 321 height 15
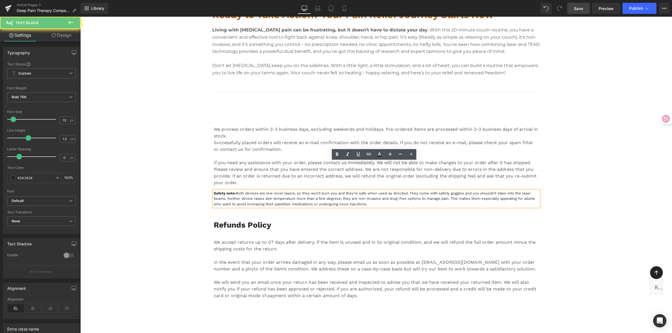
click at [296, 191] on span "Both devices are low-level lasers, so they won’t burn you and they’re safe when…" at bounding box center [374, 198] width 321 height 15
click at [253, 191] on span "Both devices are low-level lasers, so they won’t burn you and they’re safe when…" at bounding box center [374, 198] width 321 height 15
click at [257, 191] on span "Both devices are low-level lasers, so they won’t burn you and they’re safe when…" at bounding box center [374, 198] width 321 height 15
drag, startPoint x: 243, startPoint y: 164, endPoint x: 238, endPoint y: 164, distance: 4.2
click at [238, 191] on span "Both devices are low-level lasers, so they won’t burn you and they’re safe when…" at bounding box center [374, 198] width 321 height 15
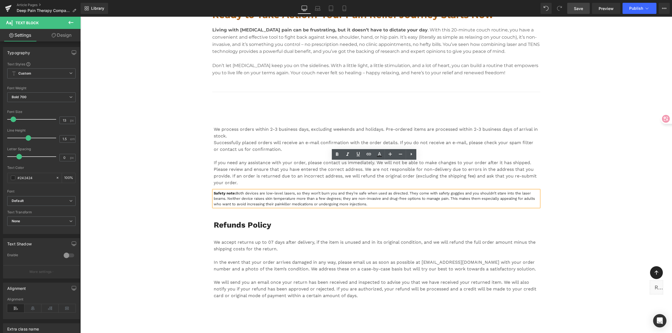
click at [257, 191] on span "Both devices are low-level lasers, so they won’t burn you and they’re safe when…" at bounding box center [374, 198] width 321 height 15
drag, startPoint x: 257, startPoint y: 164, endPoint x: 235, endPoint y: 165, distance: 21.7
click at [235, 191] on span "Both devices are low-level lasers, so they won’t burn you and they’re safe when…" at bounding box center [374, 198] width 321 height 15
drag, startPoint x: 235, startPoint y: 164, endPoint x: 255, endPoint y: 164, distance: 20.3
click at [255, 191] on p "Safety note: The Wellue are low-level lasers, so they won’t burn you and they’r…" at bounding box center [376, 199] width 325 height 16
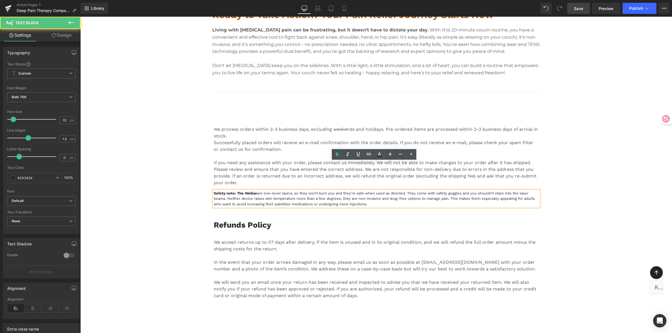
click at [258, 191] on p "Safety note: The Wellue are low-level lasers, so they won’t burn you and they’r…" at bounding box center [376, 199] width 325 height 16
drag, startPoint x: 261, startPoint y: 165, endPoint x: 256, endPoint y: 166, distance: 5.0
click at [256, 191] on span "are low-level lasers, so they won’t burn you and they’re safe when used as dire…" at bounding box center [374, 198] width 321 height 15
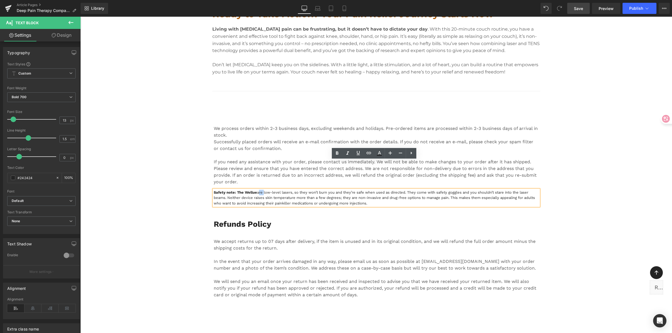
scroll to position [2341, 0]
click at [251, 188] on p "Safety note: The Wellue are low-level lasers, so they won’t burn you and they’r…" at bounding box center [376, 196] width 325 height 16
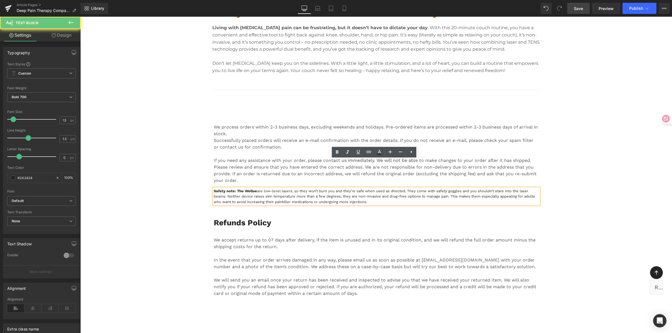
click at [243, 188] on p "Safety note: The Wellue are low-level lasers, so they won’t burn you and they’r…" at bounding box center [376, 196] width 325 height 16
click at [246, 188] on p "Safety note: The Wellue are low-level lasers, so they won’t burn you and they’r…" at bounding box center [376, 196] width 325 height 16
click at [264, 189] on span "are low-level lasers, so they won’t burn you and they’re safe when used as dire…" at bounding box center [374, 196] width 321 height 15
drag, startPoint x: 256, startPoint y: 163, endPoint x: 262, endPoint y: 161, distance: 6.6
click at [261, 189] on span "are low-level lasers, so they won’t burn you and they’re safe when used as dire…" at bounding box center [374, 196] width 321 height 15
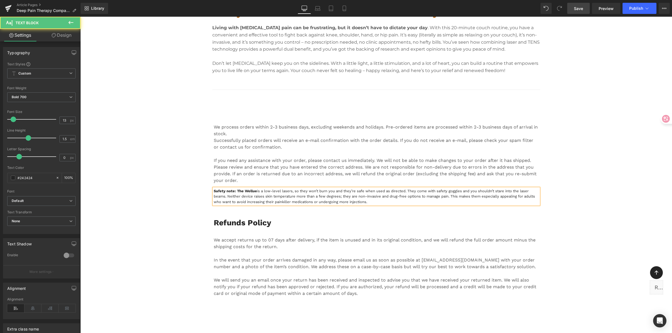
click at [324, 189] on span "is a low-level lasers, so they won’t burn you and they’re safe when used as dir…" at bounding box center [374, 196] width 321 height 15
drag, startPoint x: 294, startPoint y: 162, endPoint x: 350, endPoint y: 162, distance: 56.7
click at [344, 189] on span "is a low-level lasers, so they won’t burn you and they’re safe when used as dir…" at bounding box center [374, 196] width 321 height 15
click at [350, 189] on span "is a low-level lasers, so they won’t burn you and they’re safe when used as dir…" at bounding box center [374, 196] width 321 height 15
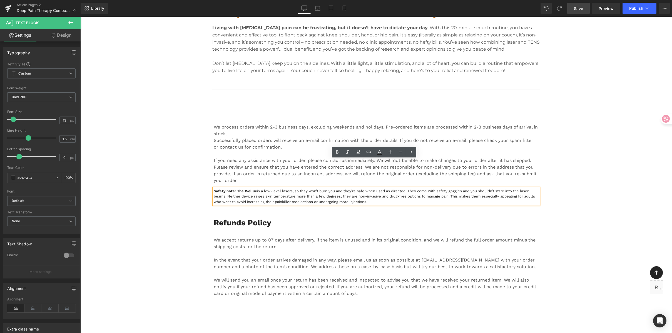
click at [313, 189] on span "is a low-level lasers, so they won’t burn you and they’re safe when used as dir…" at bounding box center [374, 196] width 321 height 15
click at [311, 189] on span "is a low-level lasers, so they won’t burn you and they’re safe when used as dir…" at bounding box center [374, 196] width 321 height 15
click at [372, 189] on span "is a low-level lasers, so they won’t burn you and they’re safe when used as dir…" at bounding box center [374, 196] width 321 height 15
click at [367, 189] on span "is a low-level lasers, so they won’t burn you and they’re safe when used as dir…" at bounding box center [374, 196] width 321 height 15
drag, startPoint x: 371, startPoint y: 174, endPoint x: 204, endPoint y: 162, distance: 167.1
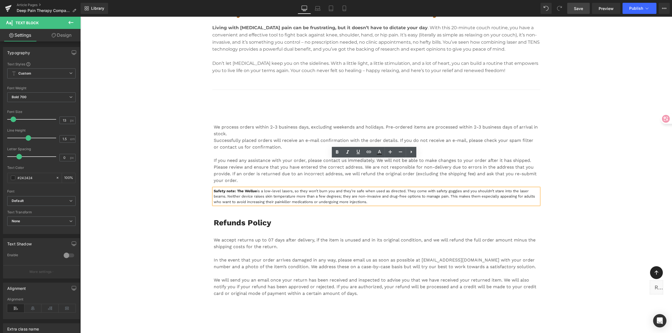
click at [204, 162] on div "We process orders within 2-3 business days, excluding weekends and holidays. Pr…" at bounding box center [376, 203] width 592 height 193
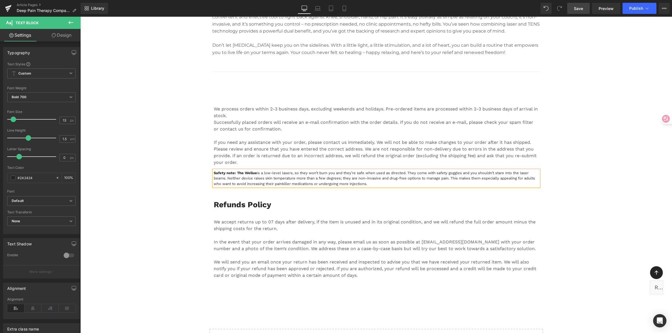
scroll to position [2359, 0]
click at [237, 170] on p "Safety note: The Wellue is a low-level lasers, so they won’t burn you and they’…" at bounding box center [376, 178] width 325 height 16
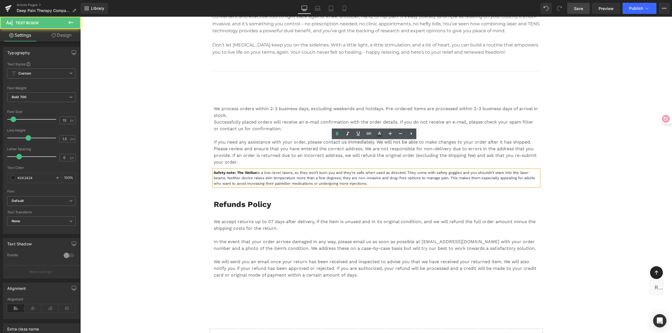
drag, startPoint x: 235, startPoint y: 143, endPoint x: 446, endPoint y: 160, distance: 211.2
click at [446, 160] on div "We process orders within 2-3 business days, excluding weekends and holidays. Pr…" at bounding box center [376, 184] width 592 height 193
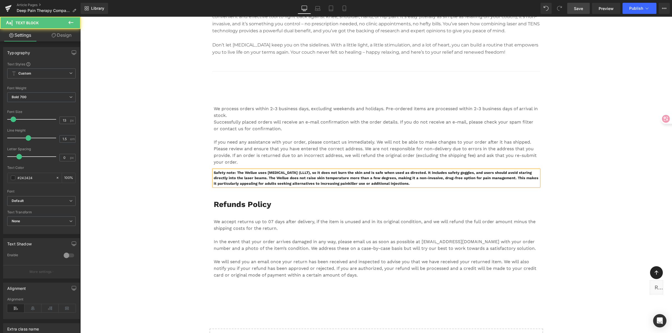
drag, startPoint x: 235, startPoint y: 144, endPoint x: 437, endPoint y: 156, distance: 202.6
click at [437, 170] on p "Safety note: The Wellue uses [MEDICAL_DATA] (LLLT), so it does not burn the ski…" at bounding box center [376, 178] width 325 height 16
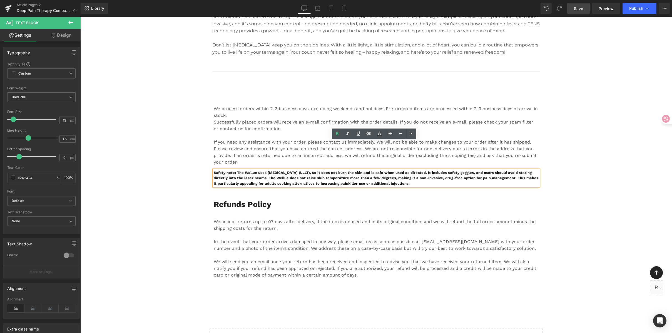
click at [308, 170] on p "Safety note: The Wellue uses [MEDICAL_DATA] (LLLT), so it does not burn the ski…" at bounding box center [376, 178] width 325 height 16
click at [416, 189] on div "Refunds Policy Heading We accept returns up to 07 days after delivery, if the i…" at bounding box center [377, 235] width 334 height 92
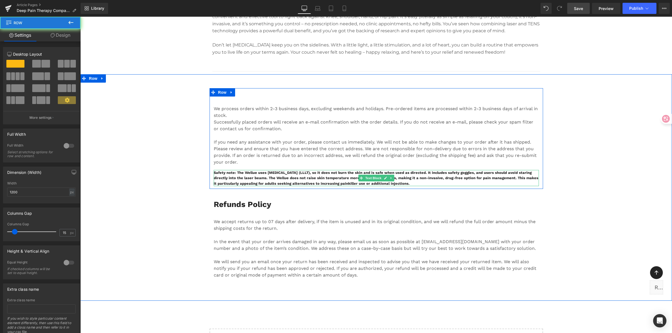
click at [313, 170] on p "Safety note: The Wellue uses [MEDICAL_DATA] (LLLT), so it does not burn the ski…" at bounding box center [376, 178] width 325 height 16
click at [230, 170] on p "Safety note: The Wellue uses [MEDICAL_DATA] (LLLT), so it does not burn the ski…" at bounding box center [376, 178] width 325 height 16
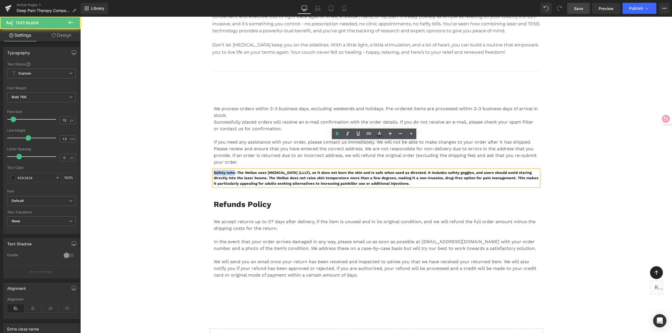
drag, startPoint x: 232, startPoint y: 144, endPoint x: 209, endPoint y: 143, distance: 22.5
click at [210, 143] on div "We process orders within 2-3 business days, excluding weekends and holidays. Pr…" at bounding box center [377, 142] width 334 height 90
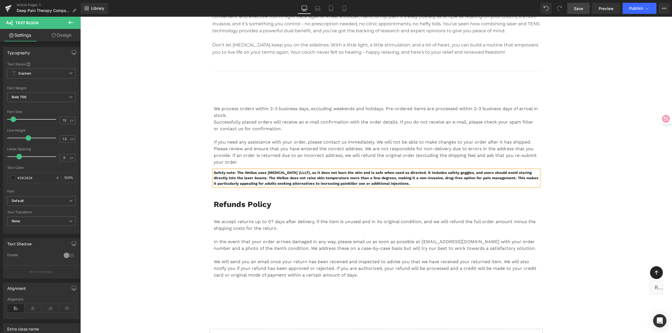
click at [232, 170] on p "Safety note: The Wellue uses [MEDICAL_DATA] (LLLT), so it does not burn the ski…" at bounding box center [376, 178] width 325 height 16
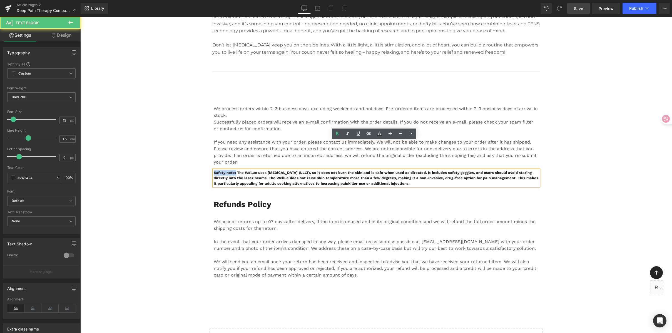
drag, startPoint x: 226, startPoint y: 143, endPoint x: 210, endPoint y: 144, distance: 15.6
click at [214, 170] on div "Safety note: The Wellue uses [MEDICAL_DATA] (LLLT), so it does not burn the ski…" at bounding box center [376, 178] width 325 height 16
click at [243, 170] on p "SAFETY NOTE: The Wellue uses [MEDICAL_DATA] (LLLT), so it does not burn the ski…" at bounding box center [376, 178] width 325 height 16
click at [332, 170] on p "SAFETY NOTE: The Wellue uses [MEDICAL_DATA] (LLLT), so it does not burn the ski…" at bounding box center [376, 178] width 325 height 16
click at [409, 209] on div "We accept returns up to 07 days after delivery, if the item is unused and in it…" at bounding box center [376, 243] width 325 height 69
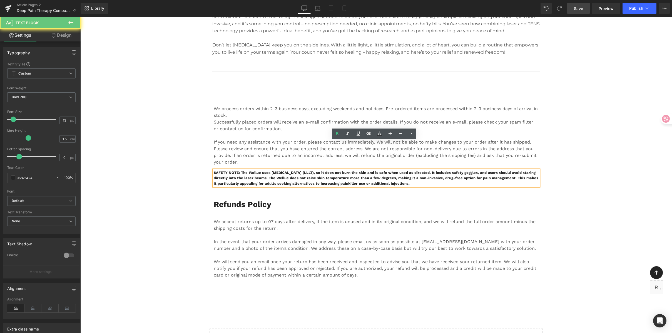
click at [330, 170] on p "SAFETY NOTE: The Wellue uses [MEDICAL_DATA] (LLLT), so it does not burn the ski…" at bounding box center [376, 178] width 325 height 16
click at [259, 170] on p "SAFETY NOTE: The Wellue uses [MEDICAL_DATA] (LLLT), so it does not burn the ski…" at bounding box center [376, 178] width 325 height 16
click at [160, 145] on div "We process orders within 2-3 business days, excluding weekends and holidays. Pr…" at bounding box center [376, 184] width 592 height 193
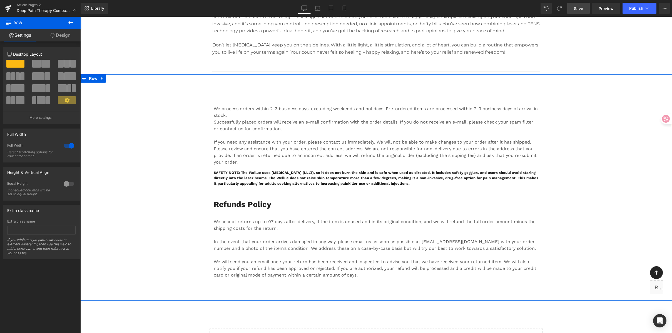
click at [593, 144] on div "We process orders within 2-3 business days, excluding weekends and holidays. Pr…" at bounding box center [376, 184] width 592 height 193
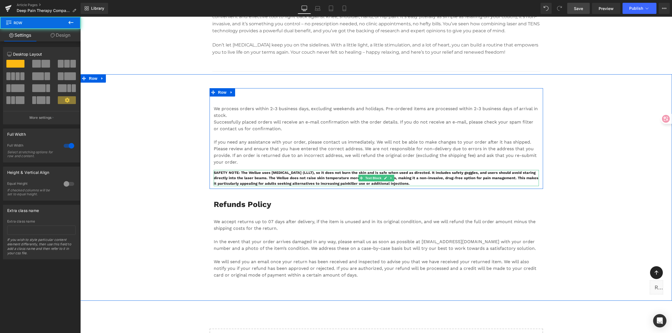
click at [458, 170] on p "SAFETY NOTE: The Wellue uses [MEDICAL_DATA] (LLLT), so it does not burn the ski…" at bounding box center [376, 178] width 325 height 16
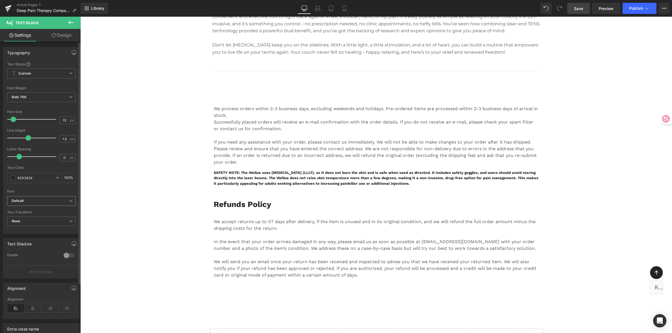
click at [24, 200] on b "Default" at bounding box center [41, 201] width 58 height 5
drag, startPoint x: 37, startPoint y: 233, endPoint x: 364, endPoint y: 78, distance: 361.5
click at [37, 233] on li "Montserrat" at bounding box center [41, 235] width 69 height 9
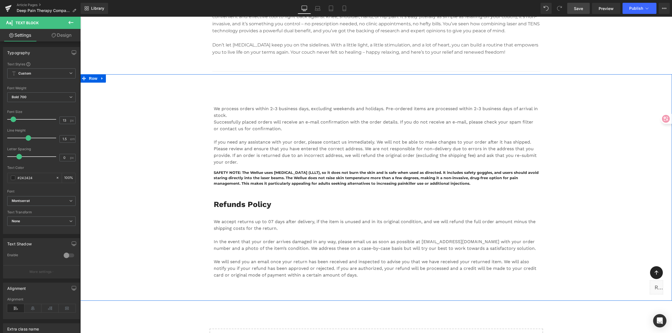
click at [602, 162] on div "We process orders within 2-3 business days, excluding weekends and holidays. Pr…" at bounding box center [376, 184] width 592 height 193
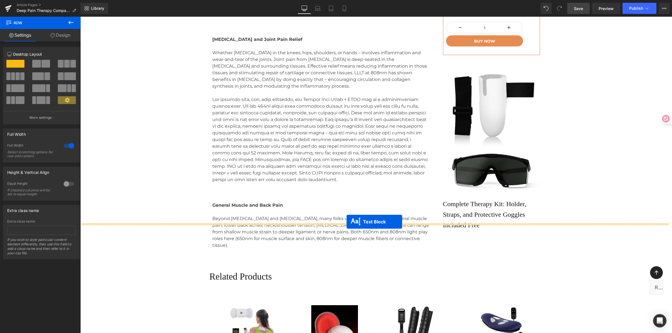
scroll to position [1893, 0]
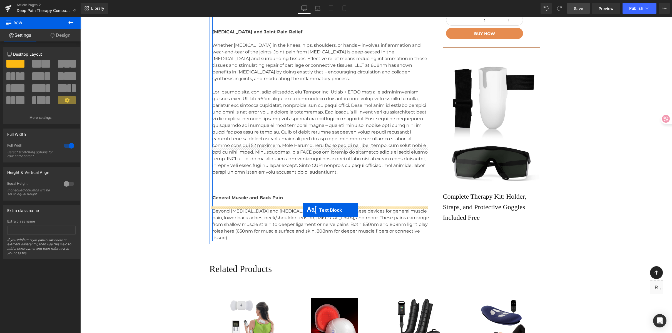
drag, startPoint x: 358, startPoint y: 149, endPoint x: 303, endPoint y: 210, distance: 82.1
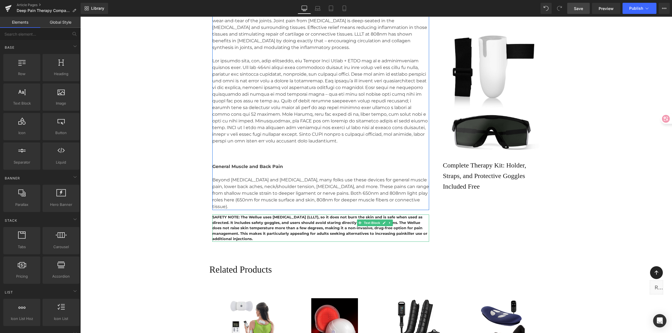
scroll to position [1948, 0]
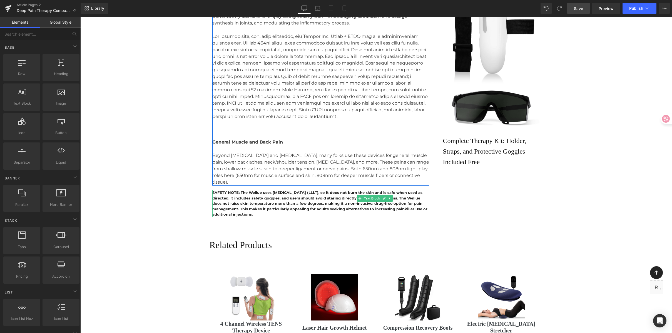
click at [539, 179] on div "How well does wellue device actually relieve issues like [MEDICAL_DATA], [MEDIC…" at bounding box center [377, 1] width 334 height 438
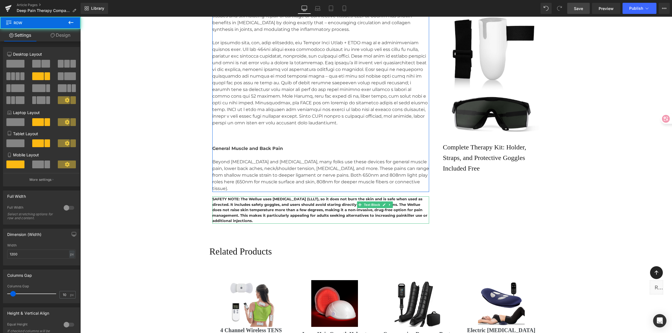
scroll to position [1939, 0]
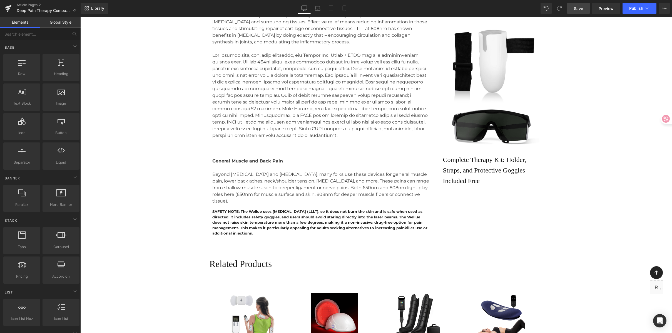
scroll to position [1925, 0]
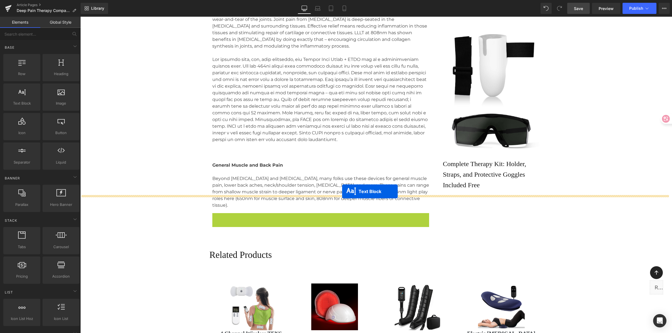
drag, startPoint x: 301, startPoint y: 193, endPoint x: 342, endPoint y: 191, distance: 41.7
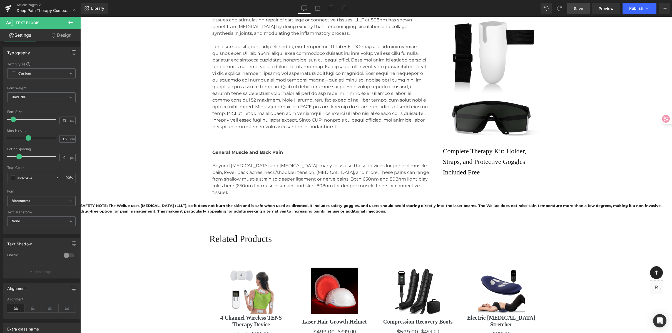
scroll to position [1938, 0]
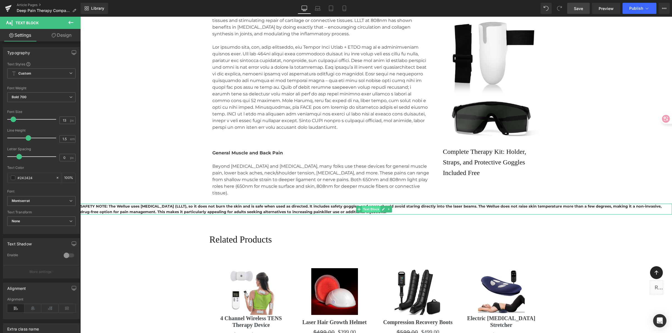
click at [363, 206] on span "Text Block" at bounding box center [371, 209] width 18 height 7
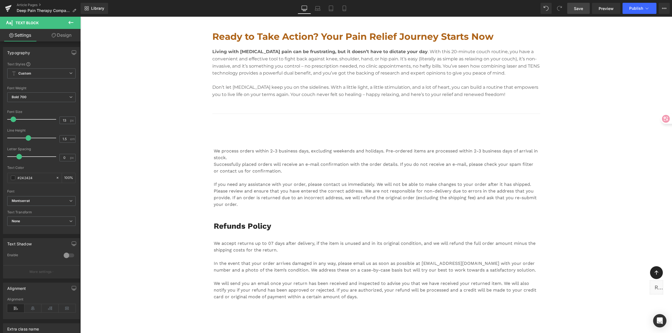
click at [259, 221] on div "Refunds Policy Heading" at bounding box center [376, 226] width 325 height 10
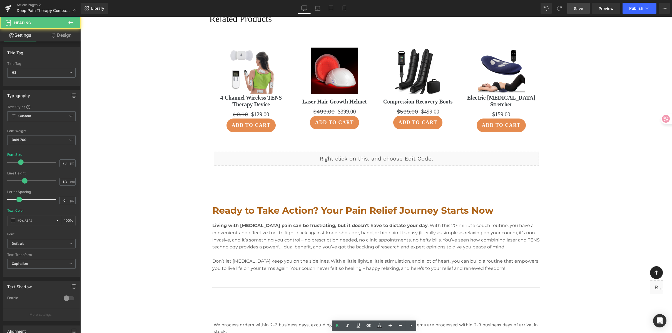
scroll to position [2127, 0]
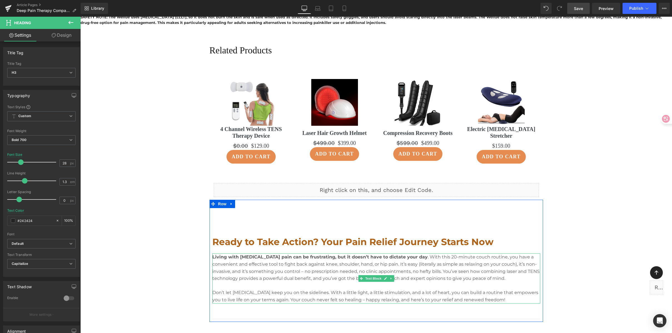
click at [296, 253] on p "Living with [MEDICAL_DATA] pain can be frustrating, but it doesn’t have to dict…" at bounding box center [376, 267] width 328 height 28
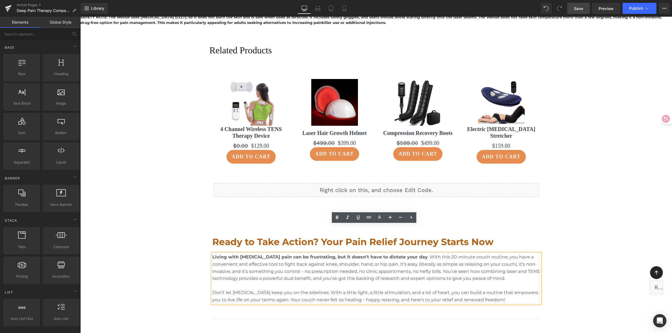
drag, startPoint x: 560, startPoint y: 226, endPoint x: 581, endPoint y: 229, distance: 21.2
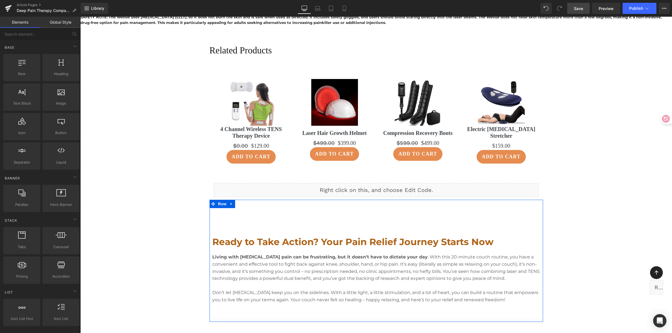
click at [230, 202] on icon at bounding box center [232, 204] width 4 height 4
click at [239, 200] on link at bounding box center [238, 204] width 7 height 8
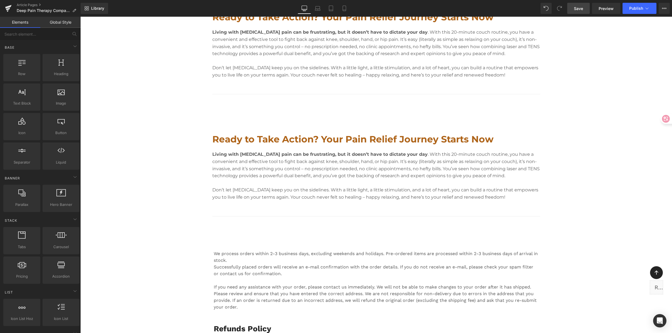
scroll to position [2235, 0]
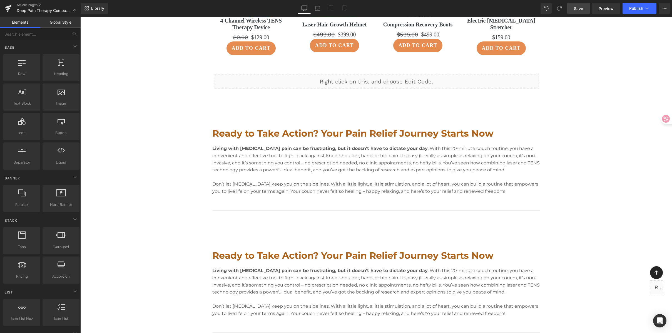
click at [275, 145] on p "Living with [MEDICAL_DATA] pain can be frustrating, but it doesn’t have to dict…" at bounding box center [376, 159] width 328 height 28
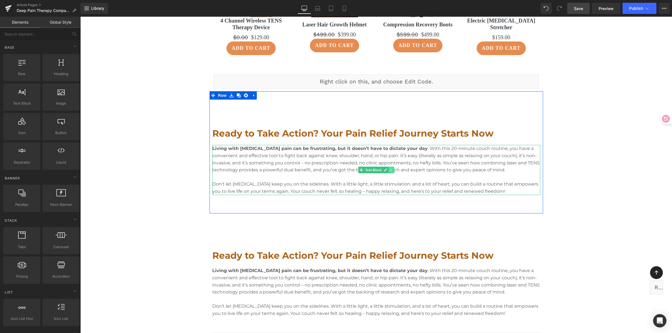
click at [389, 167] on link at bounding box center [392, 170] width 6 height 7
click at [393, 168] on icon at bounding box center [394, 169] width 3 height 3
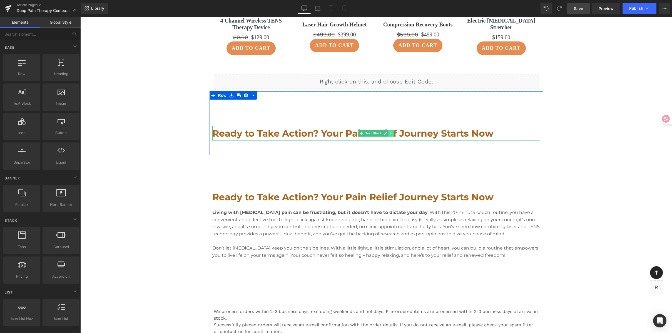
click at [390, 132] on icon at bounding box center [391, 133] width 3 height 3
click at [388, 130] on link at bounding box center [389, 133] width 6 height 7
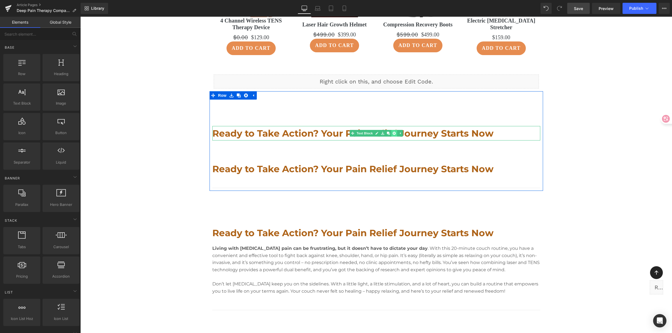
click at [394, 132] on icon at bounding box center [394, 133] width 3 height 3
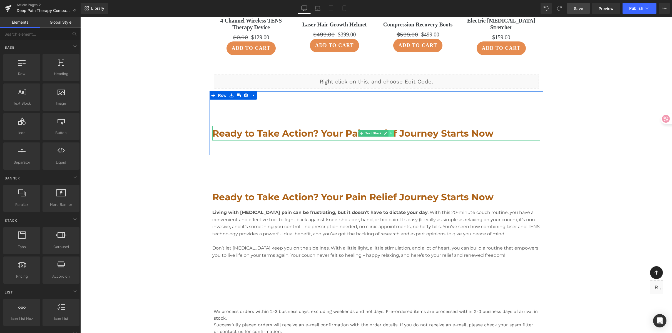
click at [390, 132] on icon at bounding box center [391, 133] width 3 height 3
click at [391, 130] on link at bounding box center [394, 133] width 6 height 7
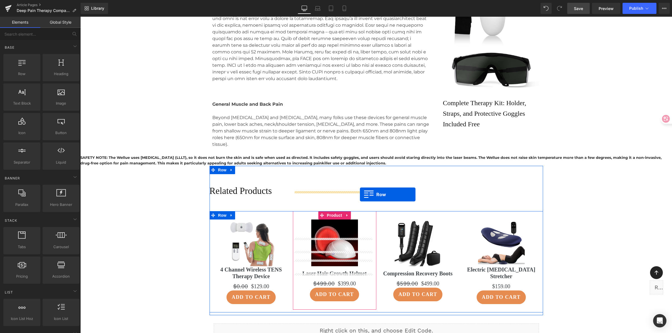
scroll to position [1985, 0]
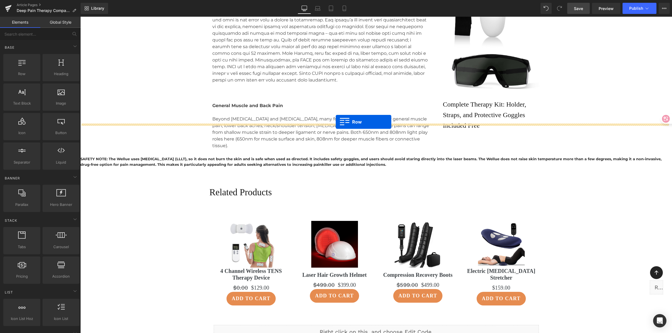
drag, startPoint x: 211, startPoint y: 67, endPoint x: 336, endPoint y: 122, distance: 136.9
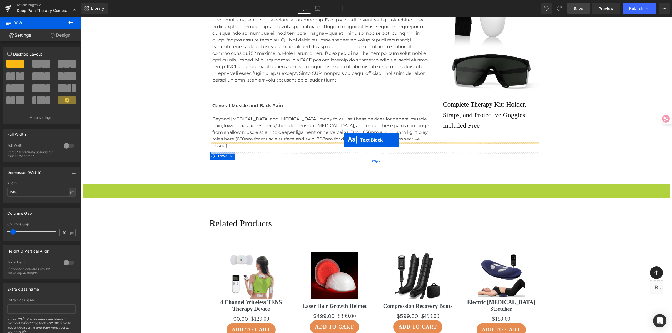
drag, startPoint x: 358, startPoint y: 164, endPoint x: 344, endPoint y: 140, distance: 28.0
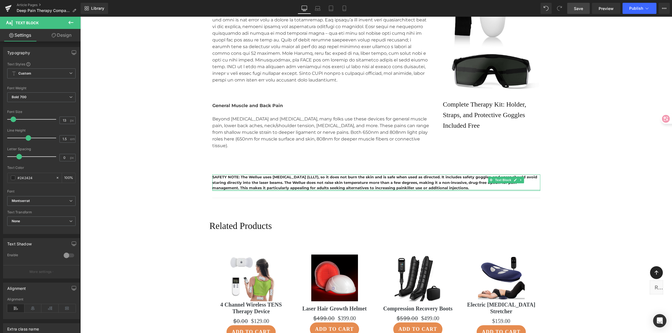
drag, startPoint x: 593, startPoint y: 137, endPoint x: 596, endPoint y: 134, distance: 4.2
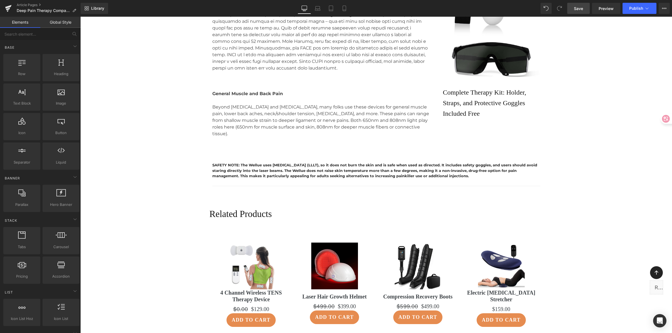
scroll to position [1990, 0]
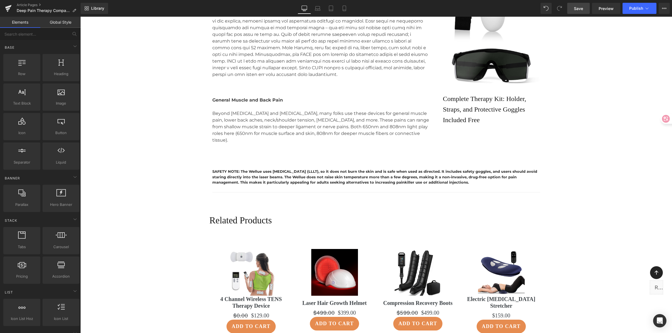
click at [578, 9] on span "Save" at bounding box center [578, 9] width 9 height 6
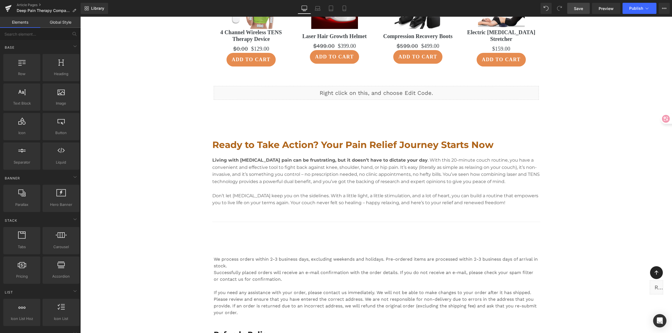
scroll to position [2268, 0]
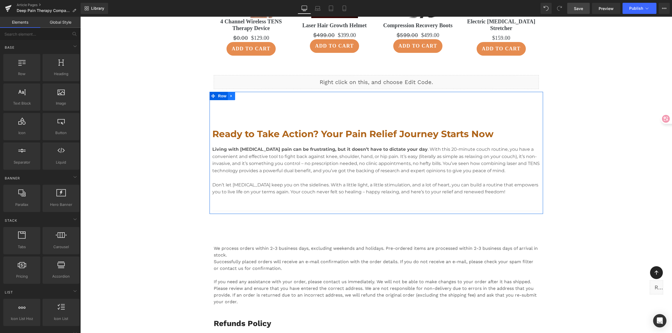
click at [231, 95] on icon at bounding box center [231, 96] width 1 height 3
click at [246, 92] on link at bounding box center [246, 96] width 7 height 8
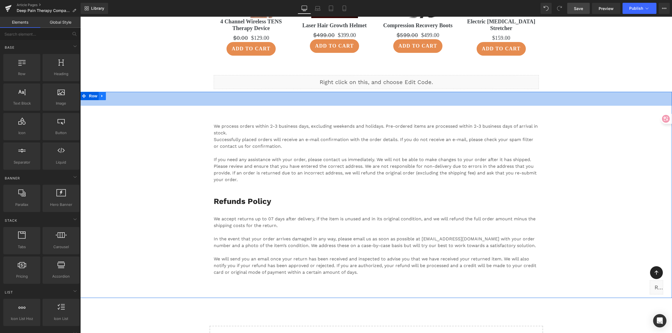
click at [101, 94] on icon at bounding box center [102, 96] width 4 height 4
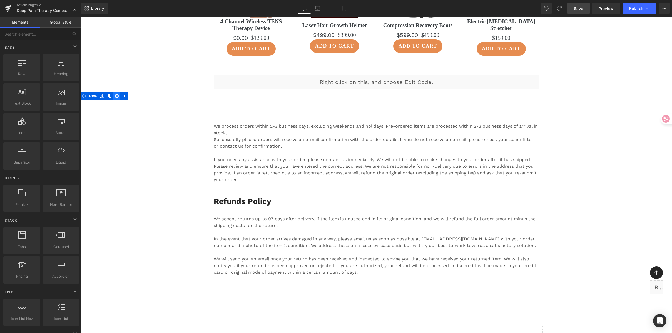
click at [115, 94] on icon at bounding box center [117, 96] width 4 height 4
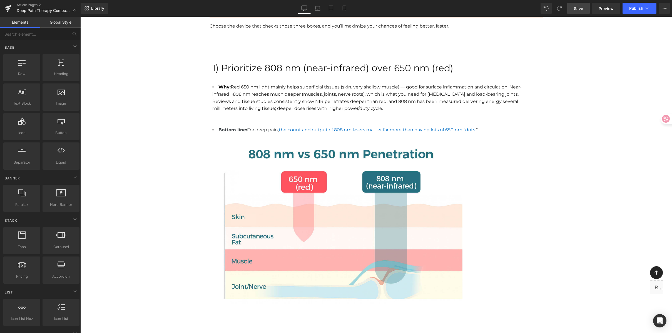
scroll to position [0, 0]
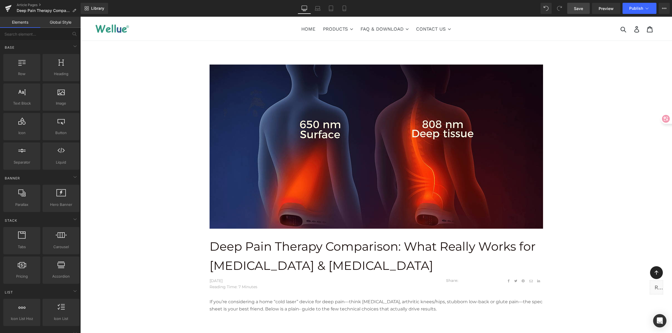
click at [580, 12] on link "Save" at bounding box center [579, 8] width 23 height 11
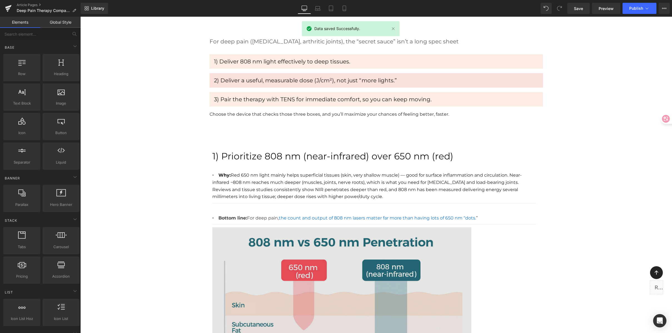
scroll to position [301, 0]
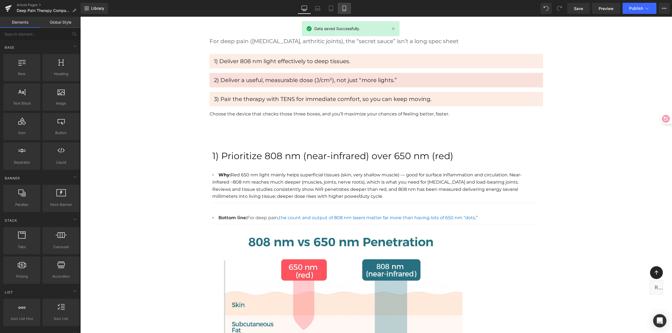
click at [341, 10] on link "Mobile" at bounding box center [344, 8] width 13 height 11
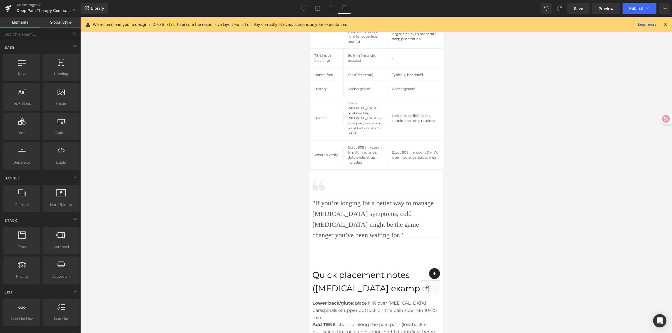
scroll to position [1555, 0]
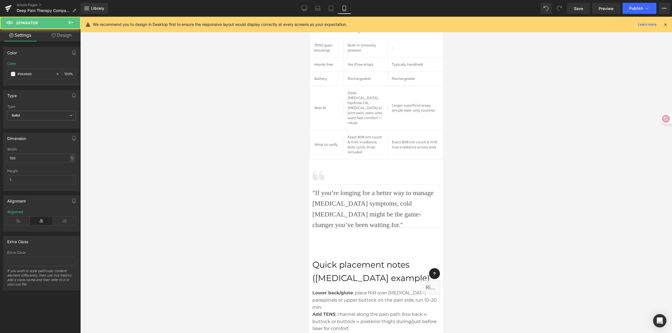
click at [332, 184] on hr at bounding box center [376, 185] width 128 height 3
click at [332, 170] on icon at bounding box center [334, 172] width 4 height 4
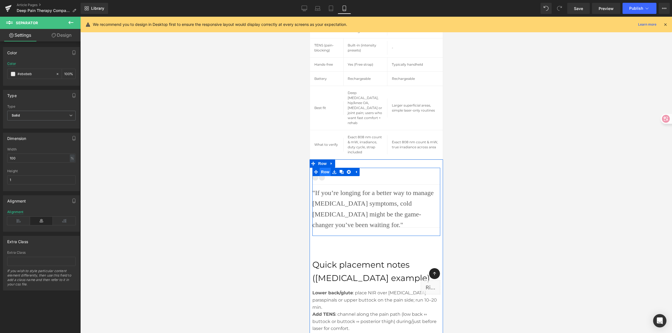
click at [325, 168] on span "Row" at bounding box center [325, 172] width 11 height 8
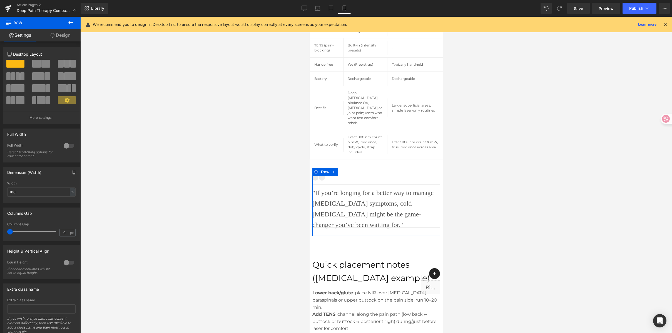
click at [55, 34] on link "Design" at bounding box center [60, 35] width 40 height 13
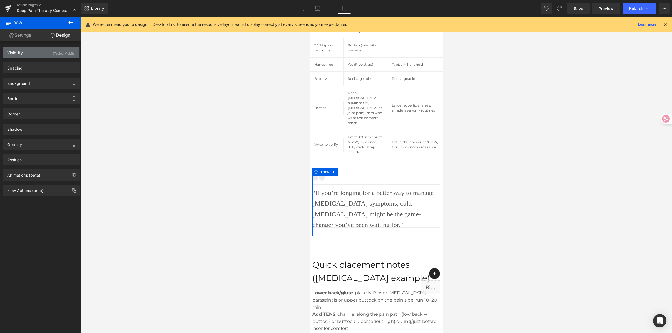
click at [40, 53] on div "Visibility (Tablet, Mobile)" at bounding box center [41, 52] width 76 height 11
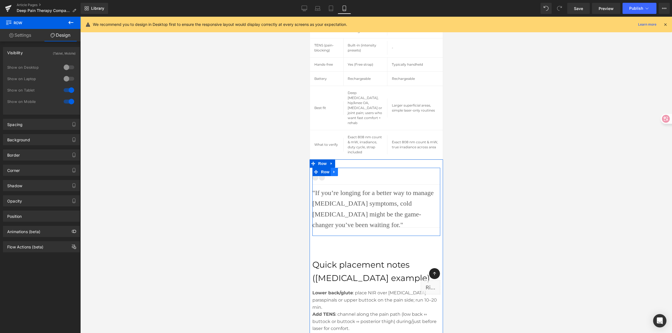
click at [335, 170] on icon at bounding box center [334, 172] width 4 height 4
click at [348, 170] on icon at bounding box center [349, 172] width 4 height 4
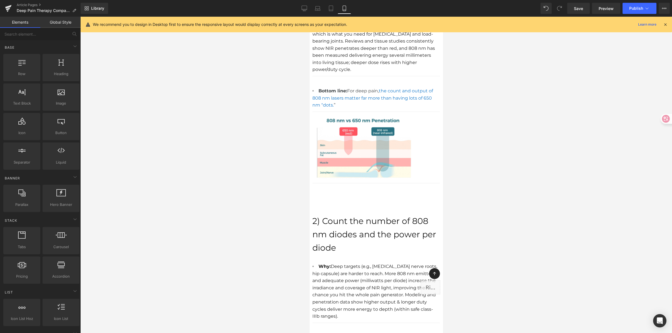
scroll to position [0, 0]
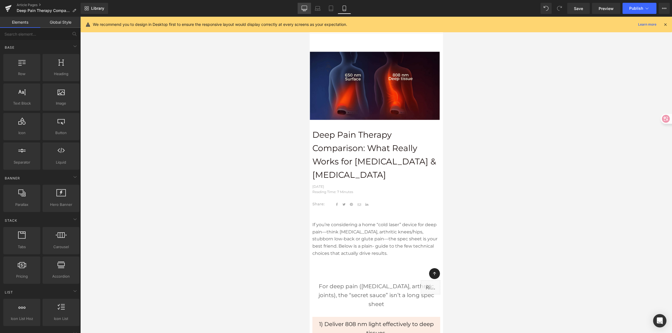
click at [301, 7] on link "Desktop" at bounding box center [304, 8] width 13 height 11
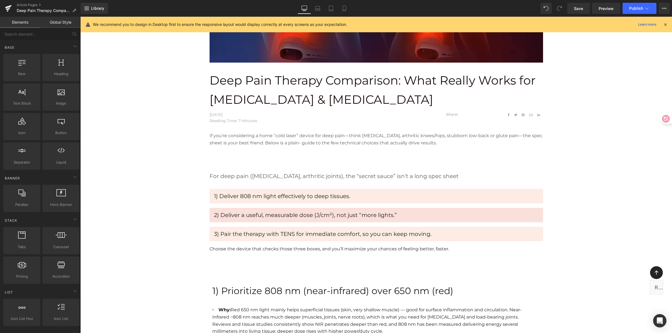
scroll to position [172, 0]
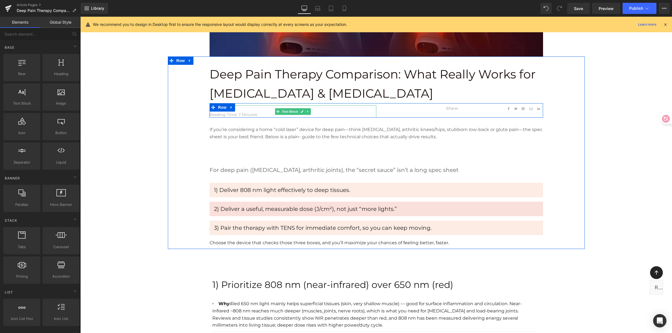
click at [238, 114] on p "Reading Time: 7 Minutes" at bounding box center [293, 115] width 167 height 6
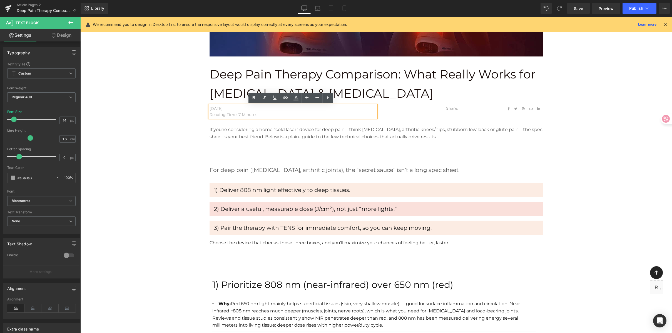
click at [239, 115] on p "Reading Time: 7 Minutes" at bounding box center [293, 115] width 167 height 6
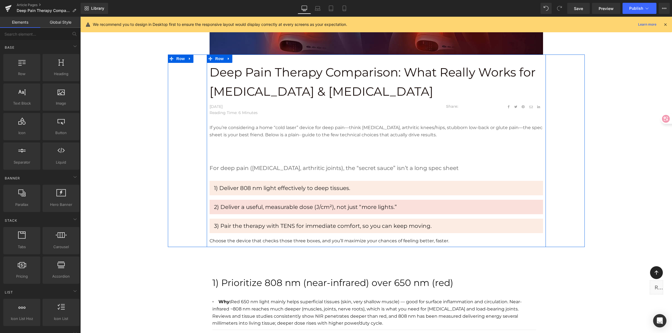
scroll to position [174, 0]
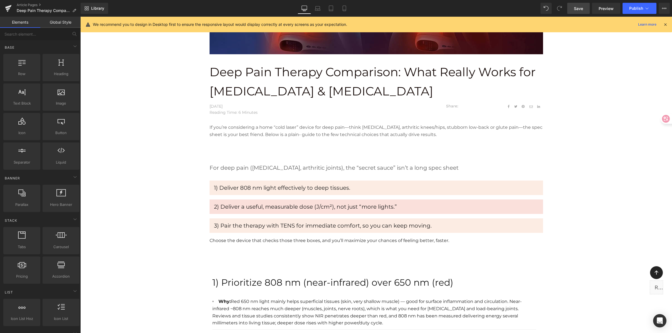
click at [583, 11] on link "Save" at bounding box center [579, 8] width 23 height 11
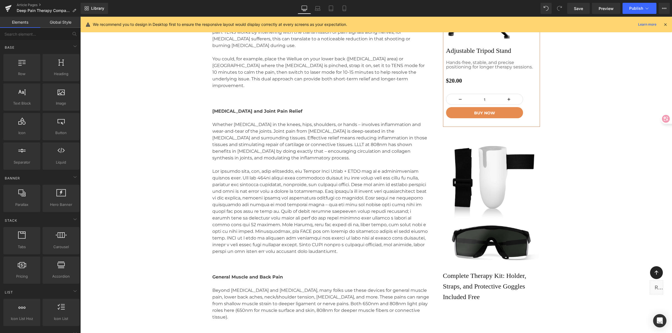
scroll to position [1950, 0]
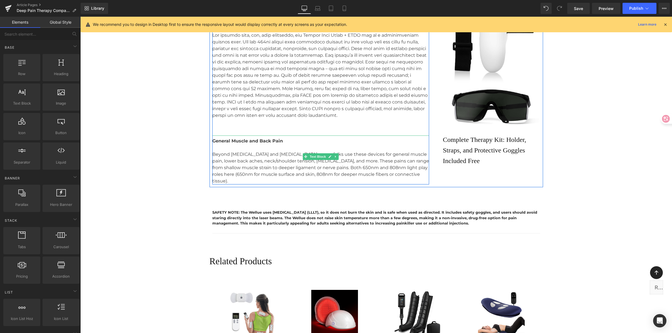
click at [417, 151] on p "Beyond [MEDICAL_DATA] and [MEDICAL_DATA], many folks use these devices for gene…" at bounding box center [320, 167] width 217 height 33
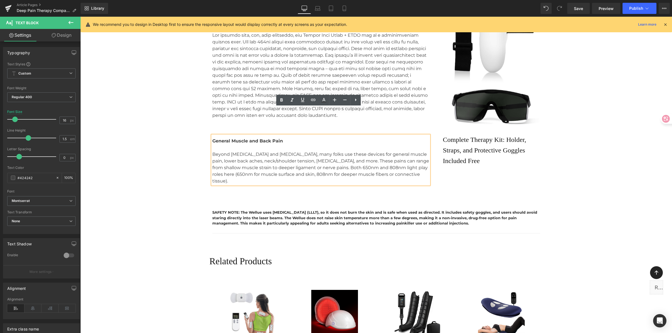
click at [415, 151] on p "Beyond [MEDICAL_DATA] and [MEDICAL_DATA], many folks use these devices for gene…" at bounding box center [320, 167] width 217 height 33
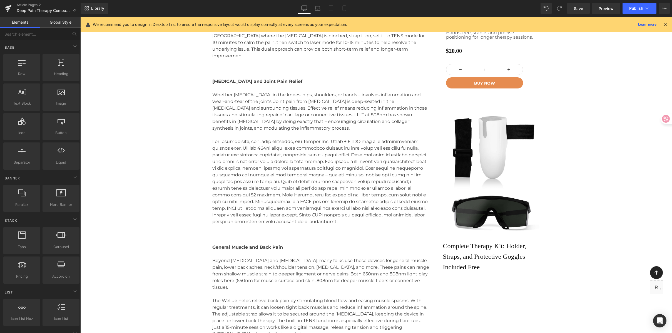
scroll to position [1842, 0]
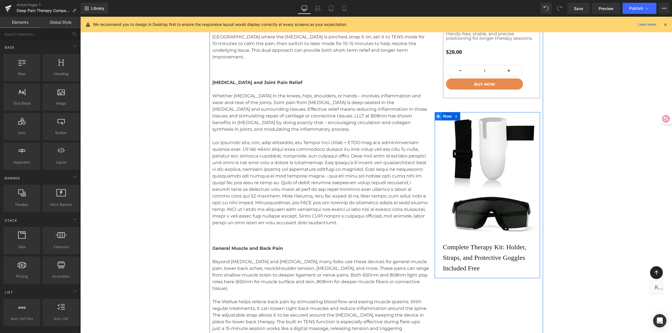
click at [438, 112] on span at bounding box center [438, 116] width 7 height 8
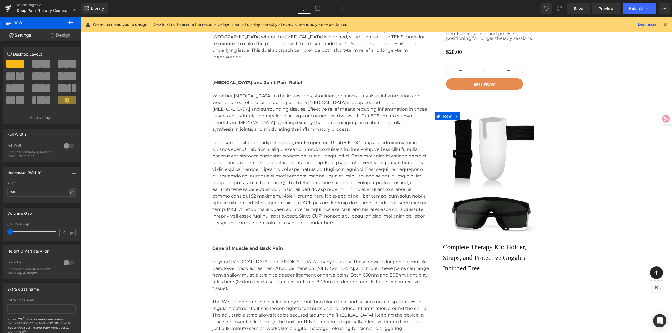
click at [62, 38] on link "Design" at bounding box center [60, 35] width 40 height 13
click at [0, 0] on div "Spacing" at bounding box center [0, 0] width 0 height 0
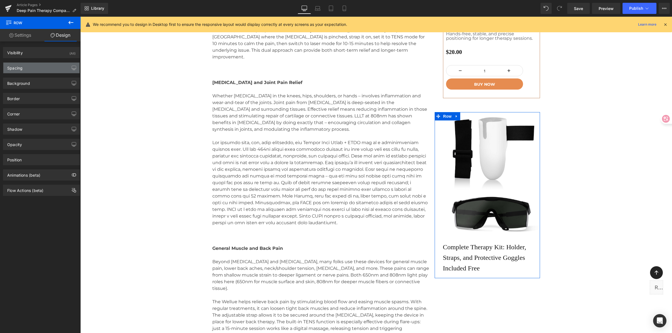
click at [47, 66] on div "Spacing" at bounding box center [41, 68] width 76 height 11
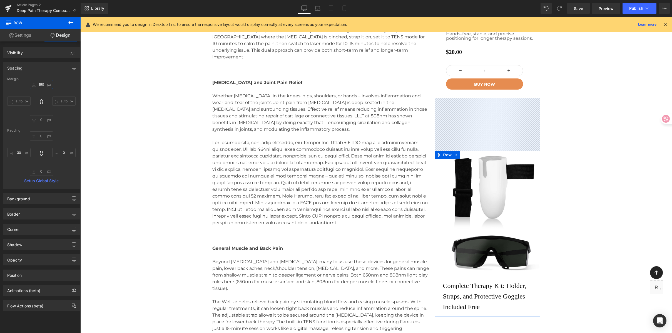
type input "190"
drag, startPoint x: 41, startPoint y: 85, endPoint x: 57, endPoint y: 46, distance: 42.3
click at [57, 46] on div "Visibility (All) 0|0|0|0 1 Show on Desktop 1 Show on Laptop 1 Show on Tablet 1 …" at bounding box center [41, 176] width 83 height 270
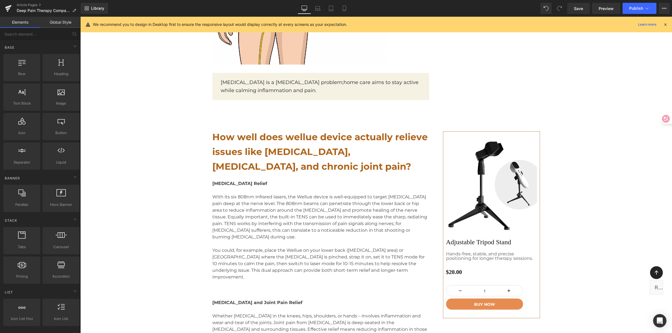
scroll to position [1646, 0]
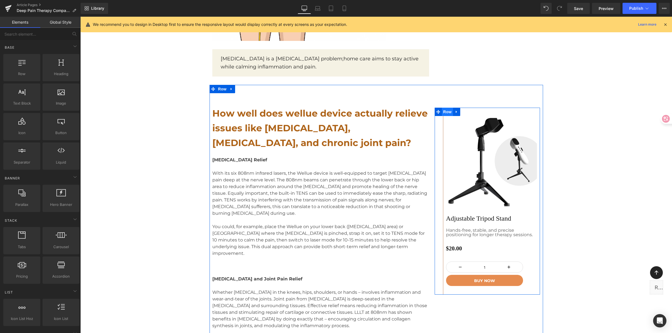
click at [447, 108] on span "Row" at bounding box center [447, 112] width 11 height 8
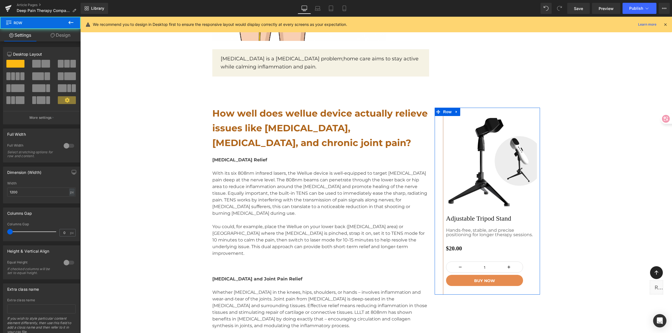
click at [62, 41] on link "Design" at bounding box center [60, 35] width 40 height 13
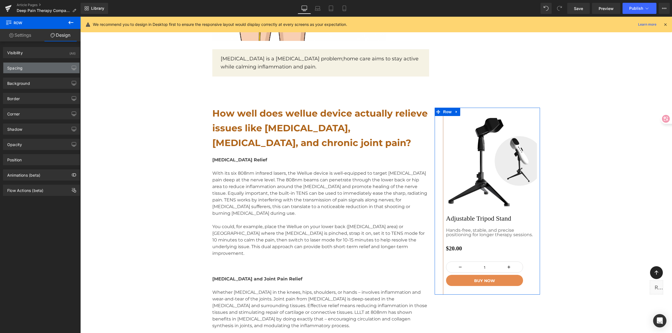
click at [35, 67] on div "Spacing" at bounding box center [41, 68] width 76 height 11
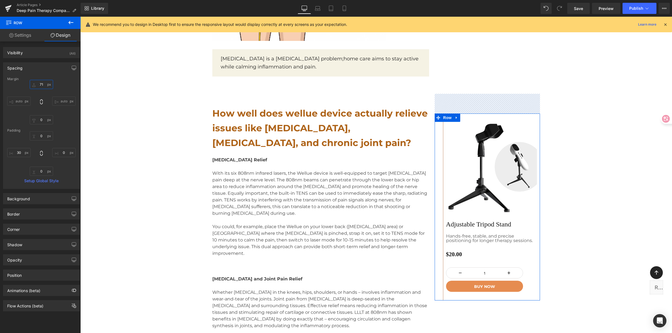
click at [45, 85] on input "71" at bounding box center [41, 84] width 23 height 9
click at [41, 85] on input "71" at bounding box center [41, 84] width 23 height 9
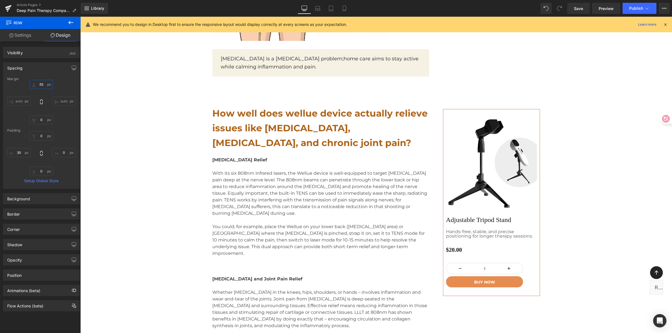
scroll to position [1647, 0]
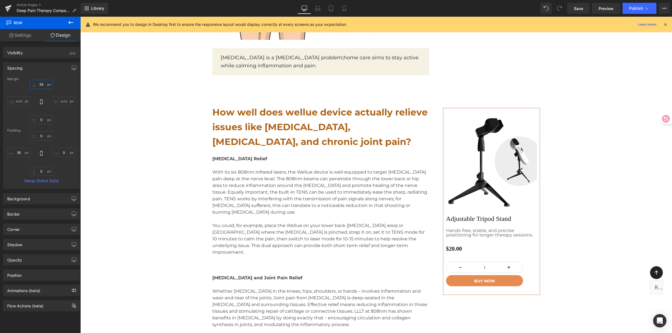
type input "5"
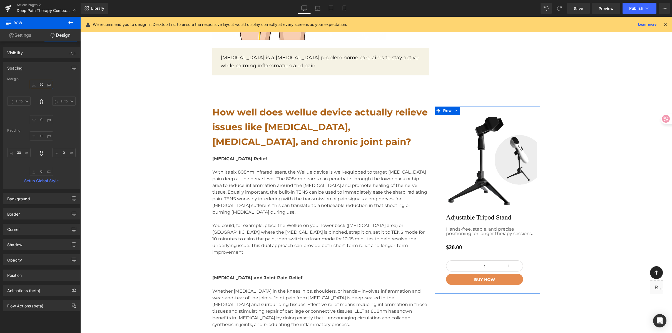
type input "5"
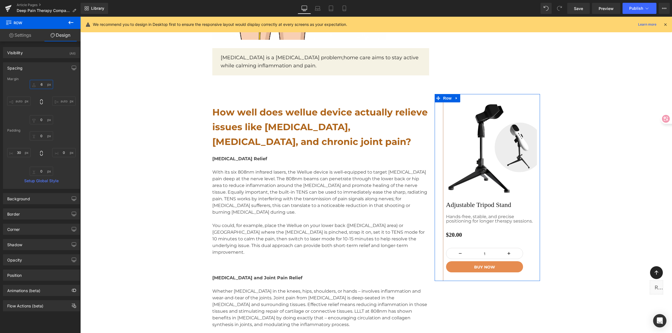
type input "60"
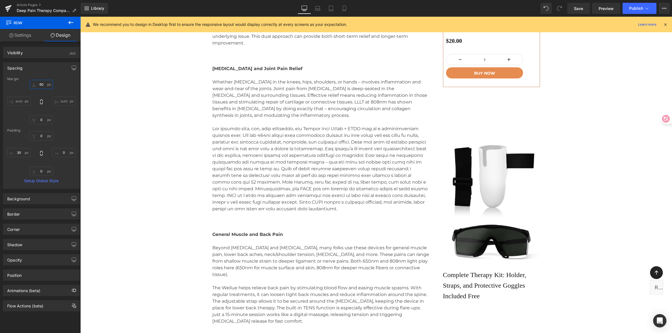
scroll to position [1816, 0]
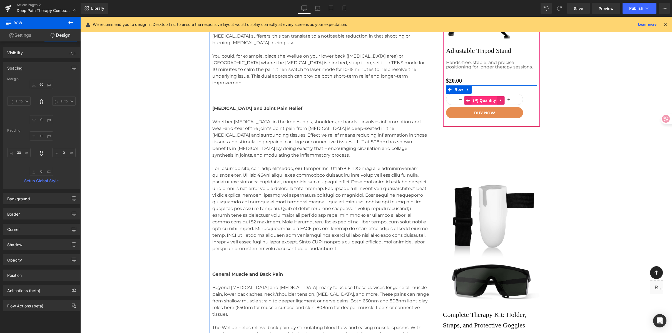
click at [485, 96] on span "(P) Quantity" at bounding box center [485, 100] width 26 height 8
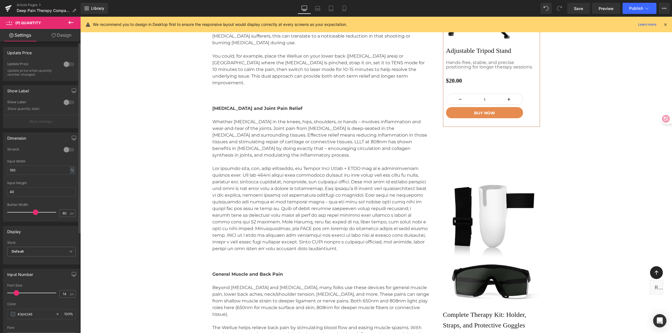
scroll to position [1, 0]
click at [36, 248] on span "Default" at bounding box center [41, 251] width 68 height 10
click at [42, 232] on div "Display" at bounding box center [40, 230] width 74 height 11
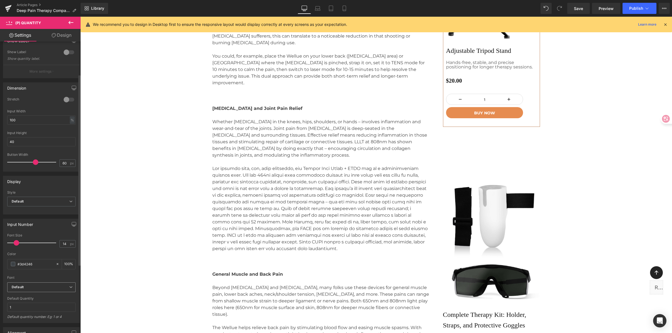
click at [48, 288] on b "Default" at bounding box center [41, 287] width 58 height 5
click at [38, 320] on li "Montserrat" at bounding box center [41, 321] width 69 height 9
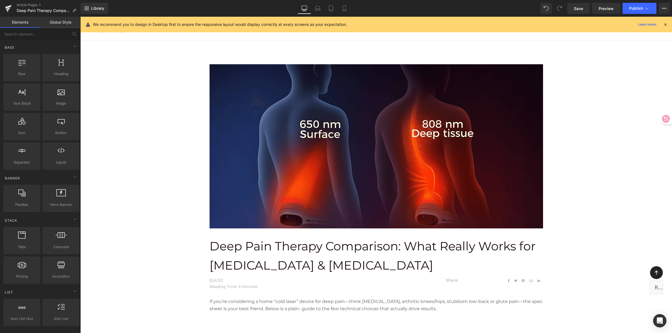
scroll to position [0, 0]
click at [583, 9] on span "Save" at bounding box center [578, 9] width 9 height 6
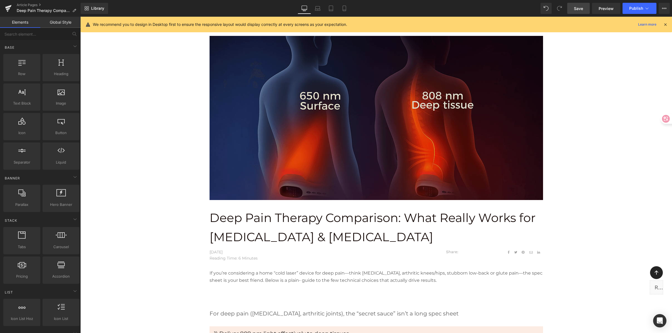
scroll to position [28, 0]
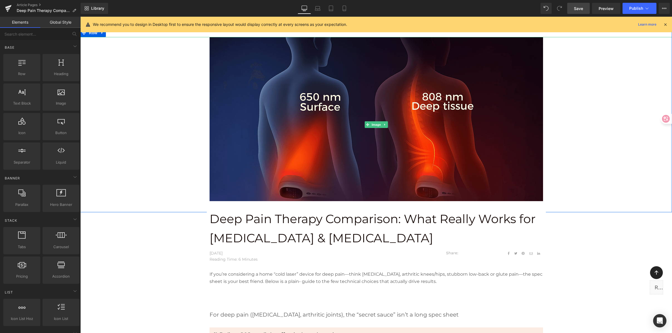
click at [626, 163] on div at bounding box center [376, 124] width 592 height 175
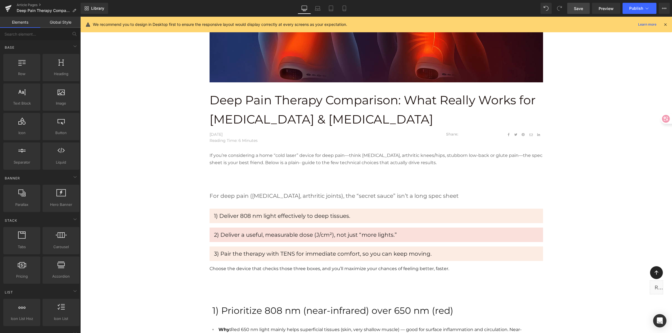
scroll to position [80, 0]
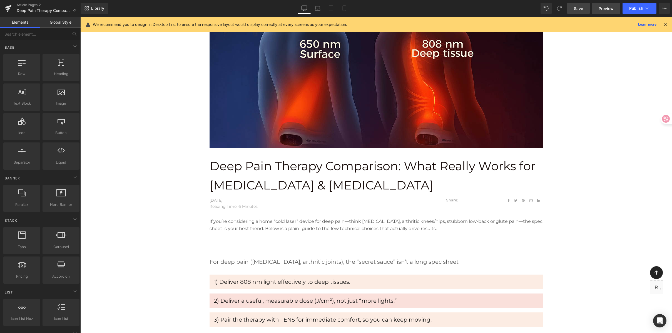
click at [605, 6] on span "Preview" at bounding box center [606, 9] width 15 height 6
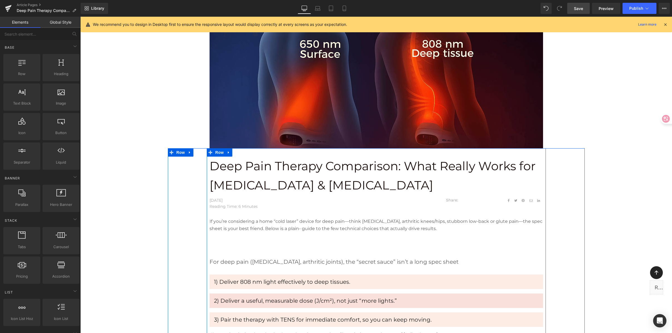
click at [421, 223] on p "If you’re considering a home “cold laser” device for deep pain—think [MEDICAL_D…" at bounding box center [377, 225] width 334 height 14
click at [468, 222] on p "If you’re considering a home “cold laser” device for deep pain—think [MEDICAL_D…" at bounding box center [377, 225] width 334 height 14
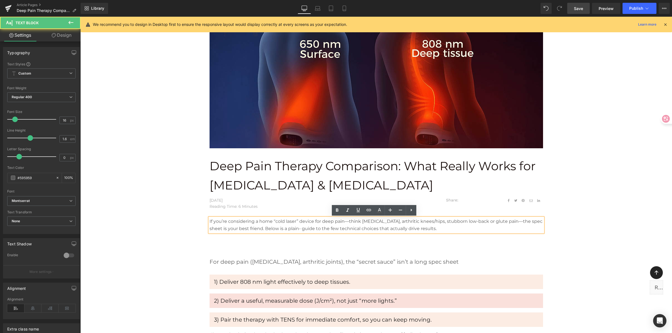
click at [502, 219] on p "If you’re considering a home “cold laser” device for deep pain—think [MEDICAL_D…" at bounding box center [377, 225] width 334 height 14
click at [508, 222] on p "If you’re considering a home “cold laser” device for deep pain—think [MEDICAL_D…" at bounding box center [377, 225] width 334 height 14
drag, startPoint x: 348, startPoint y: 221, endPoint x: 358, endPoint y: 221, distance: 10.6
click at [358, 221] on p "If you’re considering a home “cold laser” device for deep pain—think [MEDICAL_D…" at bounding box center [377, 225] width 334 height 14
click at [391, 224] on p "If you’re considering a home “cold laser” device for deep pain—think [MEDICAL_D…" at bounding box center [377, 225] width 334 height 14
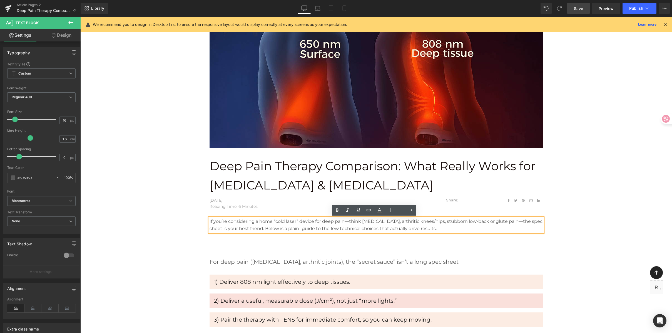
click at [268, 229] on p "If you’re considering a home “cold laser” device for deep pain—think [MEDICAL_D…" at bounding box center [377, 225] width 334 height 14
click at [244, 226] on p "If you’re considering a home “cold laser” device for deep pain—think [MEDICAL_D…" at bounding box center [377, 225] width 334 height 14
click at [276, 224] on p "If you’re considering a home “cold laser” device for deep pain—think [MEDICAL_D…" at bounding box center [377, 225] width 334 height 14
drag, startPoint x: 313, startPoint y: 222, endPoint x: 367, endPoint y: 223, distance: 54.0
click at [313, 222] on p "If you’re considering a home “cold laser” device for deep pain—think [MEDICAL_D…" at bounding box center [377, 225] width 334 height 14
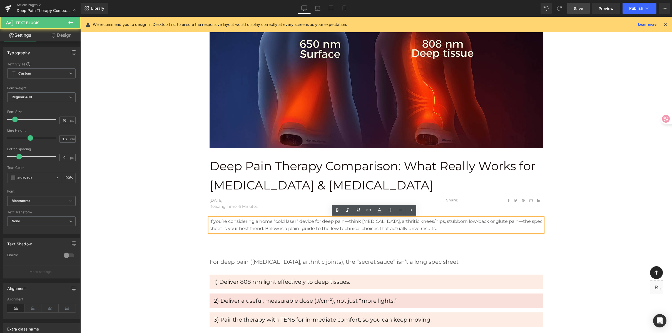
click at [374, 222] on p "If you’re considering a home “cold laser” device for deep pain—think [MEDICAL_D…" at bounding box center [377, 225] width 334 height 14
drag, startPoint x: 368, startPoint y: 222, endPoint x: 410, endPoint y: 221, distance: 42.0
click at [368, 222] on p "If you’re considering a home “cold laser” device for deep pain—think [MEDICAL_D…" at bounding box center [377, 225] width 334 height 14
click at [414, 221] on p "If you’re considering a home “cold laser” device for deep pain—think [MEDICAL_D…" at bounding box center [377, 225] width 334 height 14
click at [470, 225] on p "If you’re considering a home “cold laser” device for deep pain—think [MEDICAL_D…" at bounding box center [377, 225] width 334 height 14
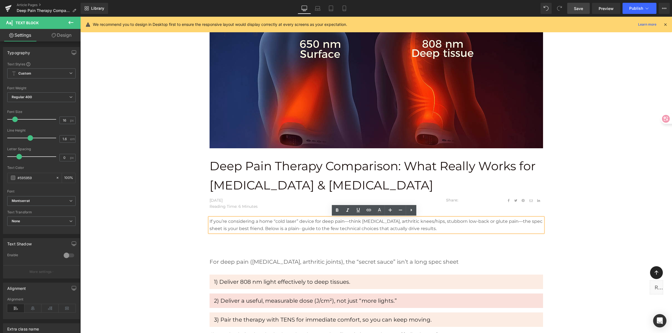
click at [475, 219] on p "If you’re considering a home “cold laser” device for deep pain—think [MEDICAL_D…" at bounding box center [377, 225] width 334 height 14
click at [494, 219] on p "If you’re considering a home “cold laser” device for deep pain—think [MEDICAL_D…" at bounding box center [377, 225] width 334 height 14
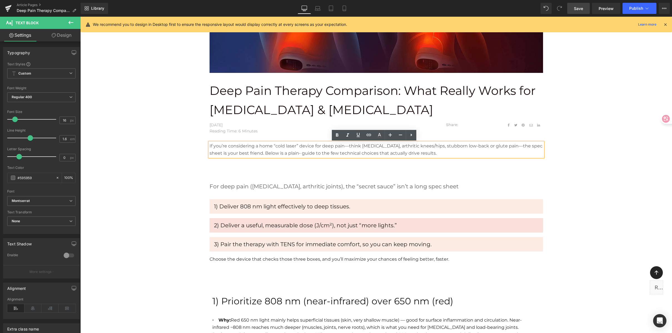
scroll to position [157, 0]
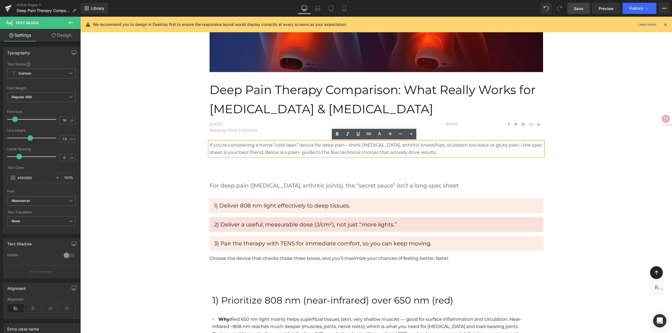
click at [552, 144] on div "Deep Pain Therapy Comparison: What Really Works for [MEDICAL_DATA] & [MEDICAL_D…" at bounding box center [376, 173] width 417 height 181
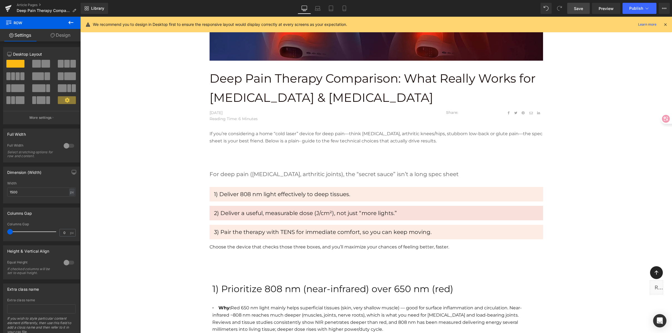
scroll to position [169, 0]
